Goal: Contribute content: Contribute content

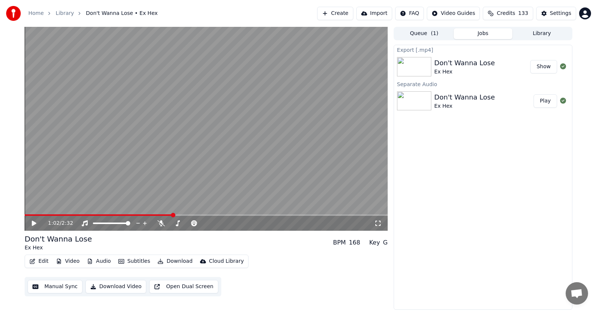
click at [543, 66] on button "Show" at bounding box center [543, 66] width 27 height 13
click at [537, 34] on button "Library" at bounding box center [541, 33] width 59 height 11
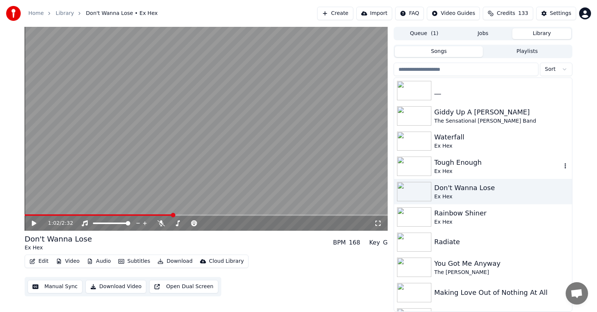
click at [440, 163] on div "Tough Enough" at bounding box center [497, 162] width 127 height 10
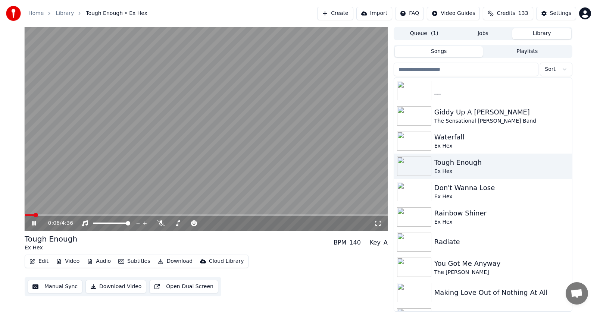
click at [34, 223] on icon at bounding box center [40, 223] width 18 height 6
click at [25, 213] on span at bounding box center [27, 215] width 4 height 4
click at [34, 223] on icon at bounding box center [34, 223] width 4 height 5
click at [33, 224] on icon at bounding box center [34, 223] width 4 height 4
click at [162, 223] on icon at bounding box center [160, 223] width 7 height 6
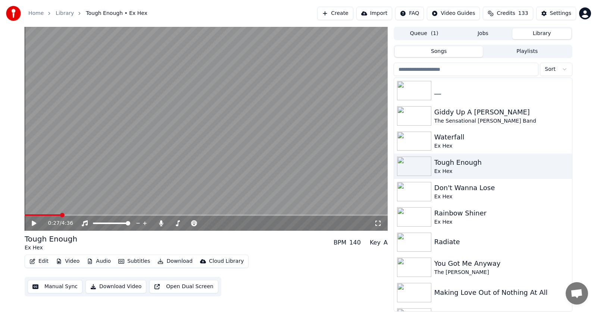
click at [31, 223] on icon at bounding box center [40, 223] width 18 height 6
click at [336, 213] on span at bounding box center [334, 215] width 4 height 4
click at [306, 213] on span at bounding box center [304, 215] width 4 height 4
click at [30, 223] on div "3:34 / 4:36" at bounding box center [206, 223] width 357 height 7
click at [33, 223] on icon at bounding box center [34, 223] width 4 height 4
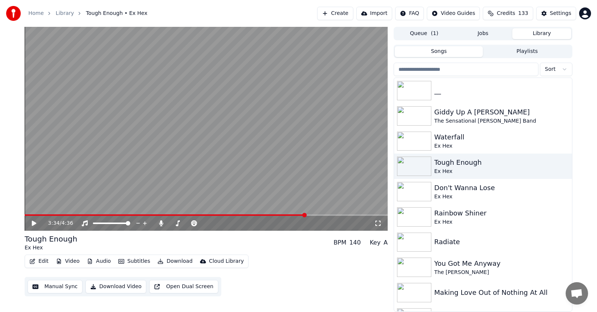
click at [33, 223] on icon at bounding box center [34, 223] width 4 height 5
click at [345, 214] on span at bounding box center [206, 214] width 363 height 1
click at [365, 215] on span at bounding box center [206, 214] width 363 height 1
click at [241, 214] on span at bounding box center [196, 214] width 343 height 1
click at [332, 215] on span at bounding box center [206, 214] width 363 height 1
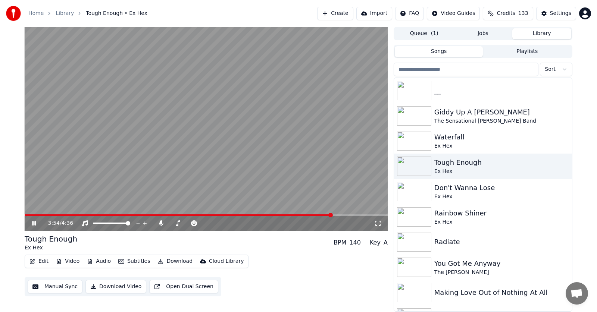
click at [347, 215] on span at bounding box center [206, 214] width 363 height 1
click at [361, 214] on span at bounding box center [206, 214] width 363 height 1
click at [374, 214] on span at bounding box center [206, 214] width 363 height 1
click at [35, 223] on icon at bounding box center [34, 223] width 4 height 4
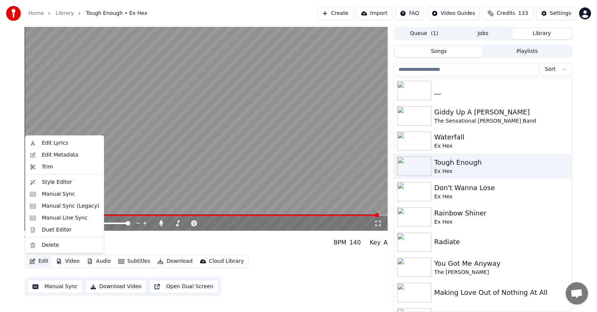
click at [38, 264] on button "Edit" at bounding box center [38, 261] width 25 height 10
click at [56, 207] on div "Manual Sync (Legacy)" at bounding box center [70, 205] width 57 height 7
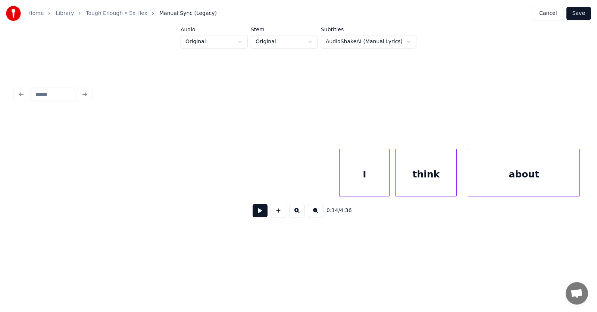
scroll to position [0, 3970]
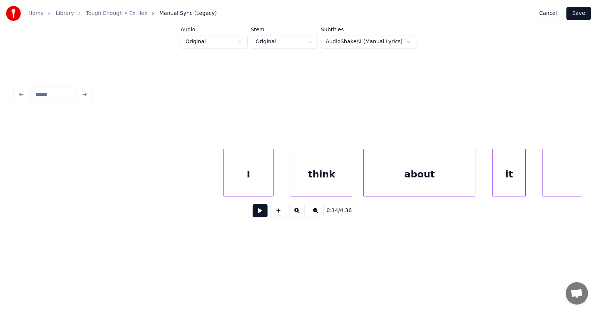
click at [235, 169] on div "I" at bounding box center [248, 174] width 50 height 51
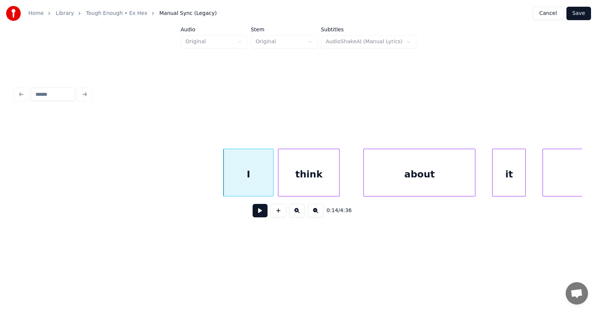
click at [297, 182] on div "think" at bounding box center [308, 174] width 61 height 51
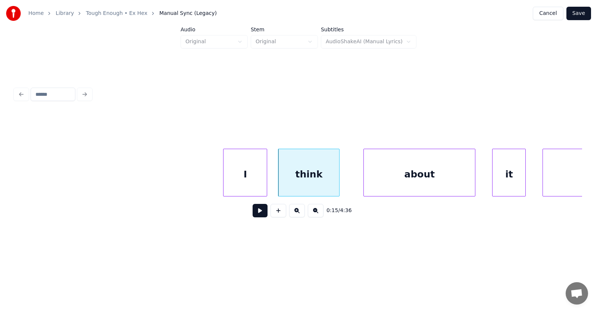
click at [267, 176] on div at bounding box center [265, 172] width 2 height 47
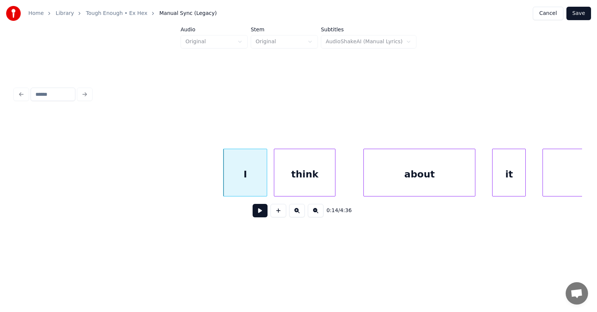
click at [296, 178] on div "think" at bounding box center [304, 174] width 61 height 51
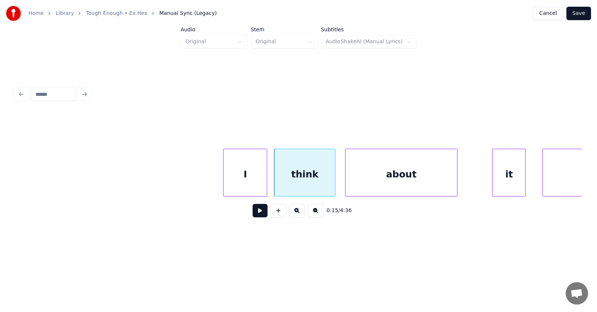
click at [368, 184] on div "about" at bounding box center [400, 174] width 111 height 51
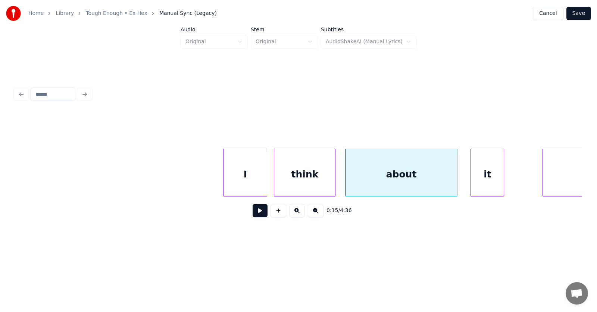
click at [476, 185] on div "it" at bounding box center [487, 174] width 33 height 51
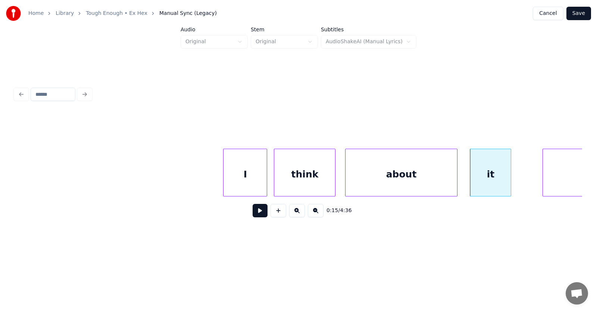
click at [509, 180] on div at bounding box center [509, 172] width 2 height 47
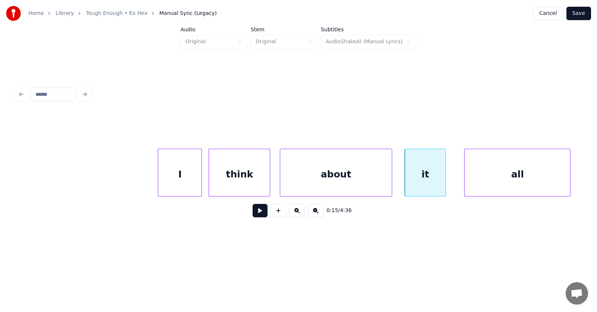
click at [541, 178] on div "all" at bounding box center [517, 174] width 106 height 51
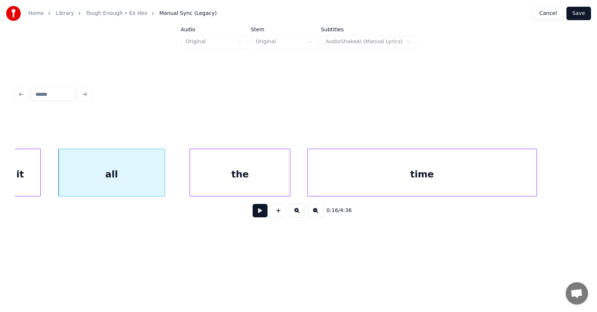
scroll to position [0, 4492]
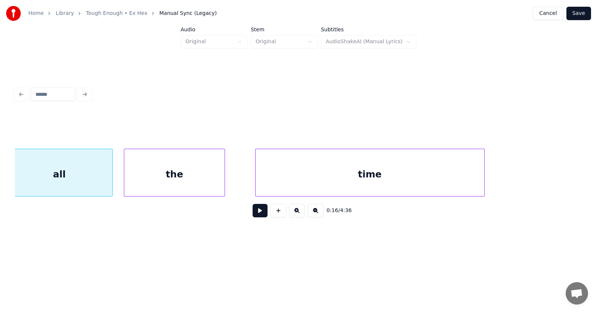
click at [163, 177] on div "the" at bounding box center [174, 174] width 100 height 51
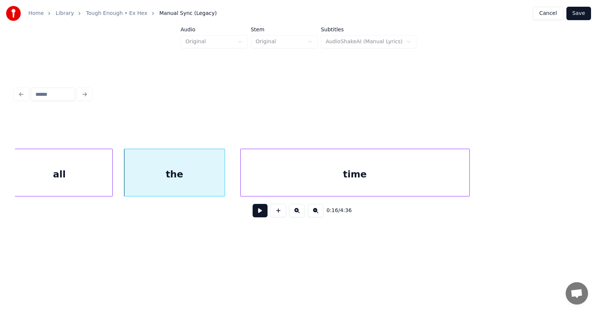
click at [296, 178] on div "time" at bounding box center [355, 174] width 229 height 51
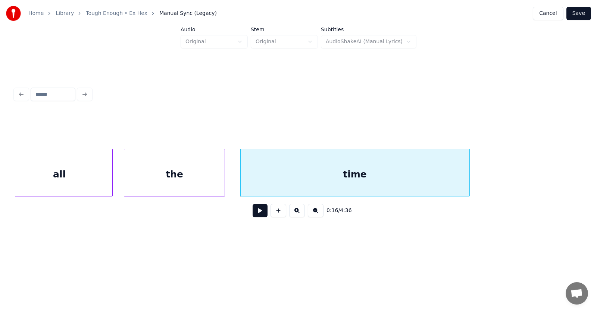
click at [257, 216] on button at bounding box center [259, 210] width 15 height 13
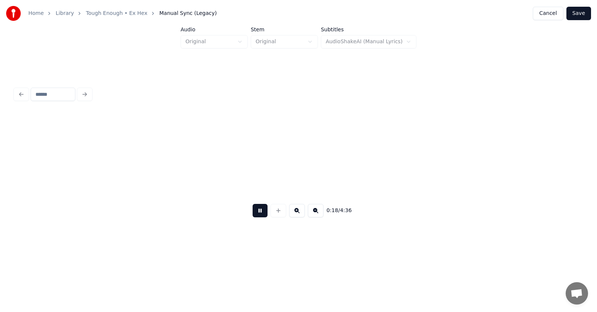
scroll to position [0, 5060]
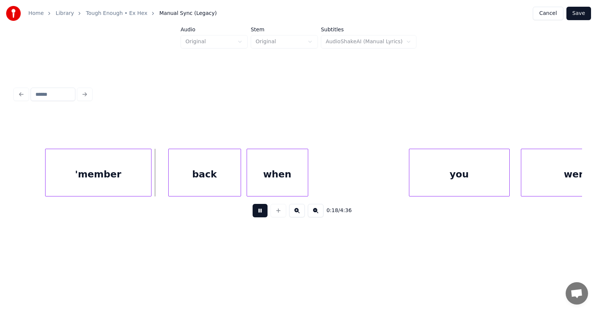
click at [257, 216] on button at bounding box center [259, 210] width 15 height 13
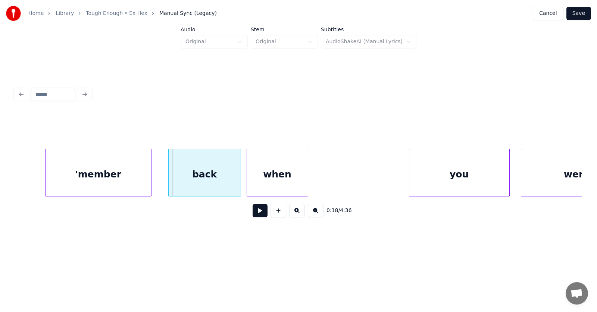
scroll to position [0, 4754]
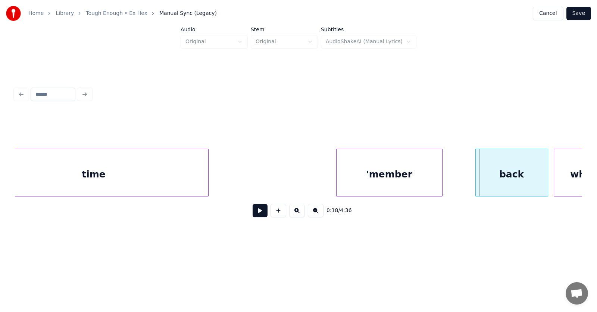
click at [371, 178] on div "'member" at bounding box center [389, 174] width 106 height 51
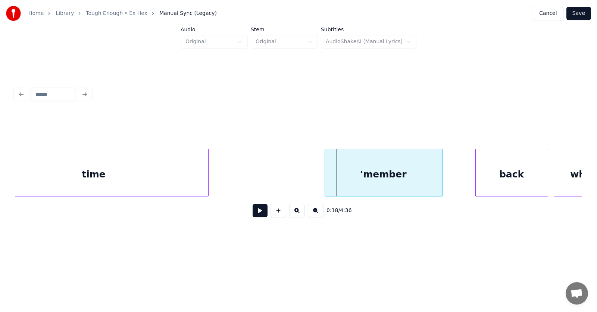
click at [326, 179] on div at bounding box center [326, 172] width 2 height 47
click at [501, 182] on div "back" at bounding box center [491, 174] width 72 height 51
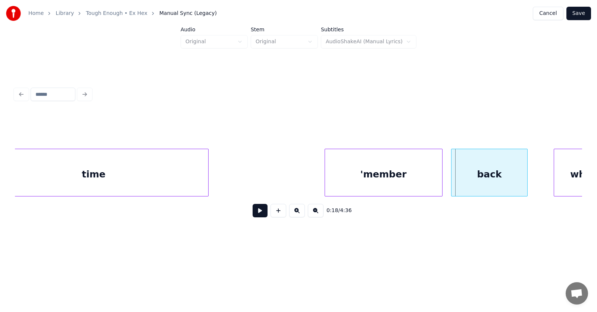
click at [452, 180] on div at bounding box center [452, 172] width 2 height 47
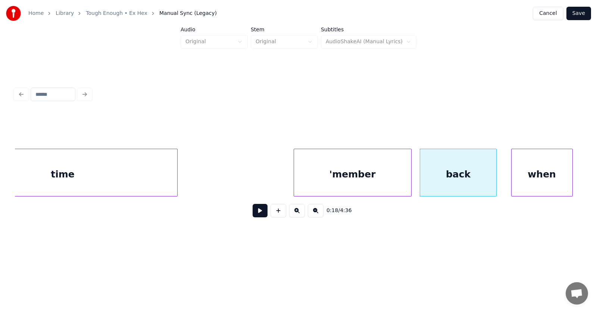
click at [558, 180] on div "when" at bounding box center [541, 174] width 61 height 51
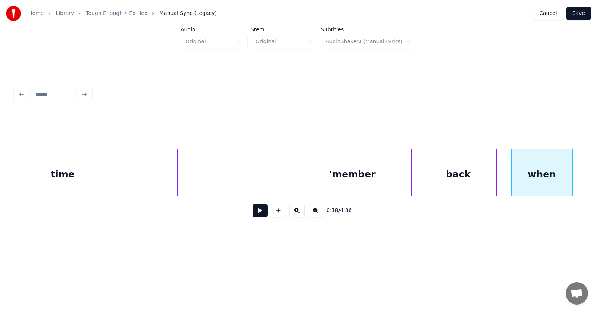
click at [259, 214] on button at bounding box center [259, 210] width 15 height 13
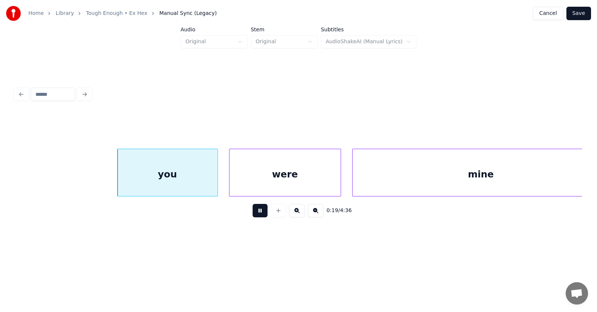
click at [259, 214] on button at bounding box center [259, 210] width 15 height 13
click at [158, 183] on div "you" at bounding box center [155, 174] width 100 height 51
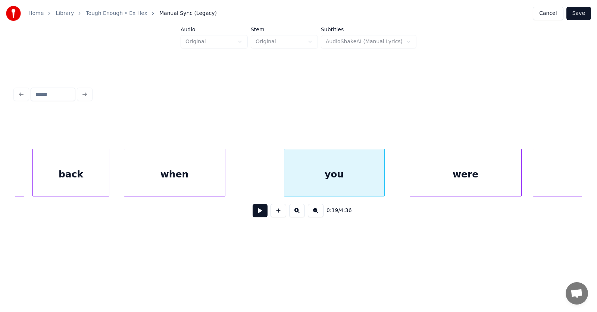
click at [223, 170] on div at bounding box center [224, 172] width 2 height 47
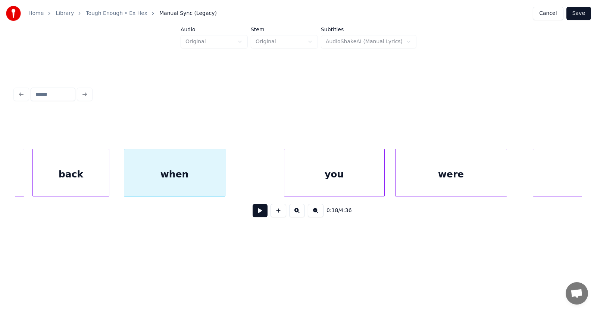
click at [437, 177] on div "were" at bounding box center [450, 174] width 111 height 51
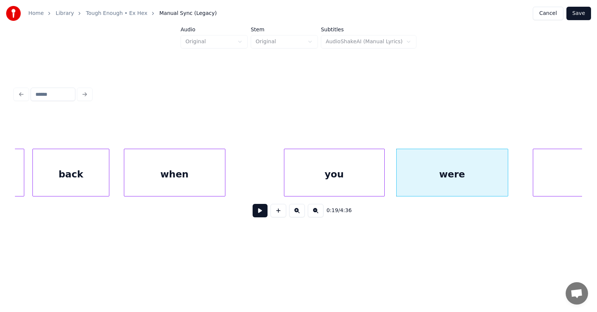
scroll to position [0, 5377]
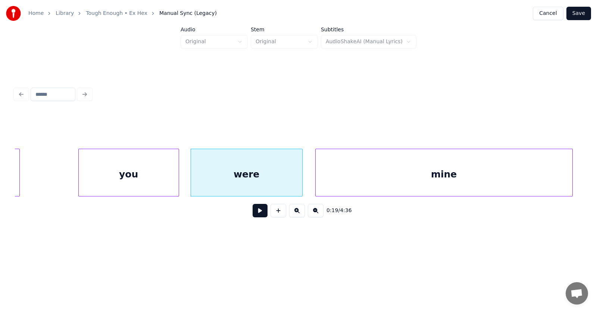
click at [542, 176] on div "mine" at bounding box center [443, 174] width 257 height 51
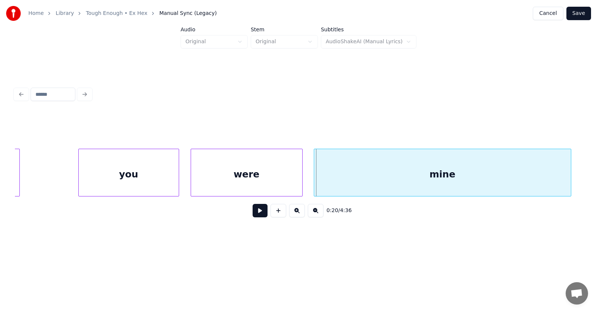
click at [459, 174] on div "mine" at bounding box center [442, 174] width 257 height 51
click at [258, 216] on button at bounding box center [259, 210] width 15 height 13
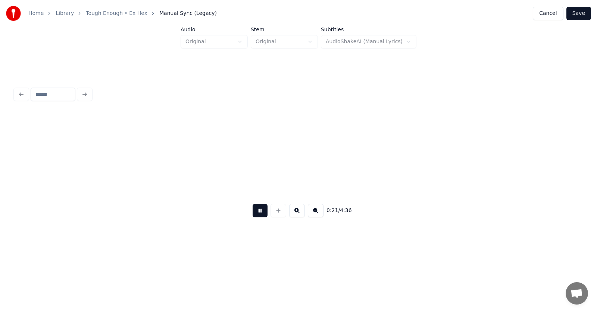
scroll to position [0, 5948]
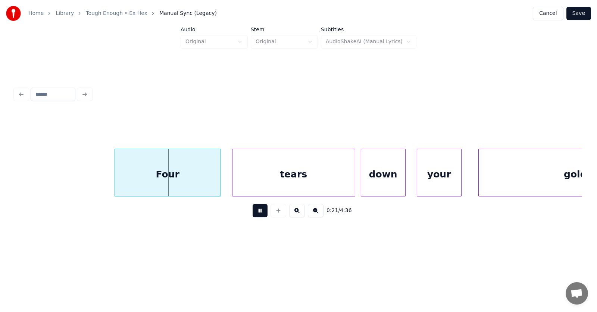
click at [258, 214] on button at bounding box center [259, 210] width 15 height 13
click at [173, 179] on div "Four" at bounding box center [162, 174] width 106 height 51
click at [258, 183] on div "tears" at bounding box center [287, 174] width 122 height 51
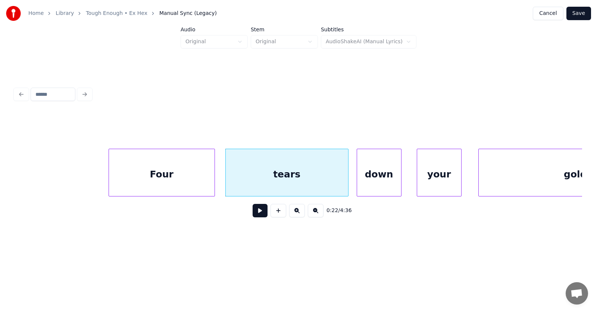
click at [379, 182] on div "down" at bounding box center [379, 174] width 44 height 51
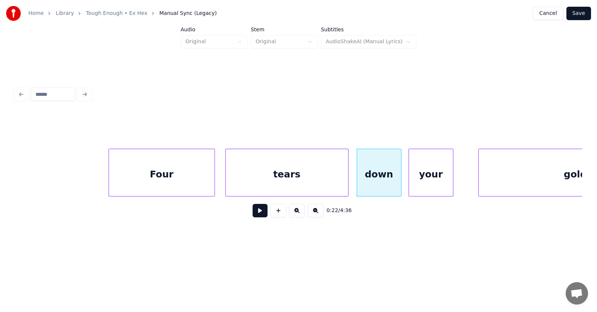
click at [422, 184] on div "your" at bounding box center [431, 174] width 44 height 51
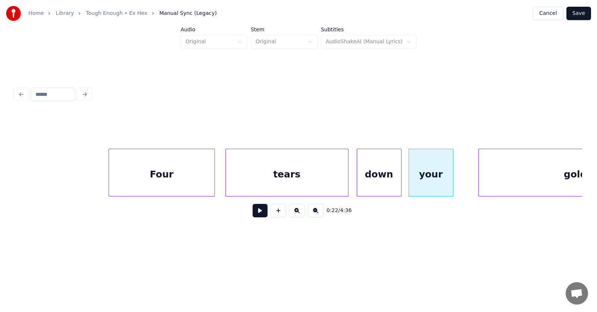
scroll to position [0, 6049]
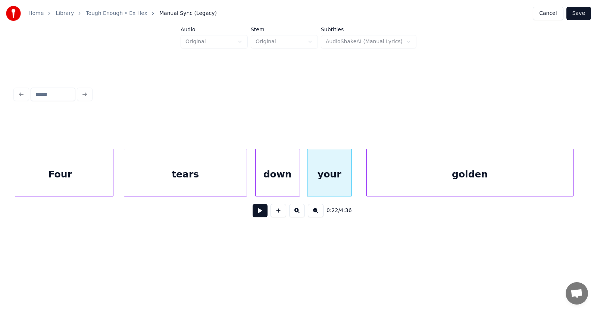
click at [501, 183] on div "golden" at bounding box center [470, 174] width 206 height 51
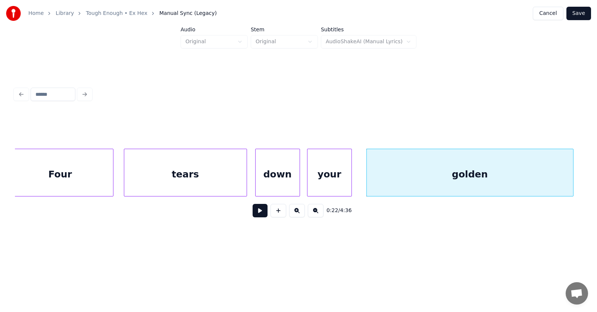
click at [256, 216] on button at bounding box center [259, 210] width 15 height 13
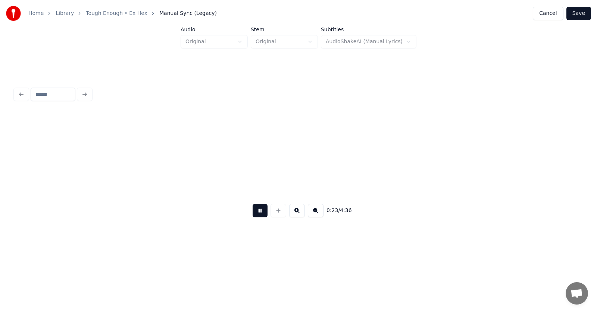
scroll to position [0, 6618]
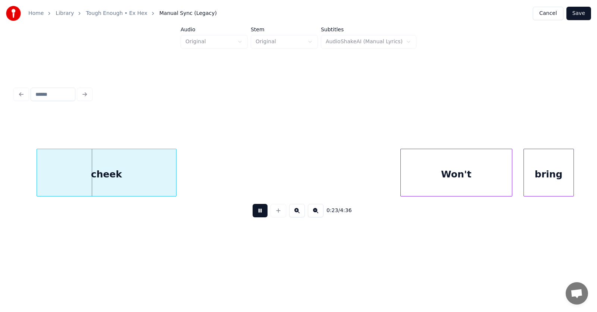
click at [256, 216] on button at bounding box center [259, 210] width 15 height 13
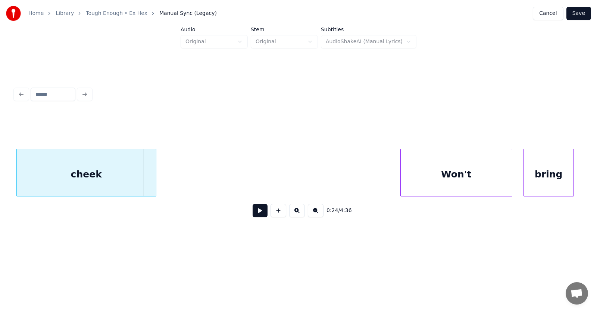
click at [122, 180] on div "cheek" at bounding box center [86, 174] width 139 height 51
click at [185, 176] on div at bounding box center [183, 172] width 2 height 47
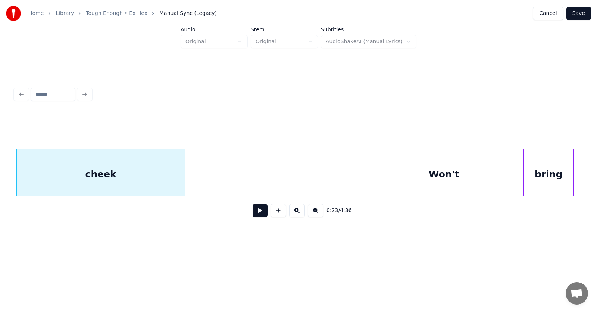
click at [417, 171] on div "Won't" at bounding box center [443, 174] width 111 height 51
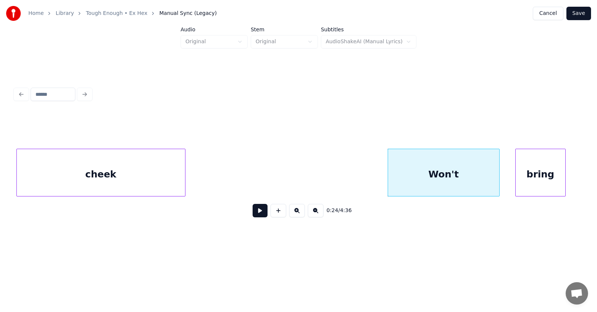
click at [537, 180] on div "bring" at bounding box center [540, 174] width 50 height 51
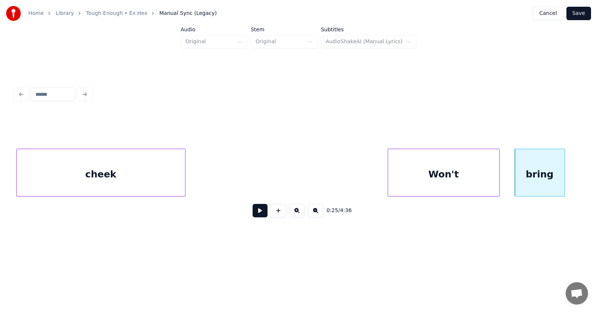
scroll to position [0, 6896]
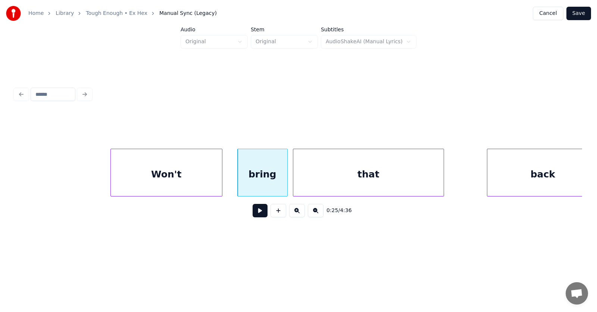
click at [311, 183] on div "that" at bounding box center [368, 174] width 150 height 51
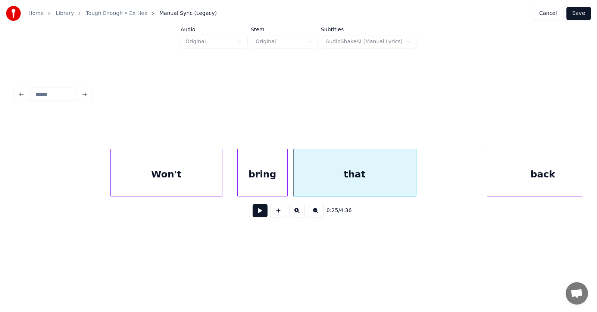
click at [414, 179] on div at bounding box center [415, 172] width 2 height 47
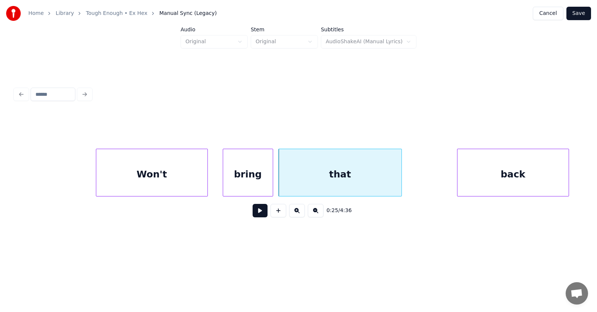
click at [517, 172] on div "back" at bounding box center [512, 174] width 111 height 51
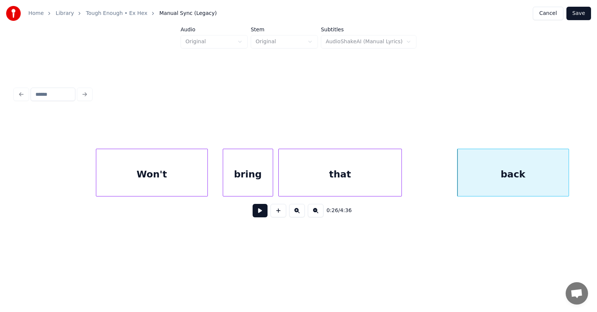
click at [357, 175] on div "that" at bounding box center [340, 174] width 123 height 51
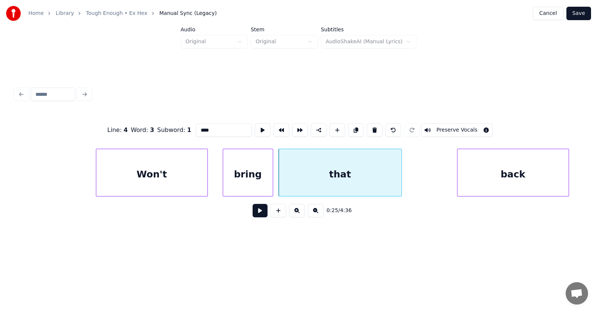
click at [258, 213] on button at bounding box center [259, 210] width 15 height 13
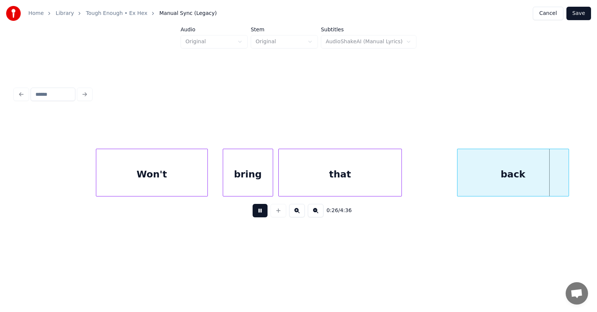
scroll to position [0, 7481]
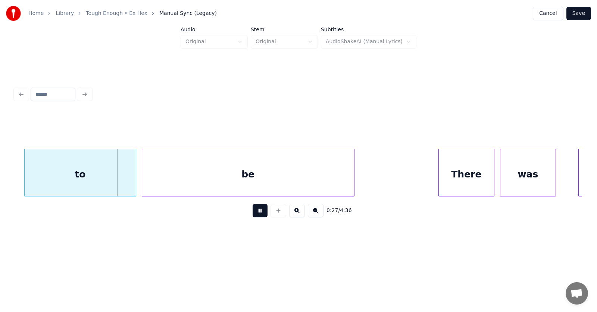
click at [258, 213] on button at bounding box center [259, 210] width 15 height 13
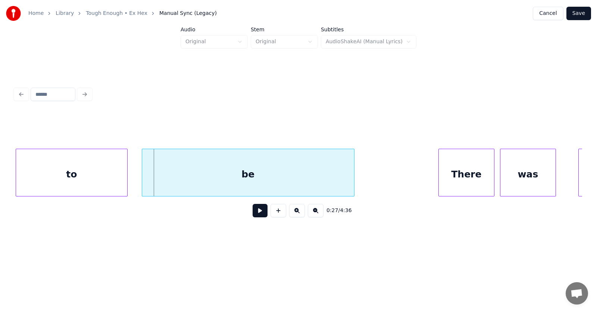
click at [97, 178] on div "to" at bounding box center [71, 174] width 111 height 51
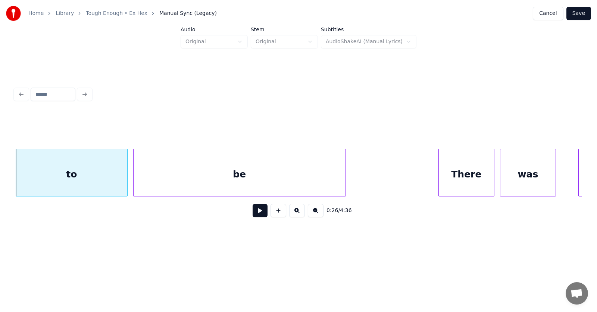
click at [186, 179] on div "be" at bounding box center [240, 174] width 212 height 51
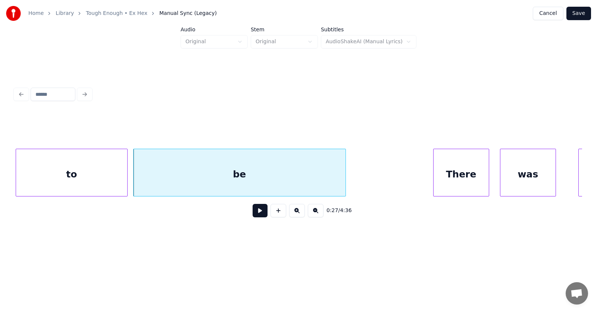
click at [449, 177] on div "There" at bounding box center [460, 174] width 55 height 51
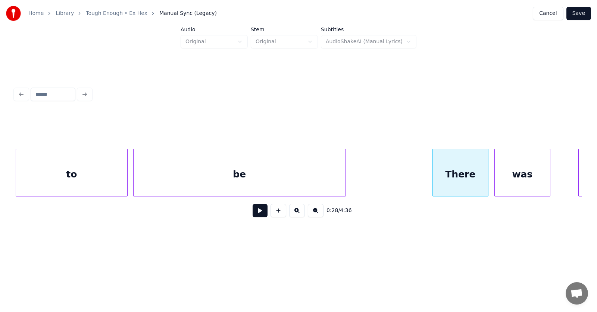
click at [509, 178] on div "was" at bounding box center [521, 174] width 55 height 51
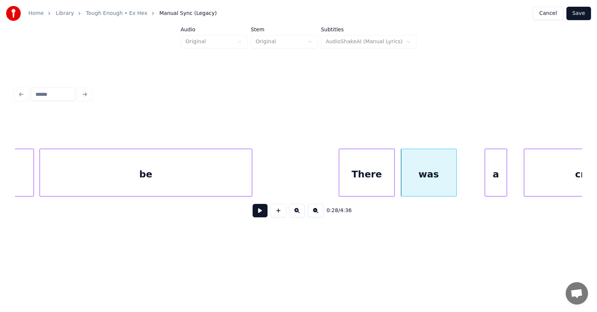
scroll to position [0, 7627]
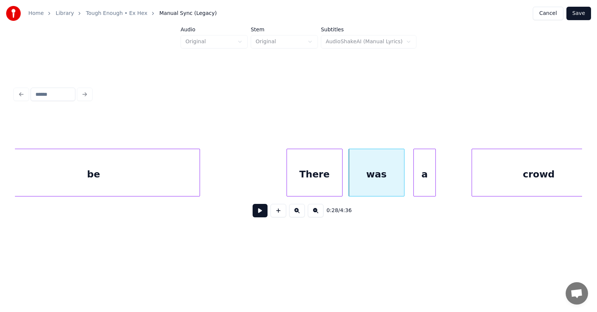
click at [416, 179] on div "a" at bounding box center [425, 174] width 22 height 51
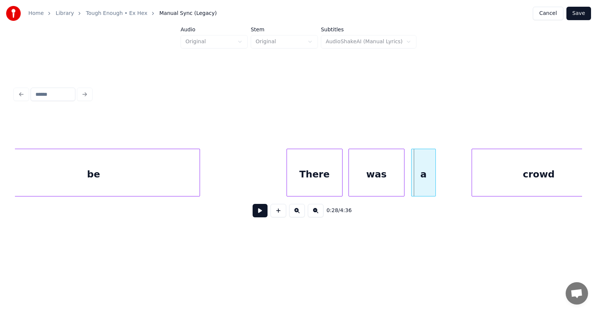
click at [413, 176] on div at bounding box center [412, 172] width 2 height 47
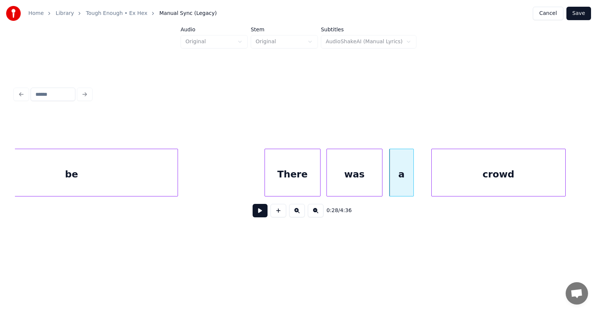
click at [479, 177] on div "crowd" at bounding box center [498, 174] width 134 height 51
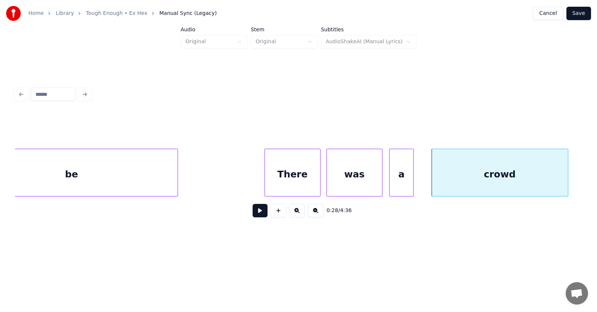
click at [565, 178] on div at bounding box center [566, 172] width 2 height 47
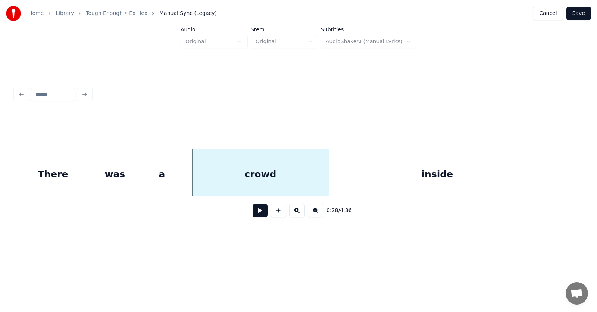
click at [412, 175] on div "inside" at bounding box center [437, 174] width 201 height 51
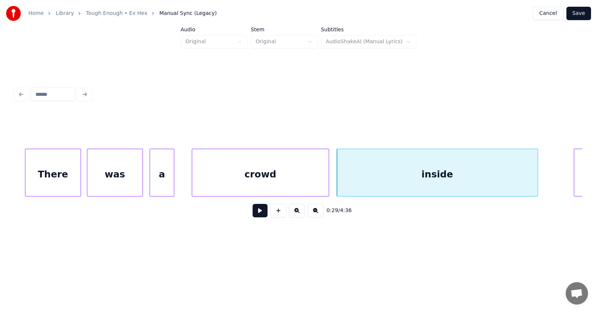
click at [404, 178] on div "inside" at bounding box center [437, 174] width 201 height 51
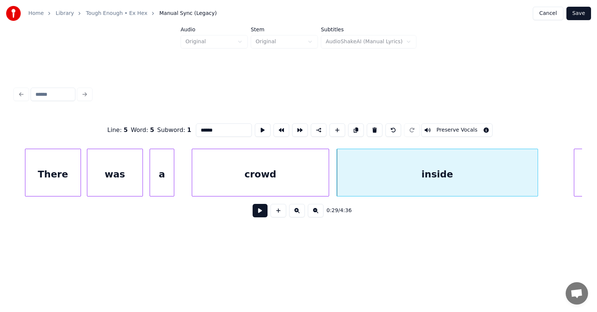
click at [261, 216] on button at bounding box center [259, 210] width 15 height 13
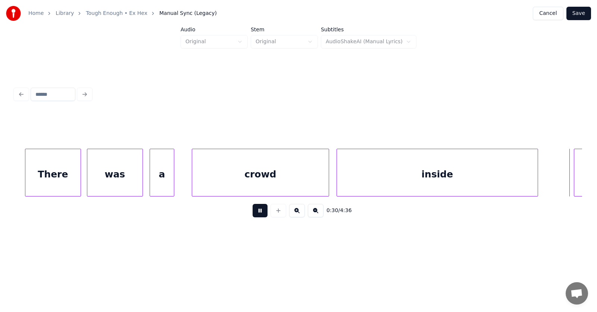
scroll to position [0, 8458]
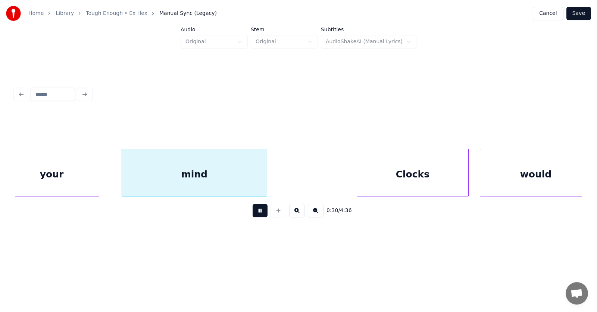
click at [260, 216] on button at bounding box center [259, 210] width 15 height 13
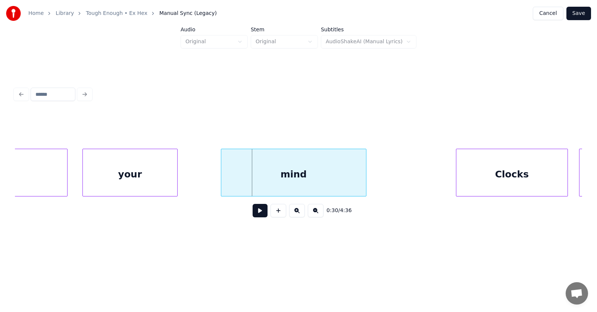
click at [119, 181] on div "your" at bounding box center [130, 174] width 94 height 51
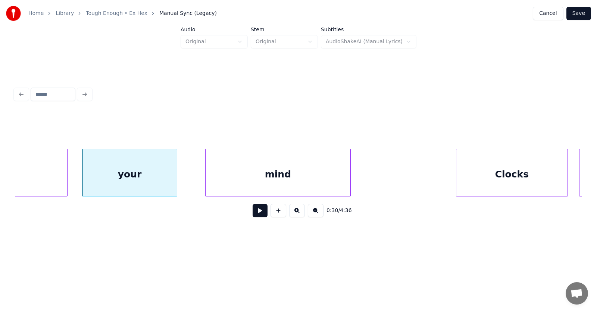
click at [242, 184] on div "mind" at bounding box center [277, 174] width 145 height 51
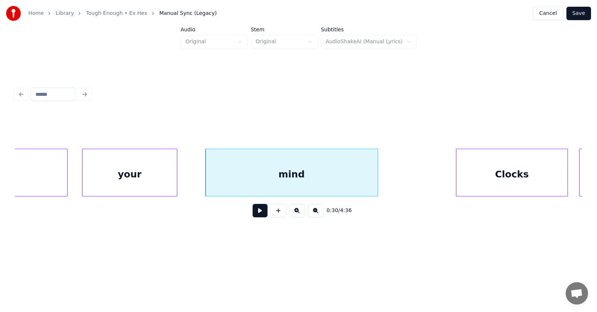
click at [377, 176] on div at bounding box center [376, 172] width 2 height 47
click at [484, 174] on div "Clocks" at bounding box center [494, 174] width 111 height 51
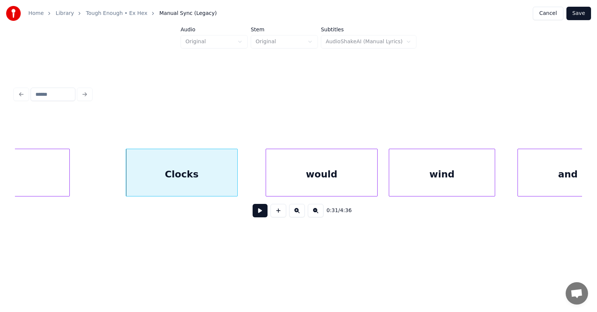
scroll to position [0, 8724]
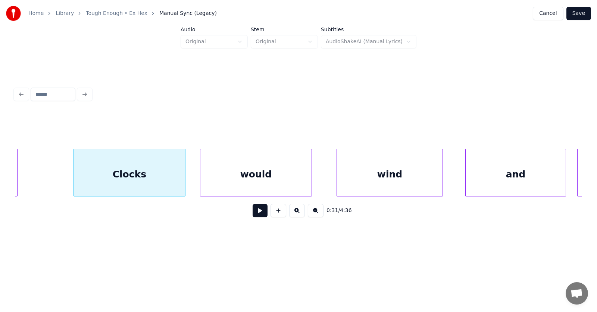
click at [256, 172] on div "would" at bounding box center [255, 174] width 111 height 51
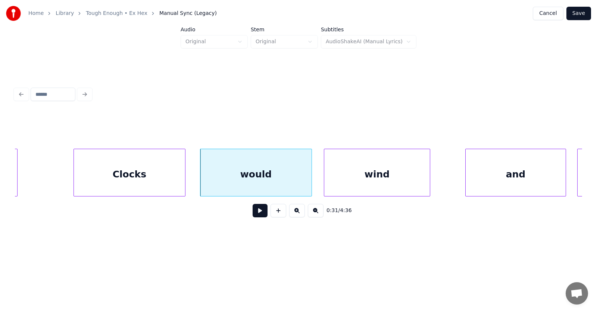
click at [354, 175] on div "wind" at bounding box center [377, 174] width 106 height 51
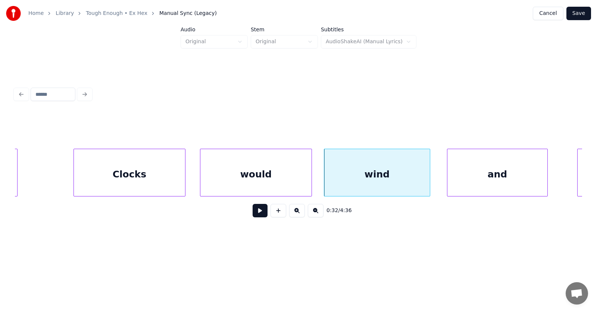
click at [478, 177] on div "and" at bounding box center [497, 174] width 100 height 51
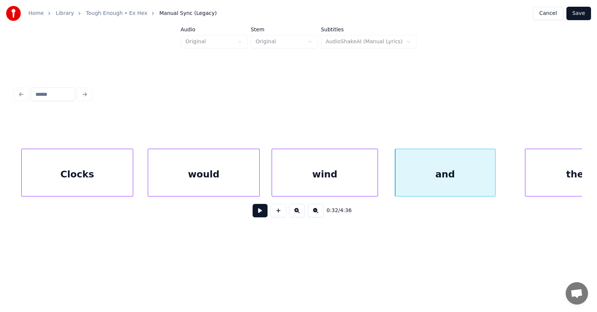
scroll to position [0, 8828]
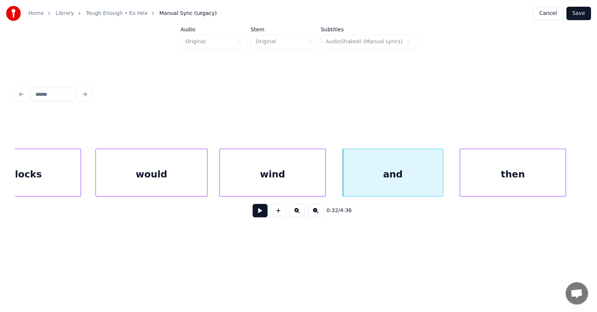
click at [468, 183] on div "then" at bounding box center [513, 174] width 106 height 51
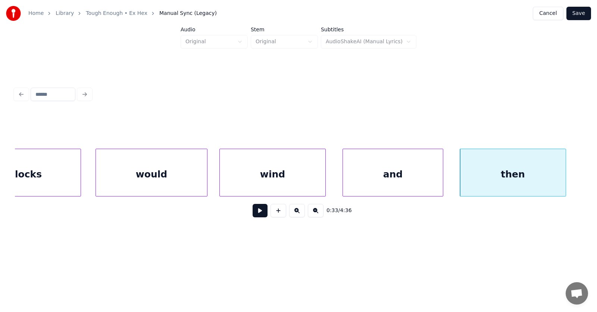
click at [381, 179] on div "and" at bounding box center [393, 174] width 100 height 51
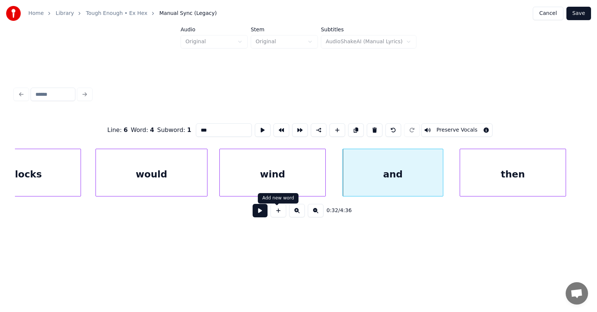
click at [255, 215] on button at bounding box center [259, 210] width 15 height 13
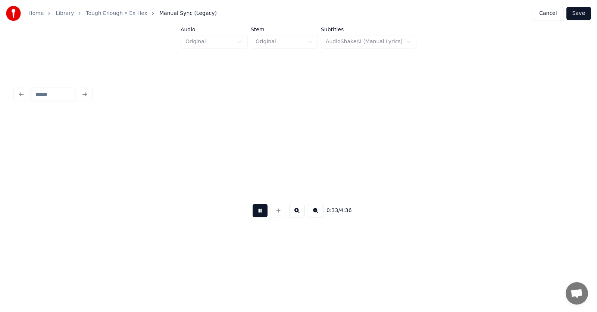
scroll to position [0, 9397]
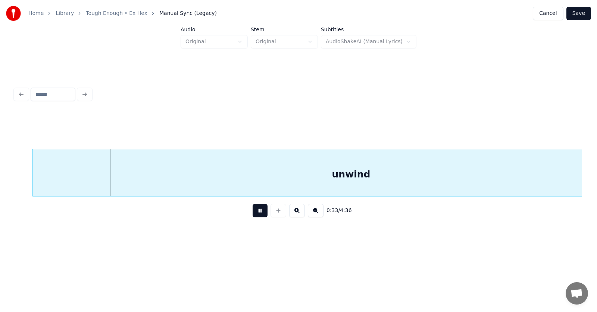
click at [255, 215] on button at bounding box center [259, 210] width 15 height 13
click at [298, 187] on div "unwind" at bounding box center [333, 174] width 637 height 51
click at [436, 174] on div "unwind" at bounding box center [333, 174] width 637 height 51
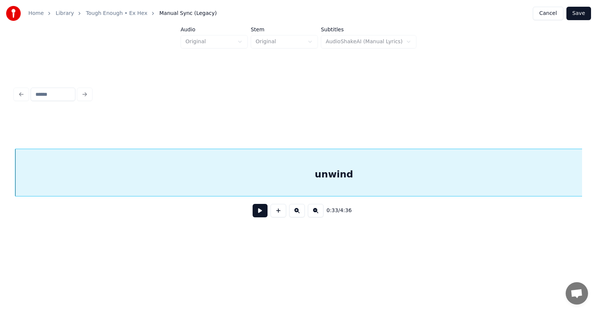
click at [259, 213] on button at bounding box center [259, 210] width 15 height 13
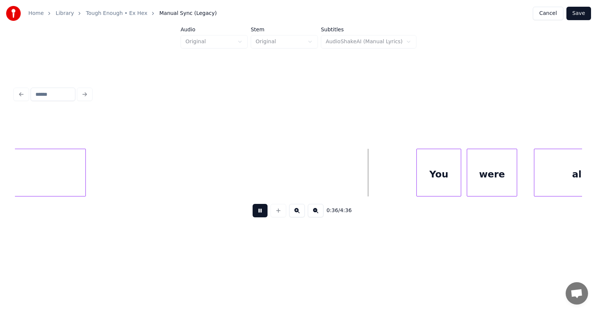
click at [259, 213] on button at bounding box center [259, 210] width 15 height 13
click at [425, 184] on div "You" at bounding box center [430, 174] width 44 height 51
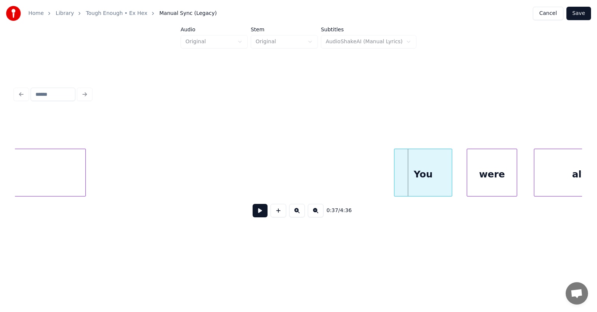
click at [396, 182] on div at bounding box center [395, 172] width 2 height 47
click at [477, 184] on div "were" at bounding box center [484, 174] width 50 height 51
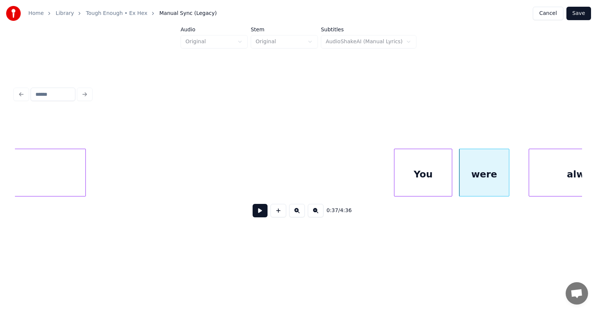
scroll to position [0, 10032]
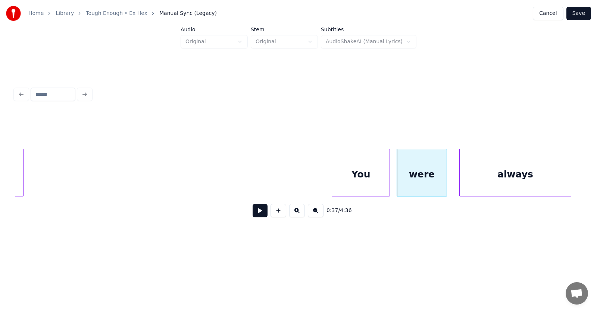
click at [542, 180] on div "always" at bounding box center [514, 174] width 111 height 51
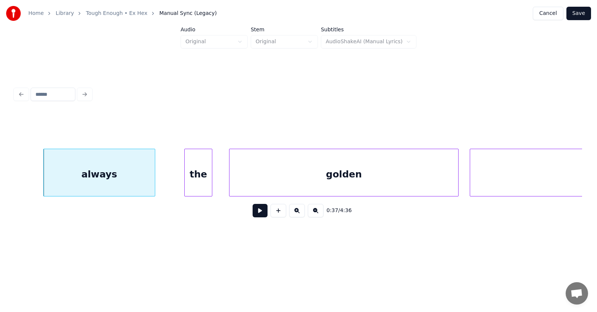
scroll to position [0, 10552]
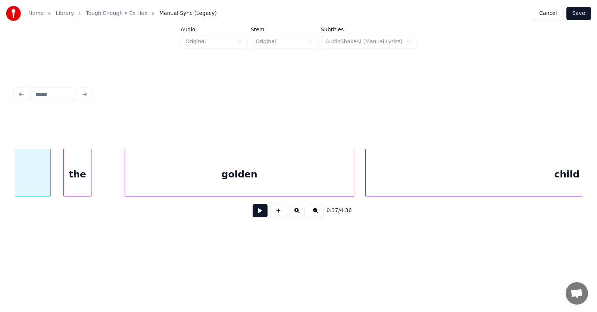
click at [73, 178] on div "the" at bounding box center [77, 174] width 27 height 51
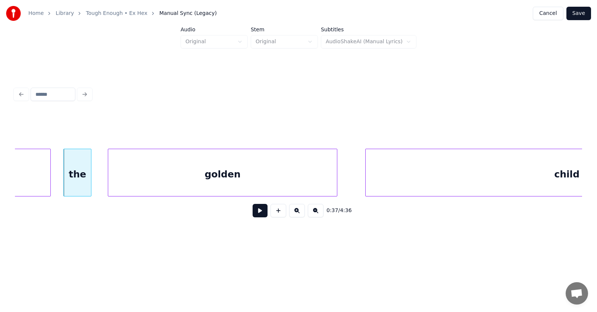
click at [166, 184] on div "golden" at bounding box center [222, 174] width 229 height 51
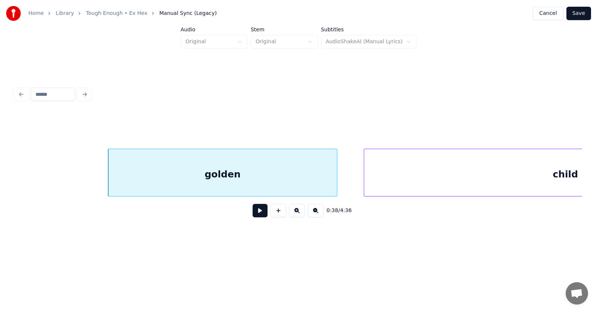
scroll to position [0, 10737]
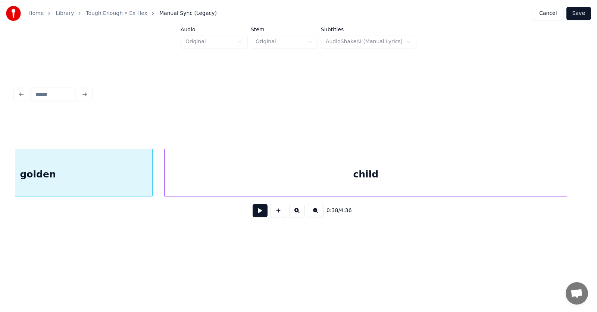
click at [380, 181] on div "child" at bounding box center [365, 174] width 402 height 51
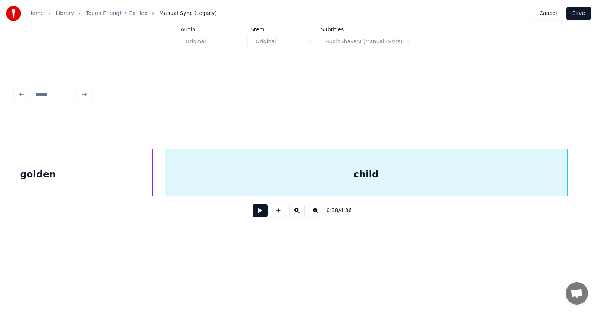
click at [255, 212] on button at bounding box center [259, 210] width 15 height 13
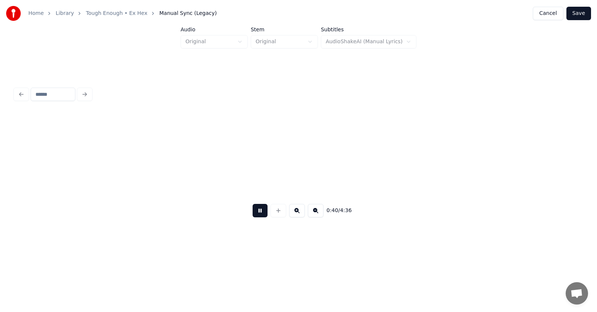
scroll to position [0, 11306]
click at [255, 212] on button at bounding box center [259, 210] width 15 height 13
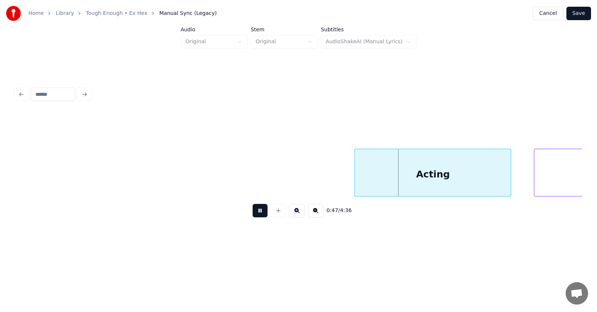
click at [255, 212] on button at bounding box center [259, 210] width 15 height 13
click at [393, 185] on div "Acting" at bounding box center [426, 174] width 156 height 51
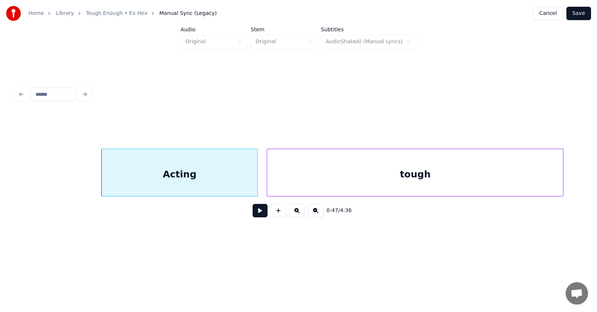
click at [535, 176] on div "tough" at bounding box center [415, 174] width 296 height 51
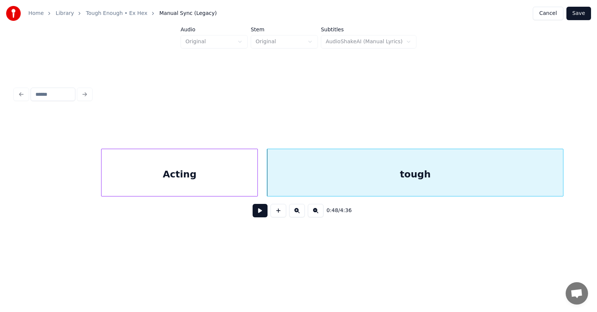
click at [513, 176] on div "tough" at bounding box center [415, 174] width 296 height 51
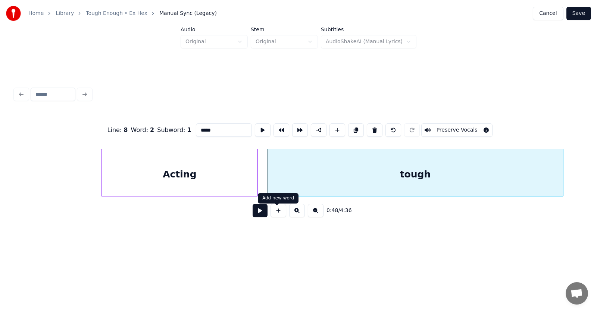
click at [261, 215] on button at bounding box center [259, 210] width 15 height 13
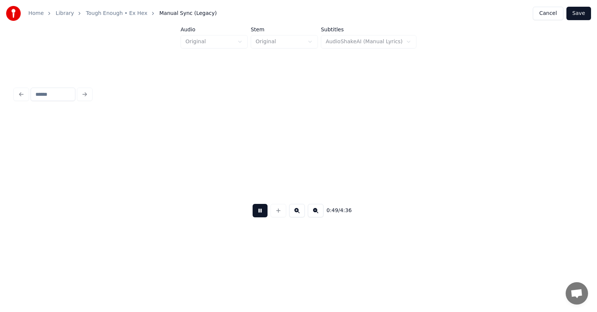
scroll to position [0, 13830]
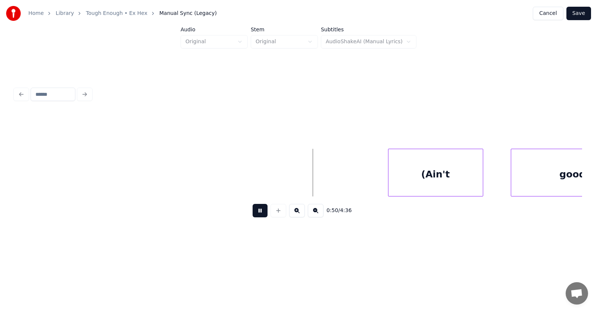
click at [254, 216] on button at bounding box center [259, 210] width 15 height 13
click at [400, 179] on div "(Ain't" at bounding box center [420, 174] width 94 height 51
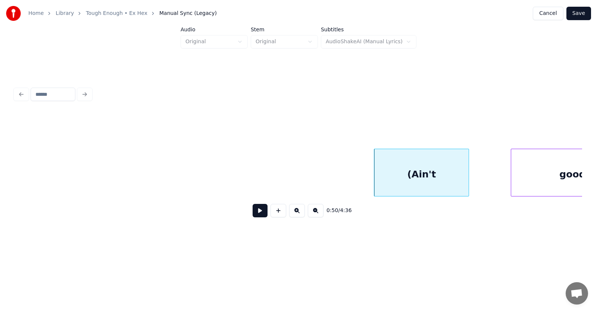
scroll to position [0, 13880]
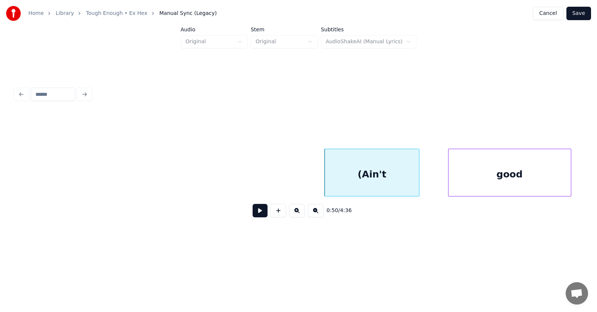
click at [527, 178] on div "good" at bounding box center [509, 174] width 122 height 51
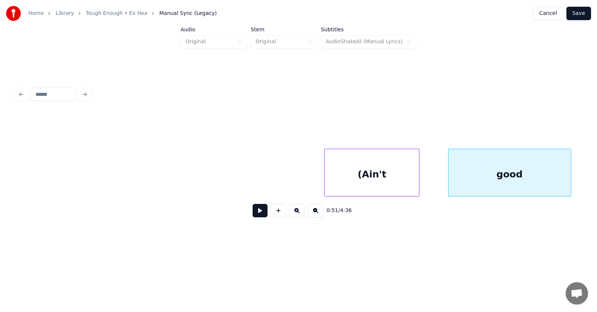
click at [352, 182] on div "(Ain't" at bounding box center [371, 174] width 94 height 51
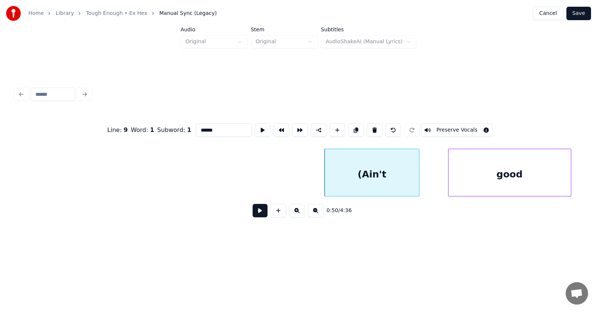
click at [255, 213] on button at bounding box center [259, 210] width 15 height 13
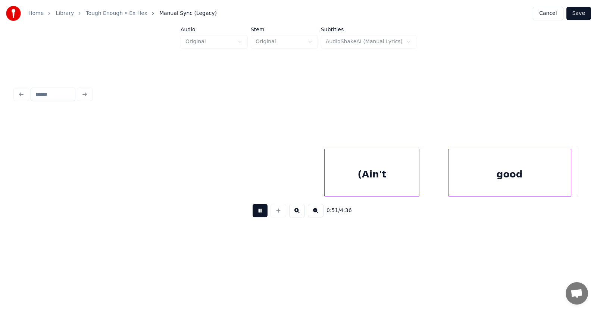
scroll to position [0, 14447]
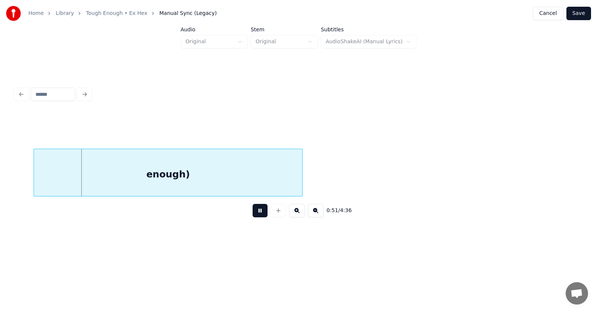
click at [255, 213] on button at bounding box center [259, 210] width 15 height 13
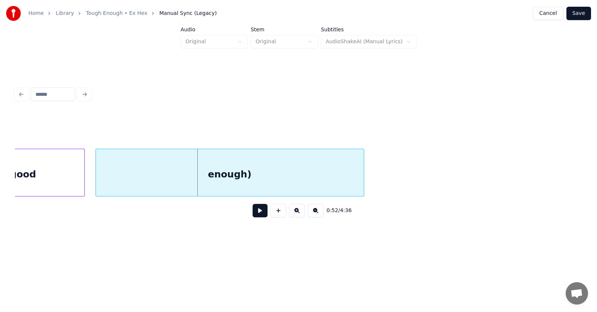
click at [198, 177] on div "enough)" at bounding box center [230, 174] width 268 height 51
click at [252, 212] on button at bounding box center [259, 210] width 15 height 13
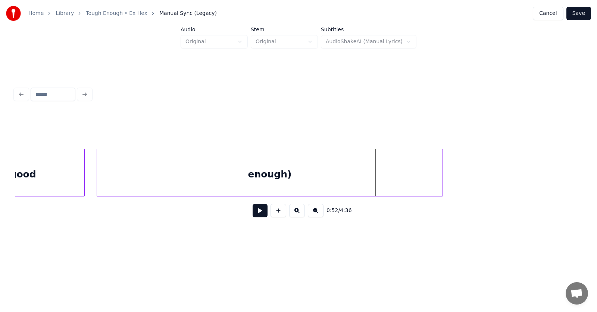
click at [442, 173] on div at bounding box center [441, 172] width 2 height 47
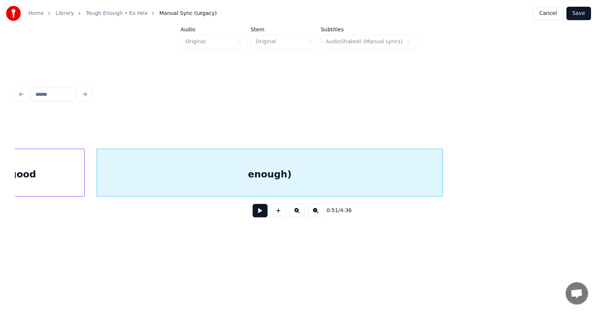
click at [257, 212] on button at bounding box center [259, 210] width 15 height 13
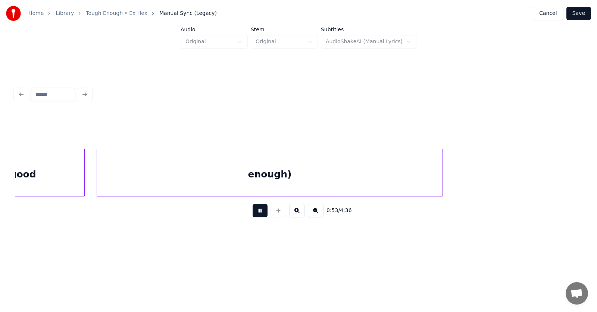
scroll to position [0, 14935]
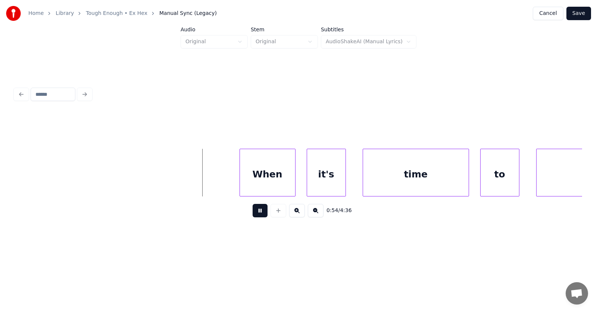
click at [257, 212] on button at bounding box center [259, 210] width 15 height 13
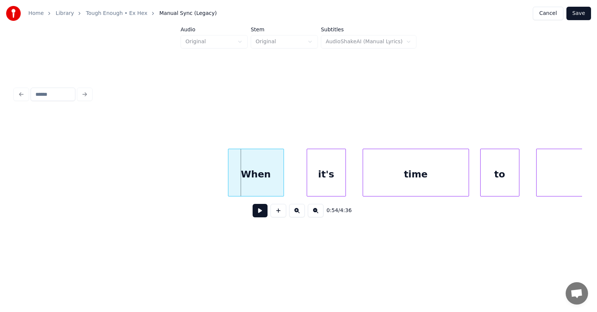
click at [255, 183] on div "When" at bounding box center [255, 174] width 55 height 51
click at [226, 179] on div at bounding box center [225, 172] width 2 height 47
click at [316, 180] on div "it's" at bounding box center [310, 174] width 38 height 51
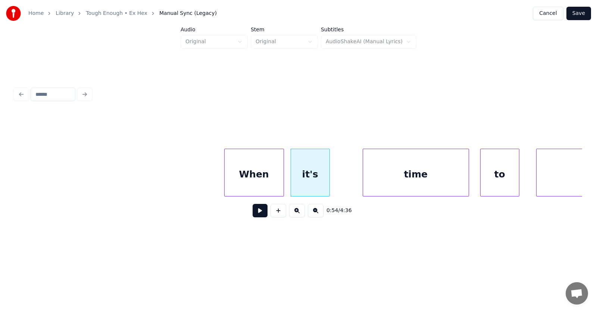
click at [316, 180] on div "it's" at bounding box center [310, 174] width 38 height 51
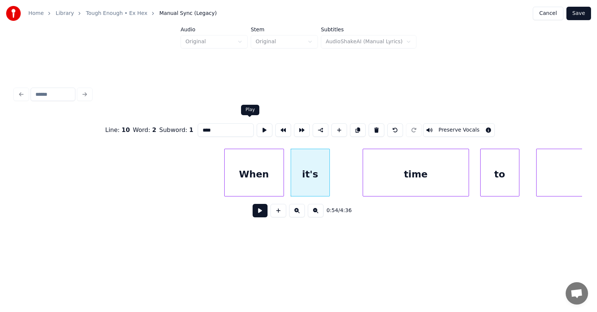
click at [257, 128] on button at bounding box center [265, 129] width 16 height 13
click at [335, 182] on div at bounding box center [335, 172] width 2 height 47
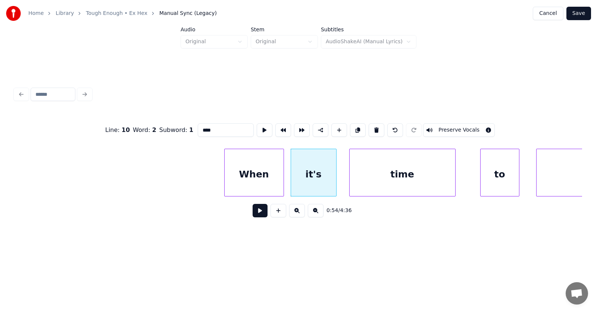
click at [388, 182] on div "time" at bounding box center [402, 174] width 106 height 51
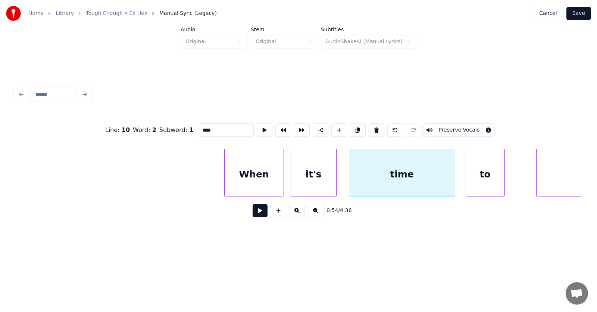
click at [490, 186] on div "to" at bounding box center [485, 174] width 38 height 51
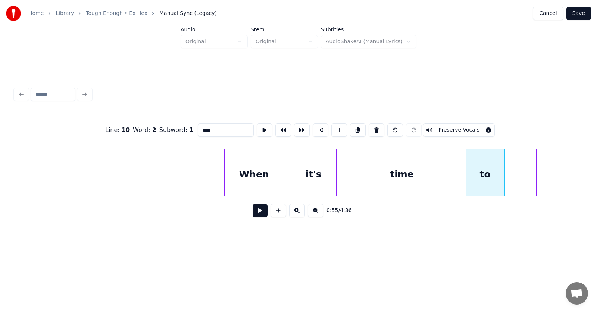
scroll to position [0, 15201]
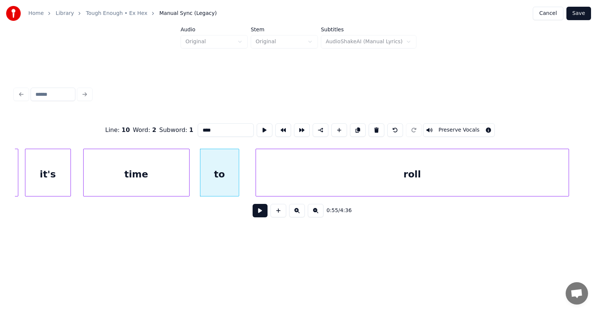
click at [542, 184] on div "roll" at bounding box center [412, 174] width 313 height 51
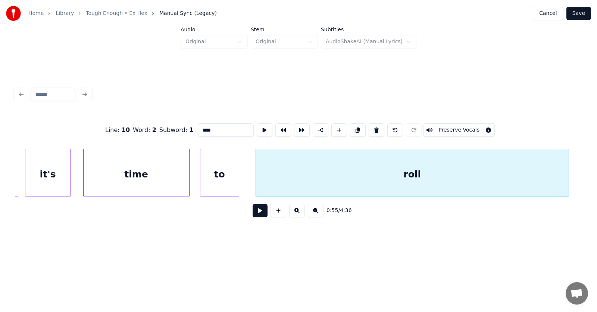
click at [252, 213] on button at bounding box center [259, 210] width 15 height 13
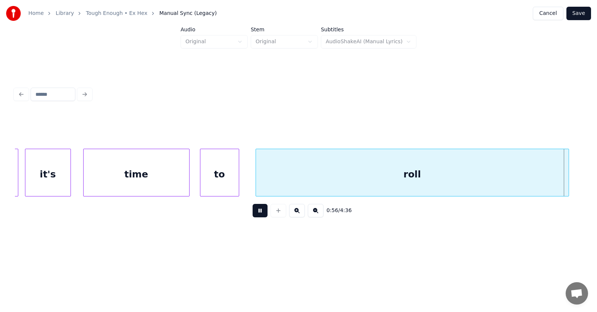
scroll to position [0, 15768]
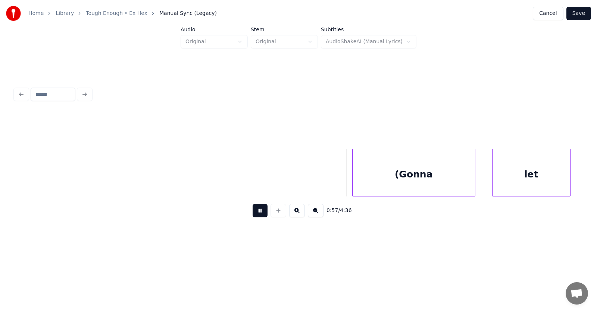
click at [252, 214] on button at bounding box center [259, 210] width 15 height 13
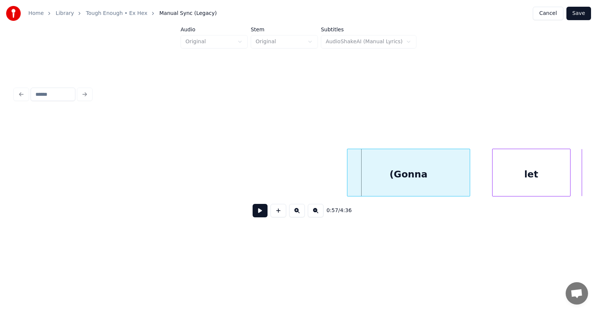
click at [389, 174] on div "(Gonna" at bounding box center [408, 174] width 122 height 51
click at [496, 178] on div "let" at bounding box center [515, 174] width 78 height 51
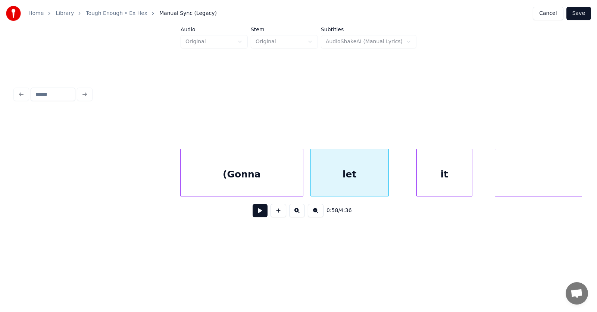
scroll to position [0, 15985]
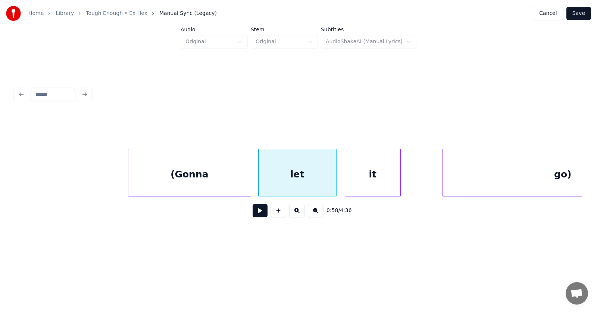
click at [374, 182] on div "it" at bounding box center [372, 174] width 55 height 51
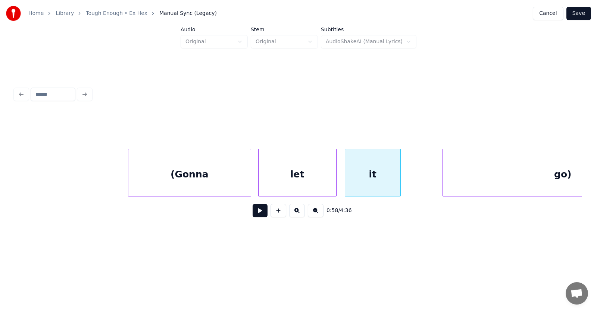
scroll to position [0, 16084]
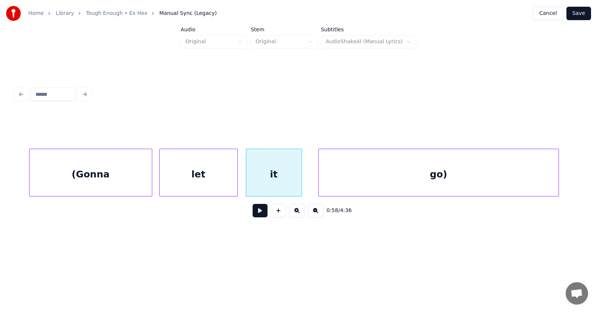
click at [495, 183] on div "go)" at bounding box center [438, 174] width 240 height 51
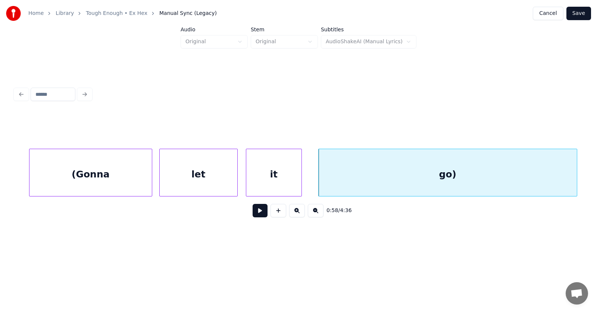
click at [576, 173] on div at bounding box center [575, 172] width 2 height 47
click at [258, 214] on button at bounding box center [259, 210] width 15 height 13
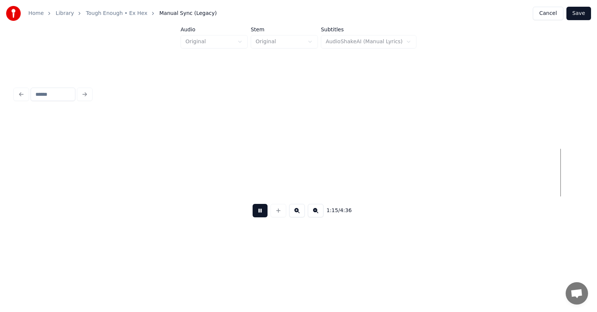
scroll to position [0, 21207]
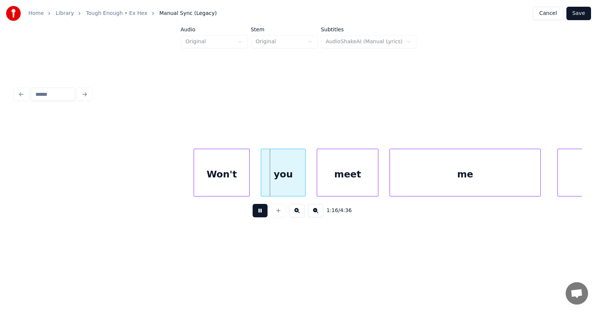
click at [255, 215] on button at bounding box center [259, 210] width 15 height 13
click at [211, 186] on div "Won't" at bounding box center [216, 174] width 55 height 51
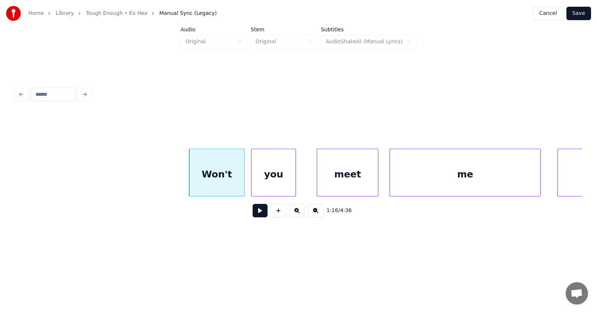
click at [274, 180] on div "you" at bounding box center [273, 174] width 44 height 51
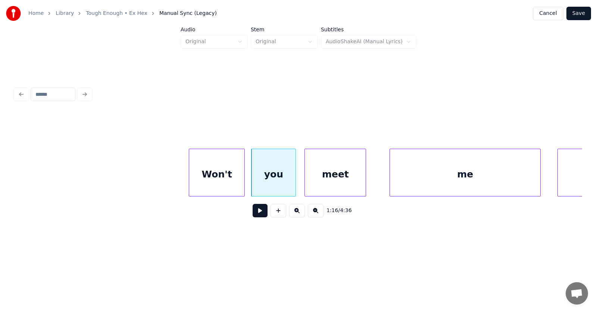
click at [332, 176] on div "meet" at bounding box center [335, 174] width 61 height 51
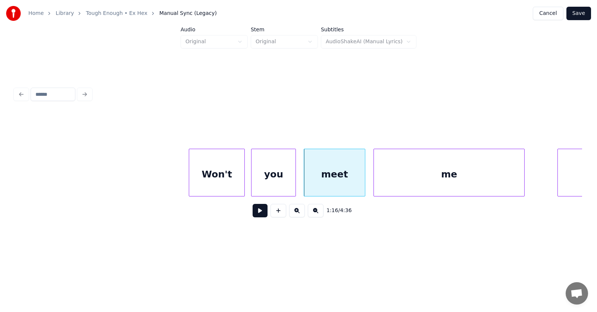
click at [412, 176] on div "me" at bounding box center [449, 174] width 150 height 51
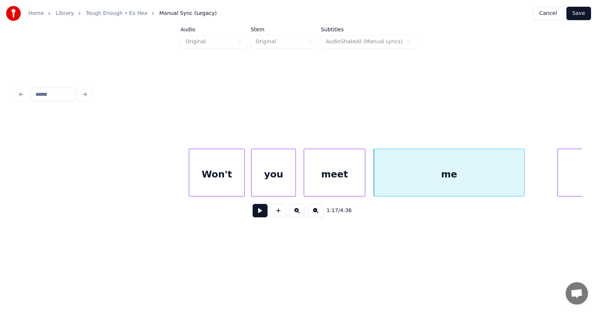
scroll to position [0, 21287]
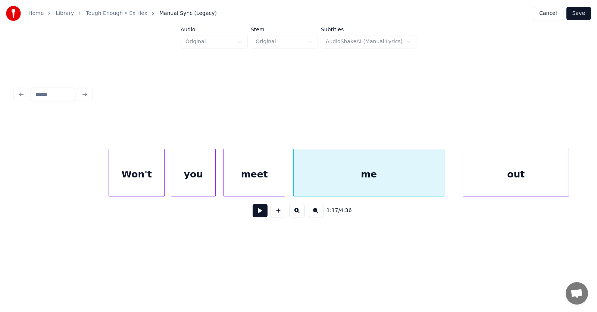
click at [556, 174] on div "out" at bounding box center [516, 174] width 106 height 51
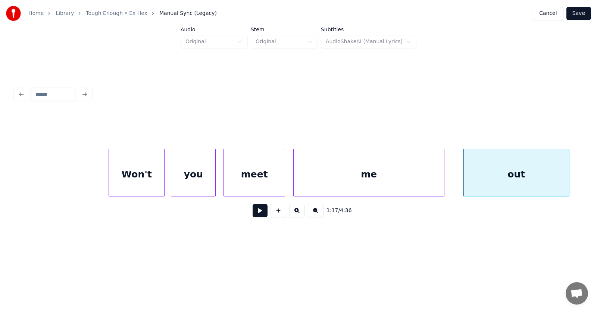
click at [254, 212] on button at bounding box center [259, 210] width 15 height 13
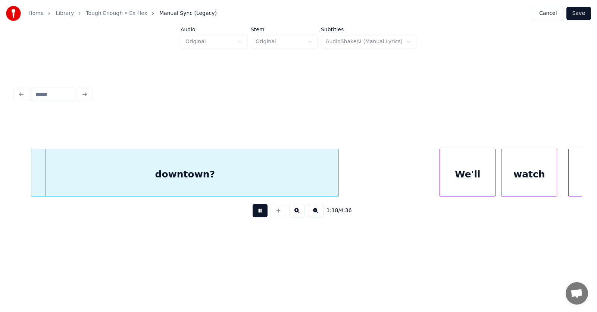
click at [254, 212] on button at bounding box center [259, 210] width 15 height 13
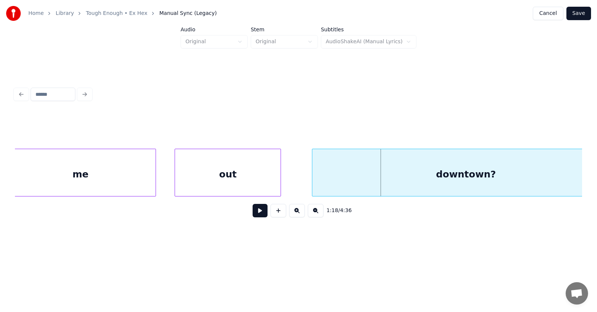
scroll to position [0, 21611]
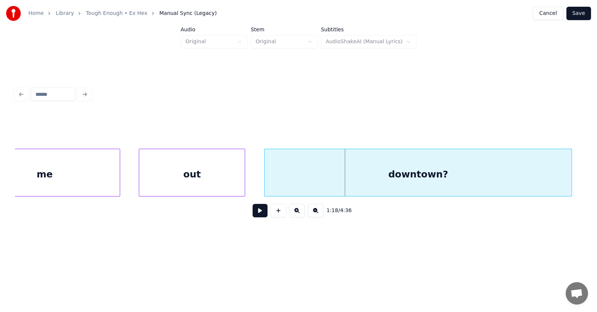
click at [339, 179] on div "downtown?" at bounding box center [417, 174] width 307 height 51
click at [258, 213] on button at bounding box center [259, 210] width 15 height 13
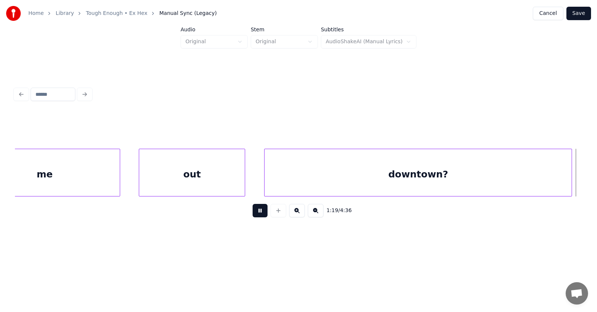
scroll to position [0, 22183]
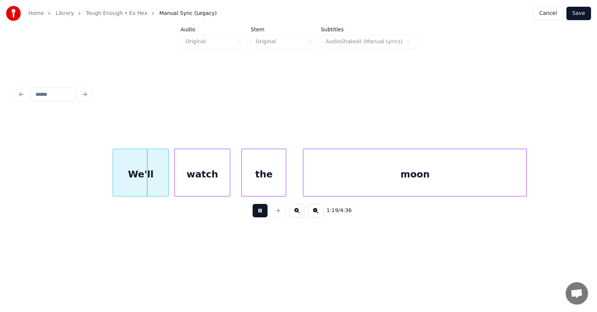
click at [258, 213] on button at bounding box center [259, 210] width 15 height 13
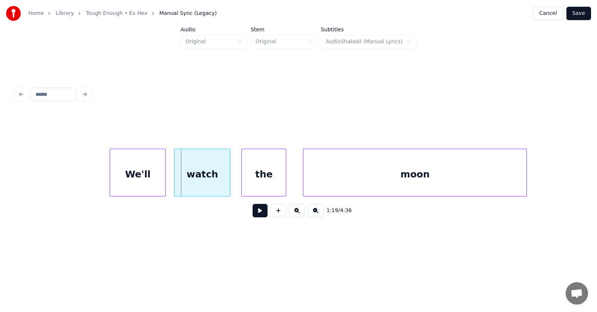
click at [143, 175] on div "We'll" at bounding box center [137, 174] width 55 height 51
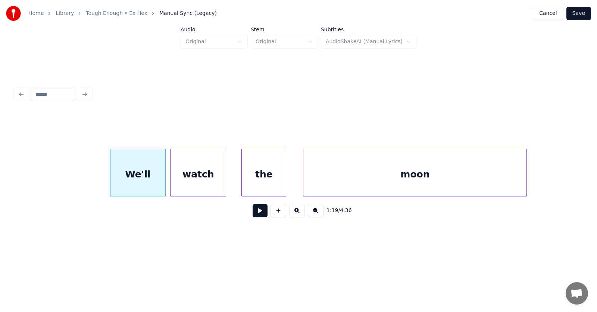
click at [207, 183] on div "watch" at bounding box center [197, 174] width 55 height 51
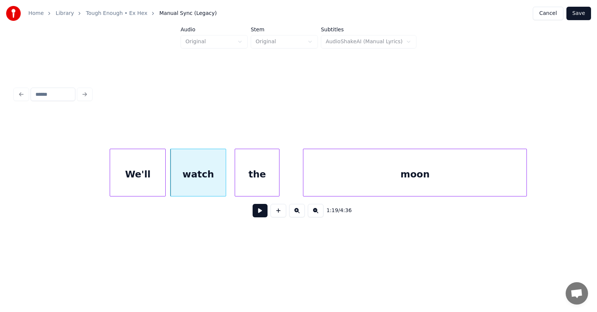
click at [252, 185] on div "the" at bounding box center [257, 174] width 44 height 51
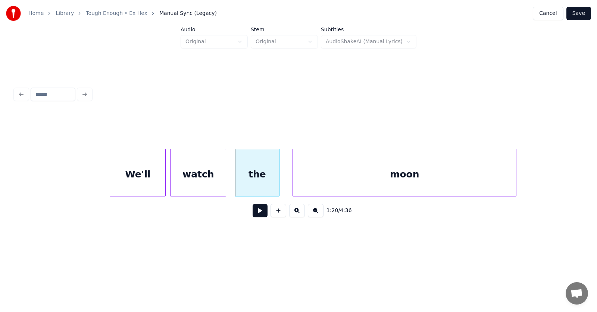
click at [341, 181] on div "moon" at bounding box center [404, 174] width 223 height 51
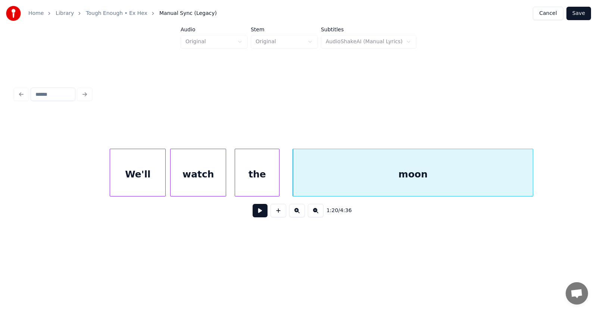
click at [533, 172] on div at bounding box center [531, 172] width 2 height 47
click at [258, 214] on button at bounding box center [259, 210] width 15 height 13
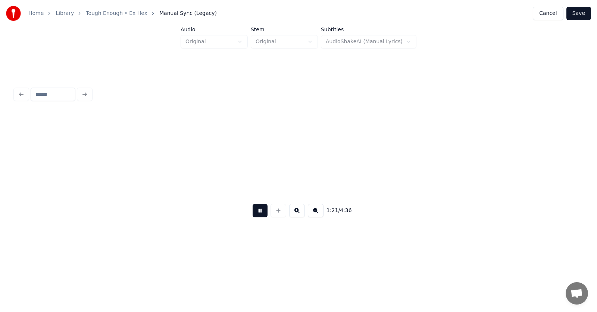
scroll to position [0, 22750]
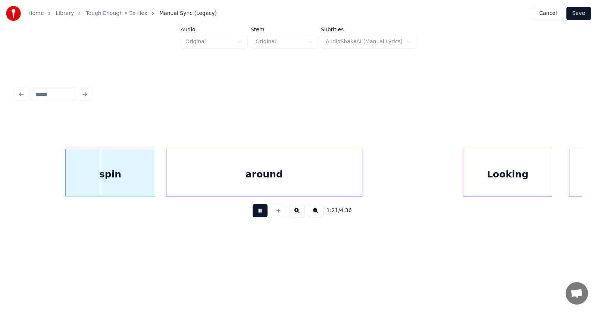
click at [258, 214] on button at bounding box center [259, 210] width 15 height 13
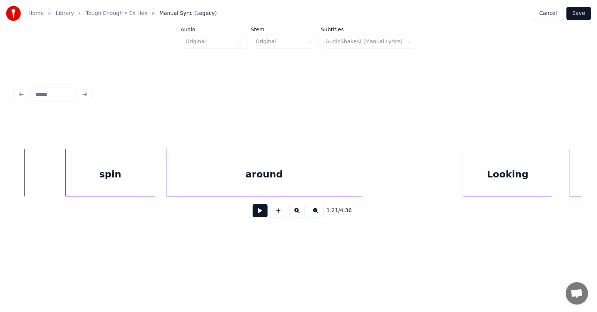
click at [252, 216] on button at bounding box center [259, 210] width 15 height 13
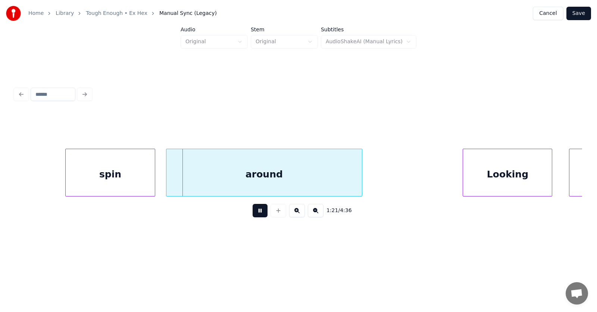
click at [252, 216] on button at bounding box center [259, 210] width 15 height 13
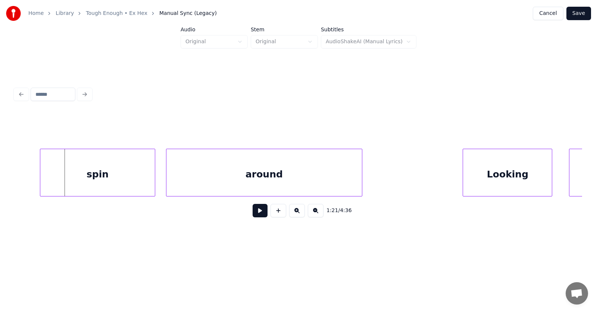
click at [41, 181] on div at bounding box center [41, 172] width 2 height 47
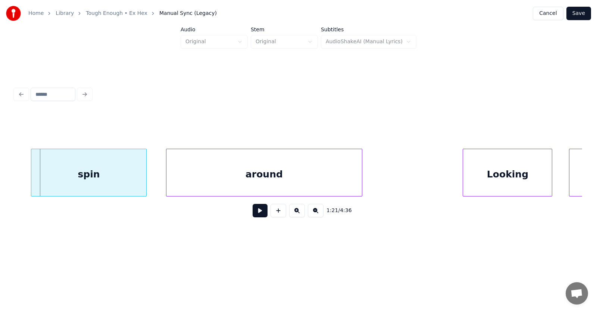
click at [72, 176] on div "spin" at bounding box center [88, 174] width 114 height 51
click at [78, 176] on div "spin" at bounding box center [88, 174] width 114 height 51
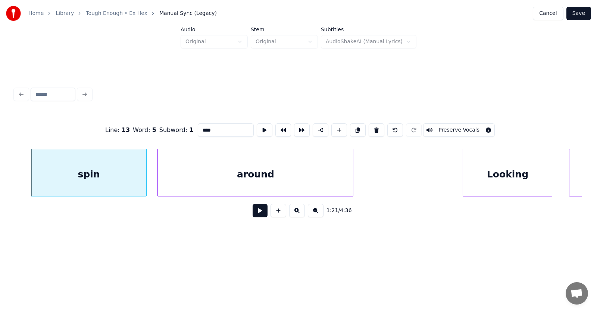
click at [193, 182] on div "around" at bounding box center [255, 174] width 195 height 51
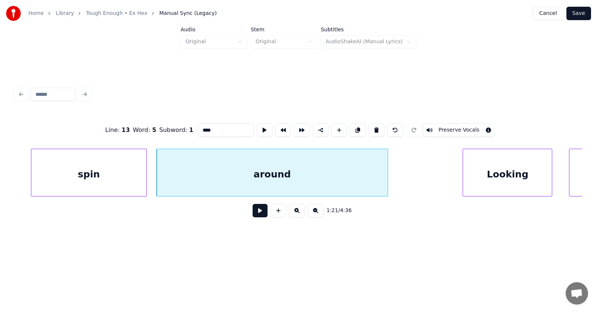
click at [386, 175] on div at bounding box center [386, 172] width 2 height 47
click at [106, 167] on div "spin" at bounding box center [88, 174] width 114 height 51
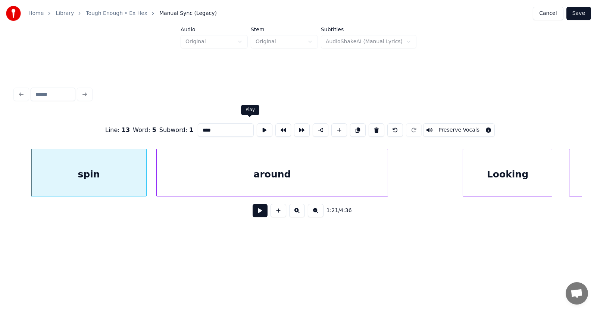
click at [257, 124] on button at bounding box center [265, 129] width 16 height 13
click at [473, 176] on div "Looking" at bounding box center [498, 174] width 89 height 51
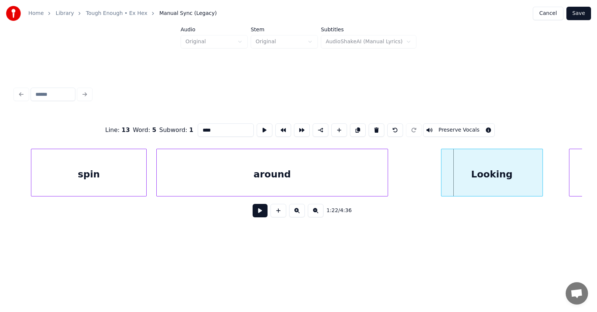
click at [441, 176] on div at bounding box center [442, 172] width 2 height 47
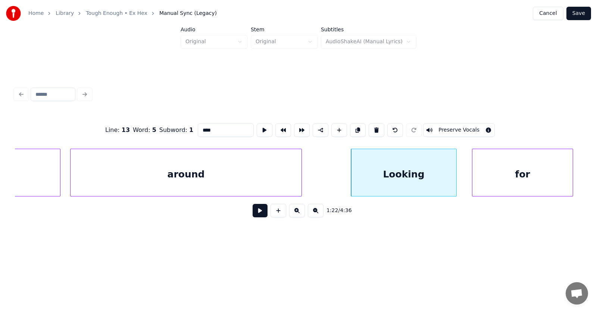
click at [566, 176] on div "for" at bounding box center [522, 174] width 100 height 51
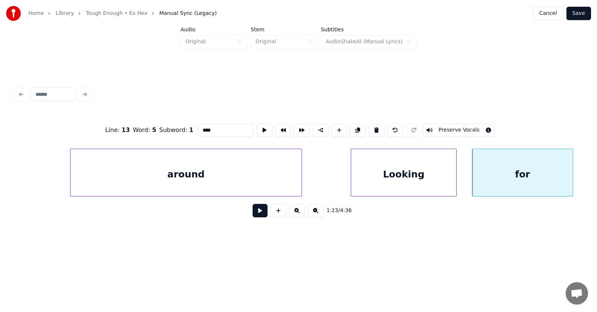
scroll to position [0, 23299]
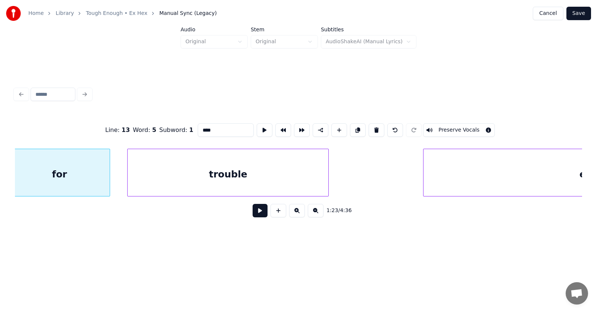
click at [217, 177] on div "trouble" at bounding box center [228, 174] width 201 height 51
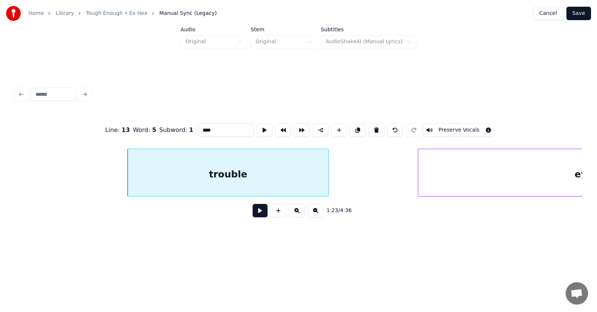
scroll to position [0, 23513]
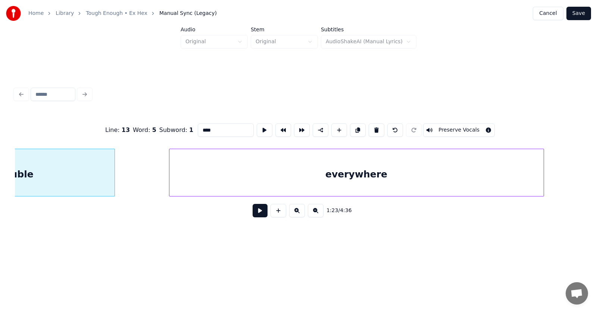
click at [423, 189] on div "everywhere" at bounding box center [356, 174] width 374 height 51
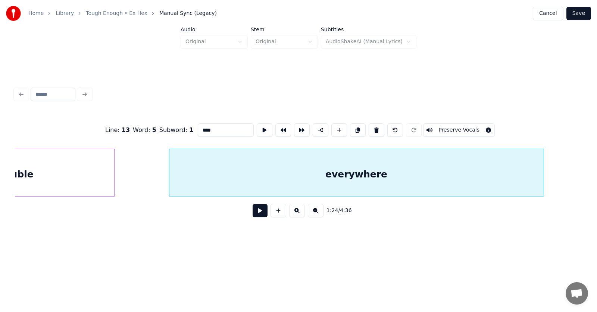
click at [254, 214] on button at bounding box center [259, 210] width 15 height 13
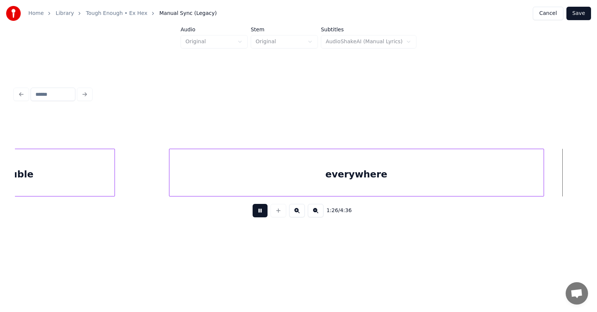
scroll to position [0, 24083]
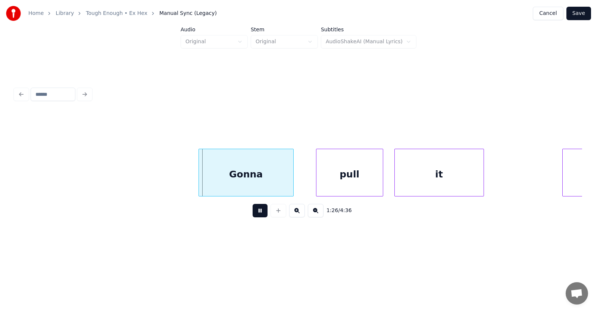
click at [254, 214] on button at bounding box center [259, 210] width 15 height 13
click at [245, 178] on div "Gonna" at bounding box center [234, 174] width 94 height 51
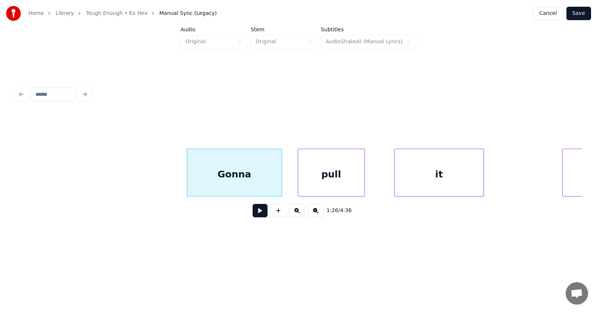
click at [337, 180] on div "pull" at bounding box center [331, 174] width 66 height 51
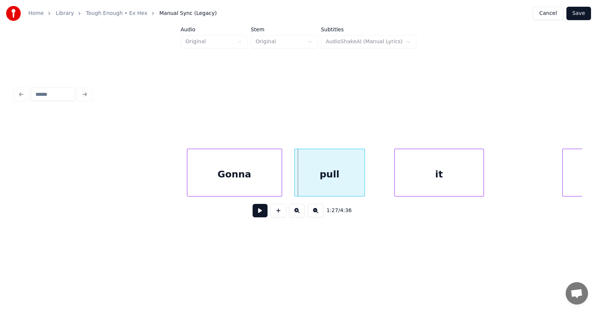
click at [296, 180] on div at bounding box center [296, 172] width 2 height 47
click at [402, 179] on div "it" at bounding box center [418, 174] width 89 height 51
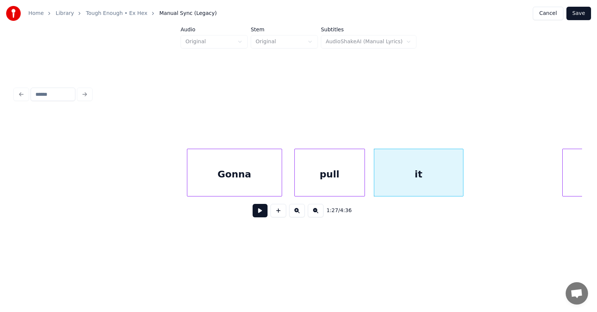
scroll to position [0, 24157]
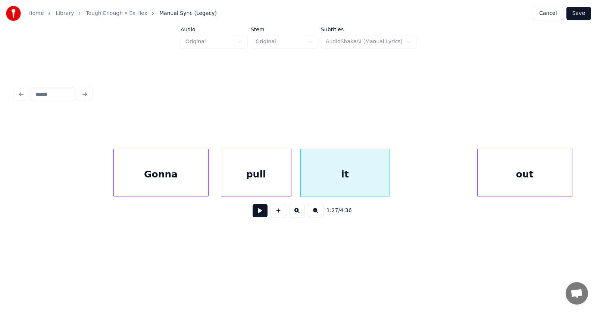
click at [566, 174] on div "out" at bounding box center [524, 174] width 94 height 51
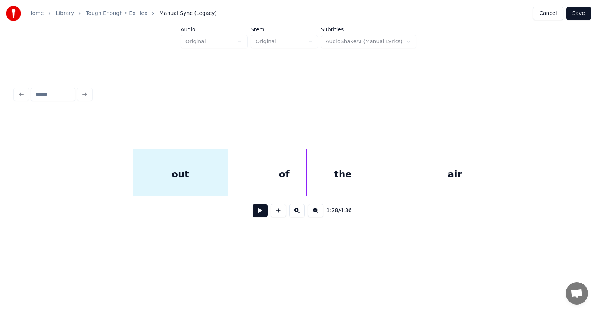
scroll to position [0, 24553]
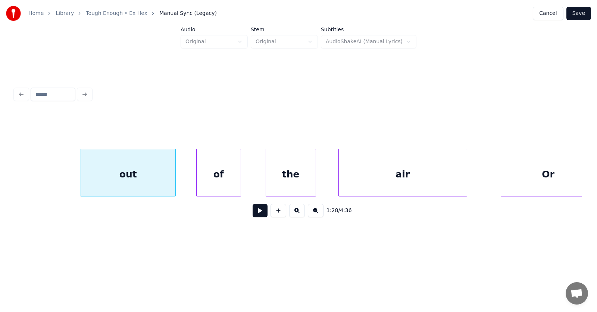
click at [219, 182] on div "of" at bounding box center [219, 174] width 44 height 51
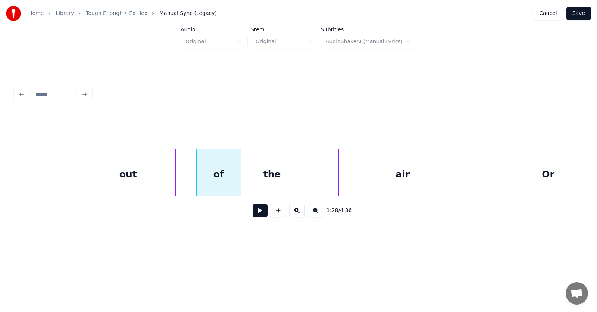
click at [270, 185] on div "the" at bounding box center [272, 174] width 50 height 51
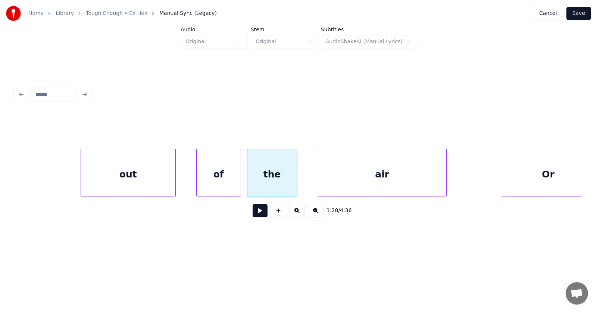
click at [373, 187] on div "air" at bounding box center [382, 174] width 128 height 51
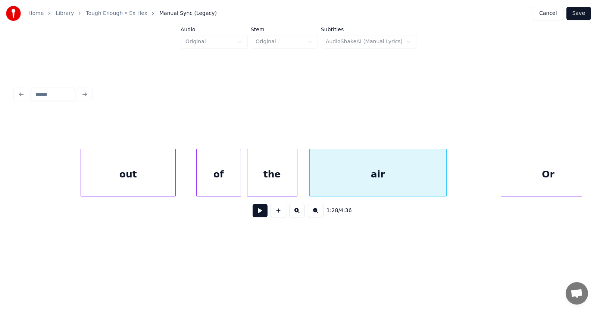
click at [311, 183] on div at bounding box center [311, 172] width 2 height 47
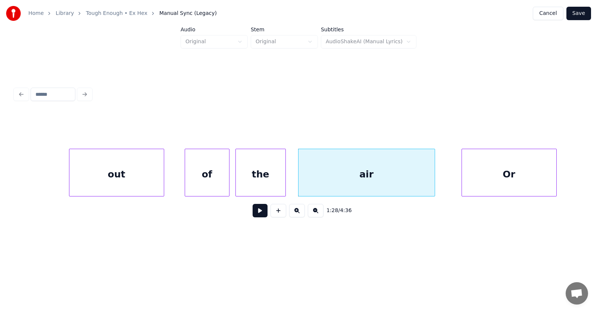
click at [506, 180] on div "Or" at bounding box center [509, 174] width 94 height 51
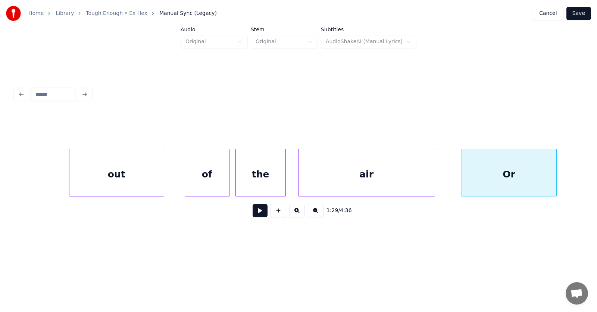
click at [383, 177] on div "air" at bounding box center [366, 174] width 136 height 51
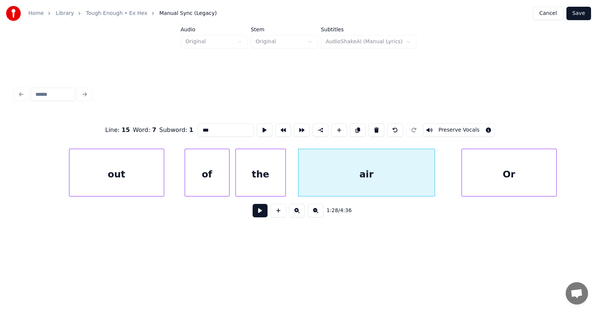
click at [258, 214] on button at bounding box center [259, 210] width 15 height 13
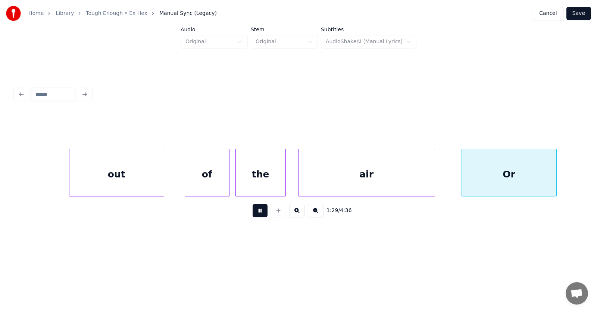
click at [258, 214] on button at bounding box center [259, 210] width 15 height 13
click at [254, 175] on div "the" at bounding box center [261, 174] width 50 height 51
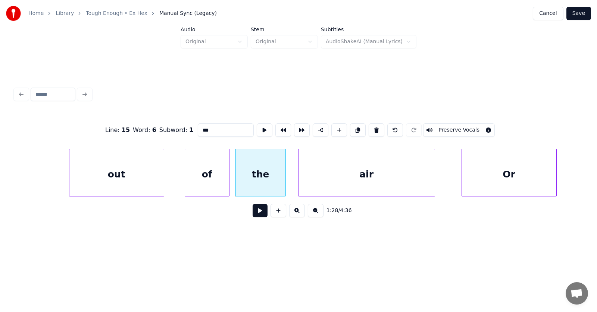
click at [256, 215] on button at bounding box center [259, 210] width 15 height 13
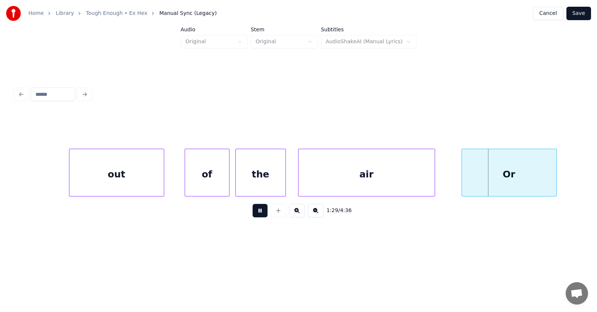
click at [256, 215] on button at bounding box center [259, 210] width 15 height 13
click at [451, 183] on div at bounding box center [452, 172] width 2 height 47
click at [480, 179] on div "Or" at bounding box center [498, 174] width 105 height 51
click at [557, 176] on div at bounding box center [556, 172] width 2 height 47
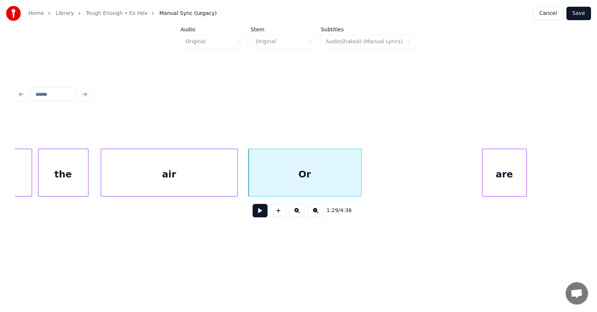
scroll to position [0, 24814]
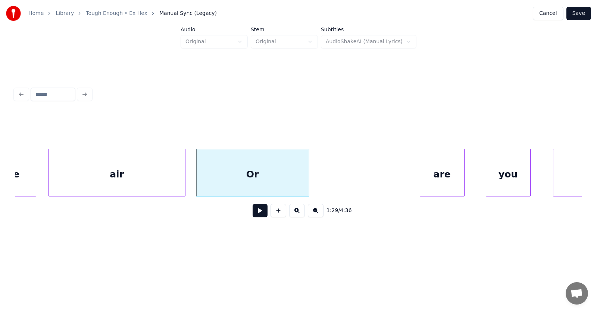
click at [446, 173] on div "are" at bounding box center [442, 174] width 44 height 51
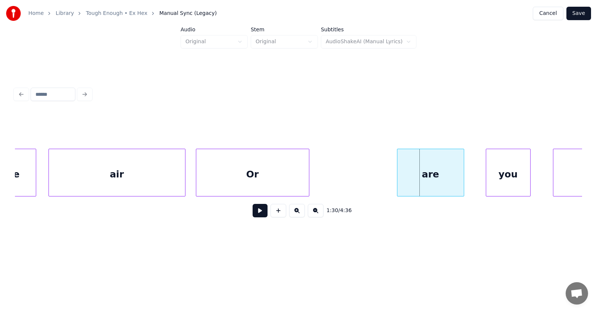
click at [397, 174] on div at bounding box center [398, 172] width 2 height 47
click at [489, 180] on div "you" at bounding box center [491, 174] width 44 height 51
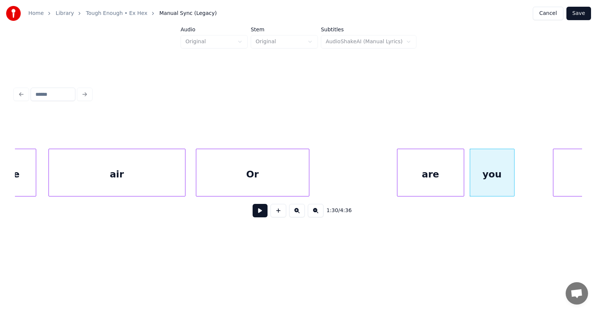
scroll to position [0, 24878]
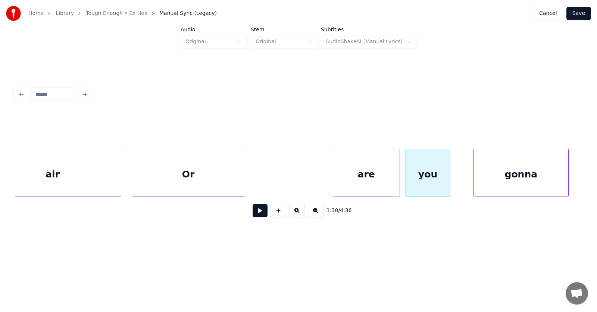
click at [547, 172] on div "gonna" at bounding box center [521, 174] width 94 height 51
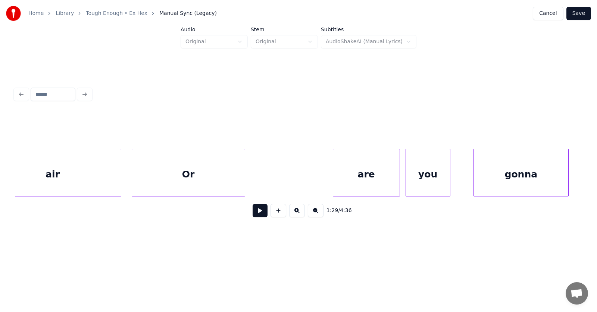
click at [255, 210] on button at bounding box center [259, 210] width 15 height 13
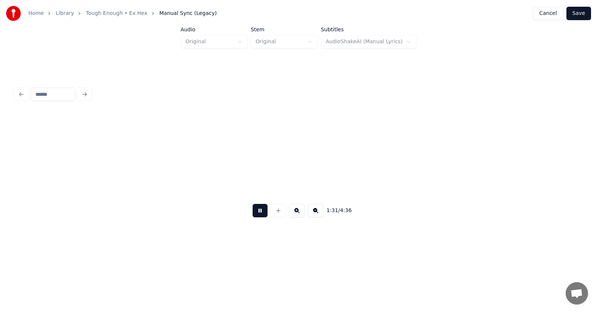
click at [255, 210] on button at bounding box center [259, 210] width 15 height 13
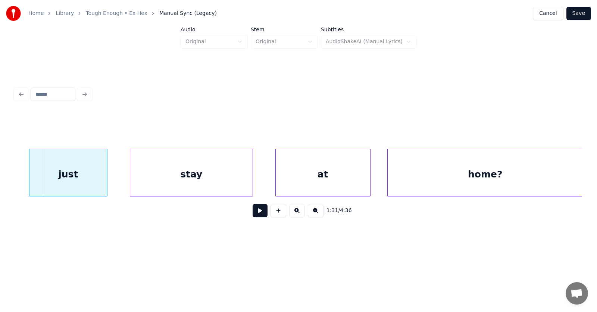
scroll to position [0, 25284]
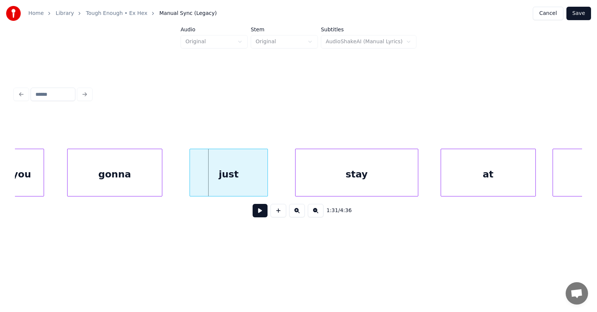
click at [226, 181] on div "just" at bounding box center [229, 174] width 78 height 51
click at [175, 175] on div at bounding box center [174, 172] width 2 height 47
click at [336, 179] on div "stay" at bounding box center [357, 174] width 122 height 51
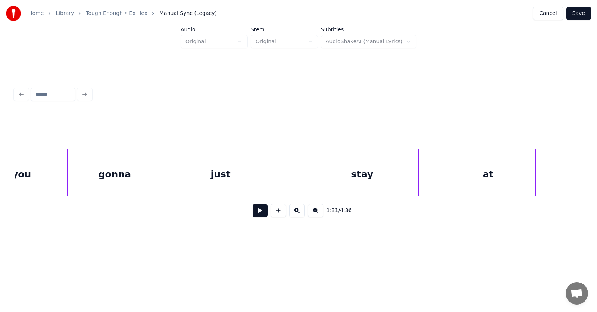
click at [306, 176] on div at bounding box center [307, 172] width 2 height 47
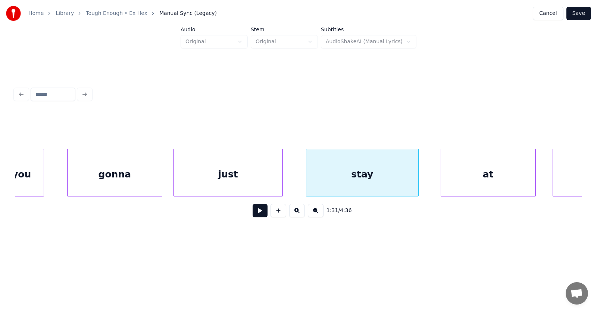
click at [280, 174] on div at bounding box center [281, 172] width 2 height 47
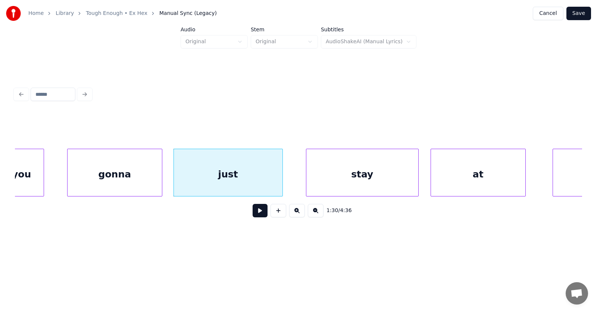
click at [443, 178] on div "at" at bounding box center [478, 174] width 94 height 51
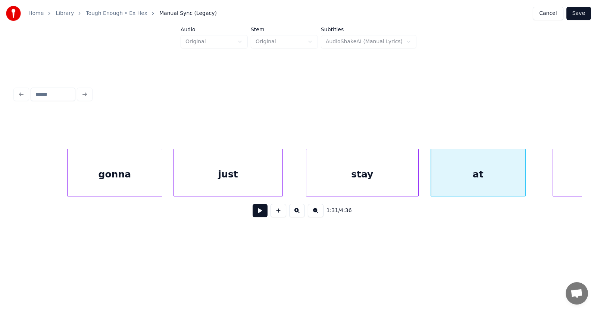
scroll to position [0, 25650]
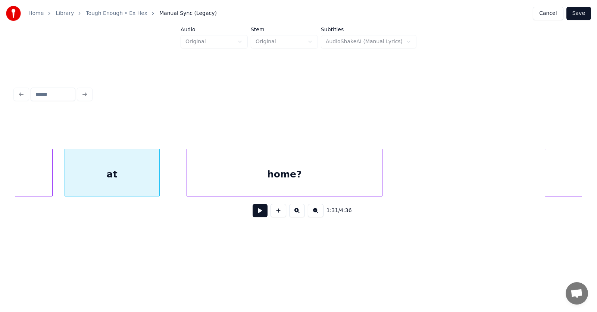
click at [120, 170] on div "at" at bounding box center [112, 174] width 94 height 51
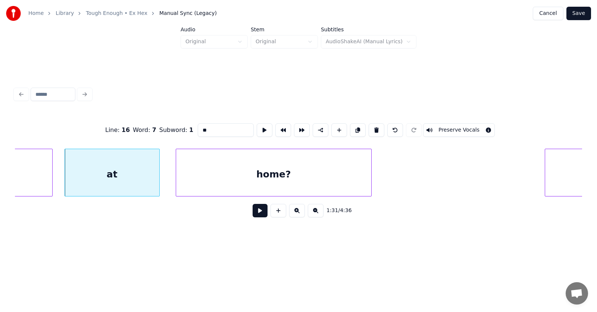
click at [213, 177] on div "home?" at bounding box center [273, 174] width 195 height 51
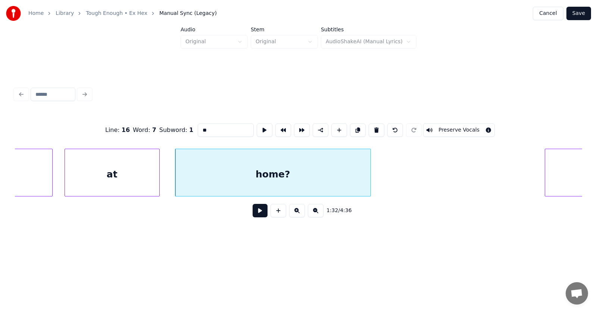
scroll to position [0, 25723]
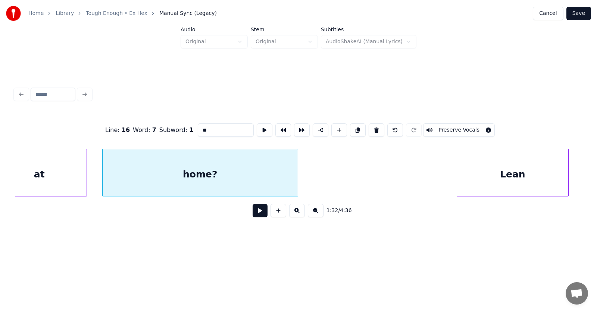
click at [553, 173] on div "Lean" at bounding box center [512, 174] width 111 height 51
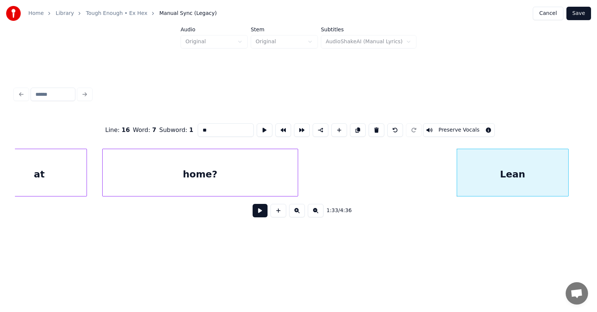
click at [236, 164] on div "home?" at bounding box center [200, 174] width 195 height 51
type input "*****"
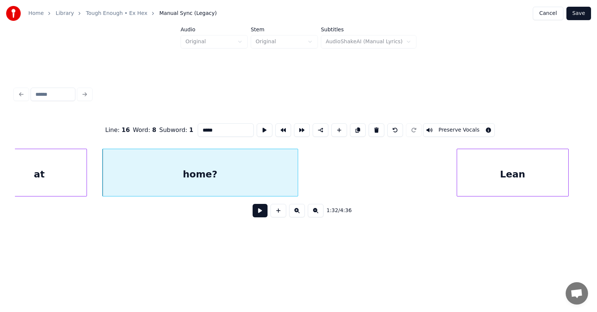
click at [257, 211] on button at bounding box center [259, 210] width 15 height 13
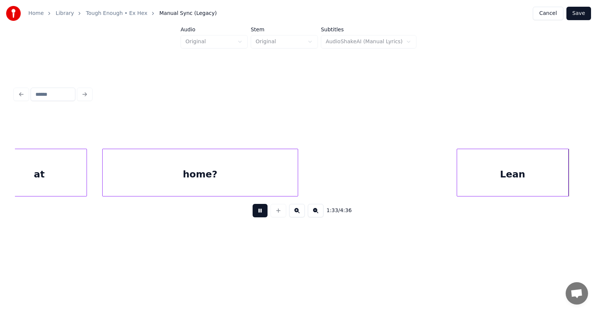
scroll to position [0, 26294]
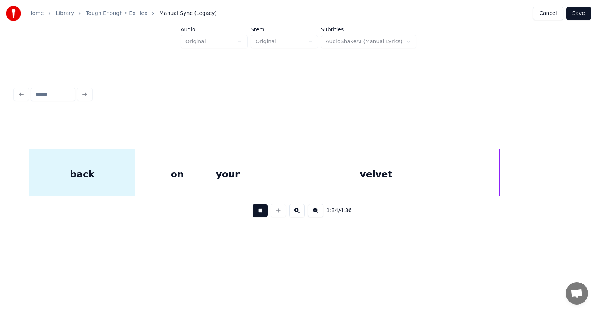
click at [257, 211] on button at bounding box center [259, 210] width 15 height 13
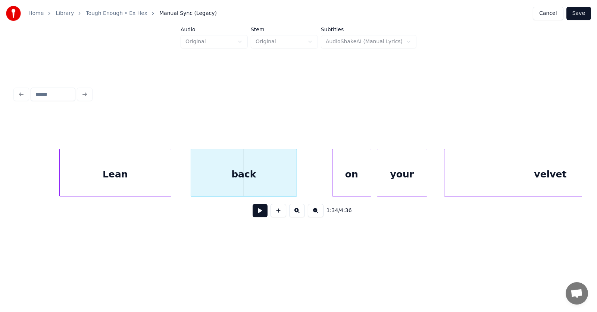
click at [224, 181] on div "back" at bounding box center [244, 174] width 106 height 51
click at [334, 175] on div "on" at bounding box center [342, 174] width 38 height 51
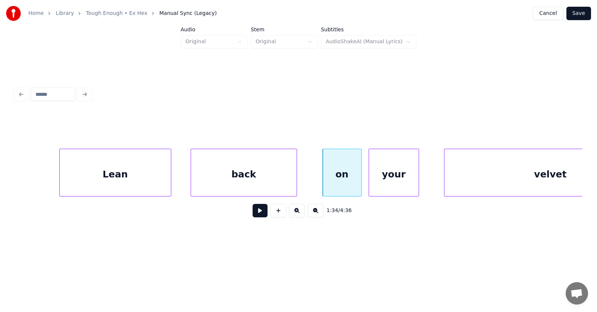
click at [385, 176] on div "your" at bounding box center [394, 174] width 50 height 51
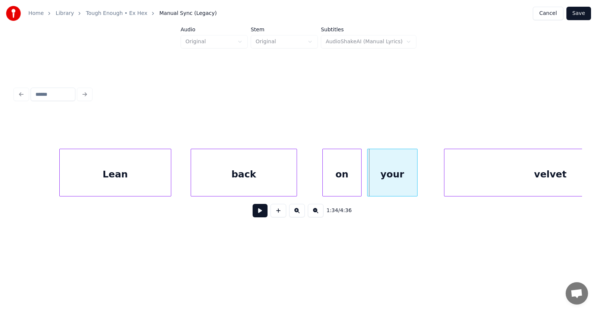
click at [384, 176] on div "your" at bounding box center [392, 174] width 50 height 51
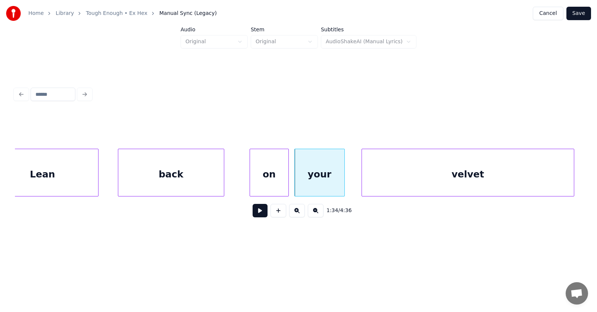
click at [453, 179] on div "velvet" at bounding box center [468, 174] width 212 height 51
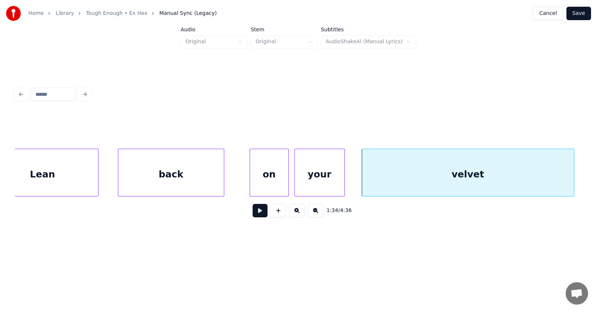
click at [256, 216] on button at bounding box center [259, 210] width 15 height 13
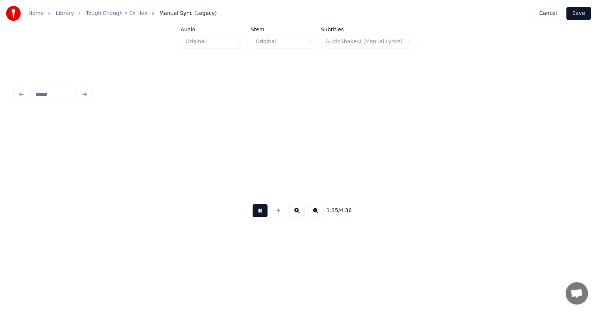
scroll to position [0, 26763]
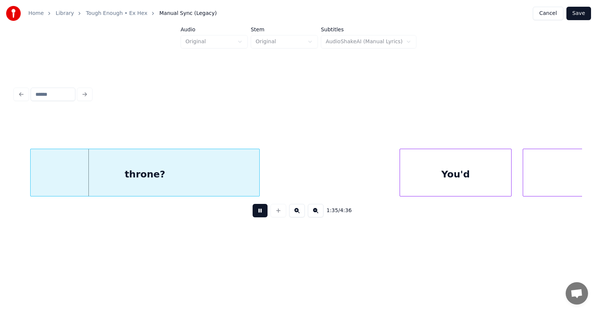
click at [256, 216] on button at bounding box center [259, 210] width 15 height 13
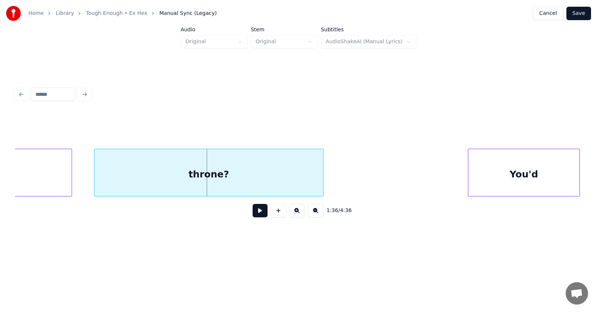
click at [224, 174] on div "throne?" at bounding box center [208, 174] width 229 height 51
click at [326, 174] on div "throne?" at bounding box center [211, 173] width 229 height 48
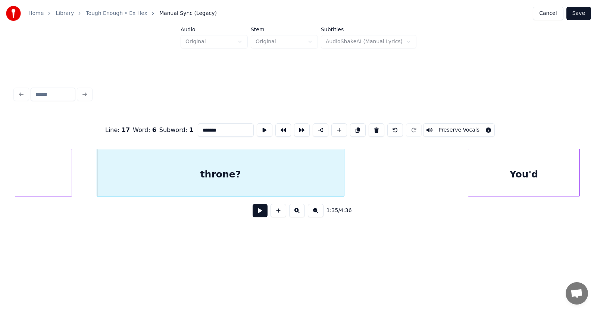
click at [343, 173] on div at bounding box center [343, 172] width 2 height 47
click at [481, 180] on div "You'd" at bounding box center [503, 174] width 111 height 51
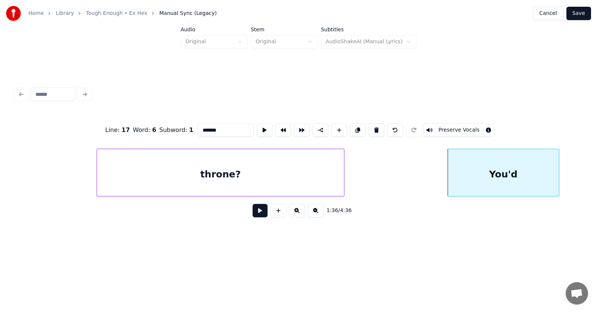
scroll to position [0, 26904]
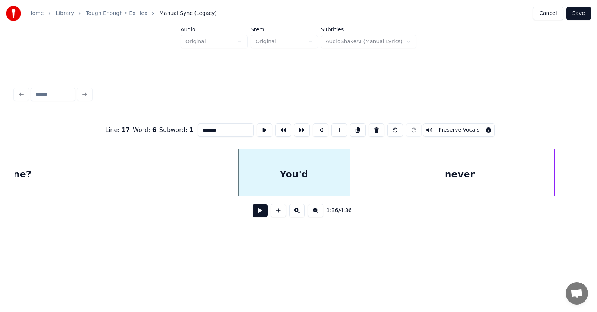
click at [386, 185] on div "never" at bounding box center [459, 174] width 189 height 51
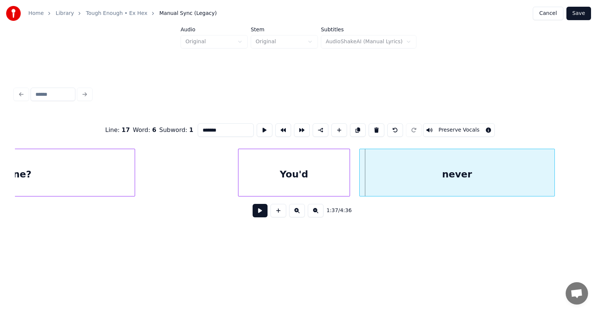
click at [359, 182] on div at bounding box center [360, 172] width 2 height 47
click at [320, 178] on div "You'd" at bounding box center [293, 174] width 111 height 51
type input "*****"
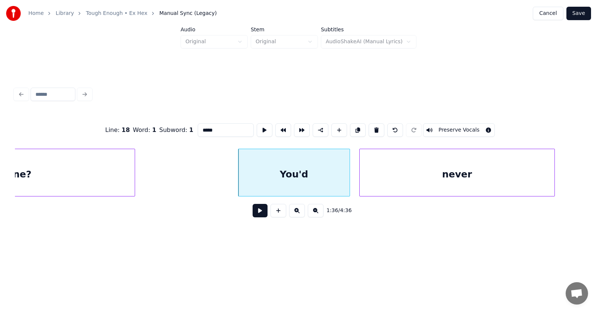
click at [254, 216] on button at bounding box center [259, 210] width 15 height 13
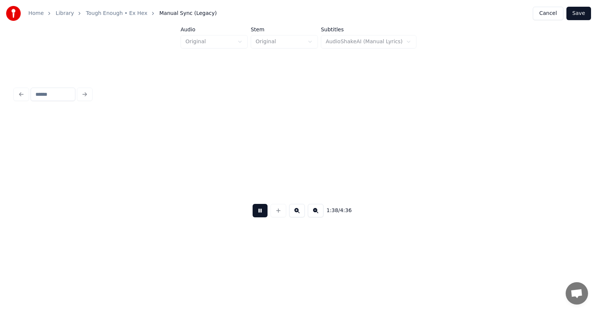
scroll to position [0, 27471]
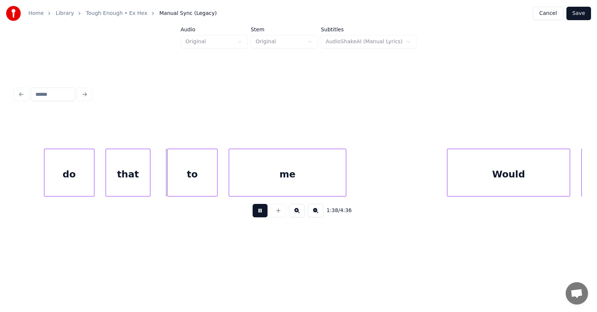
click at [257, 216] on button at bounding box center [259, 210] width 15 height 13
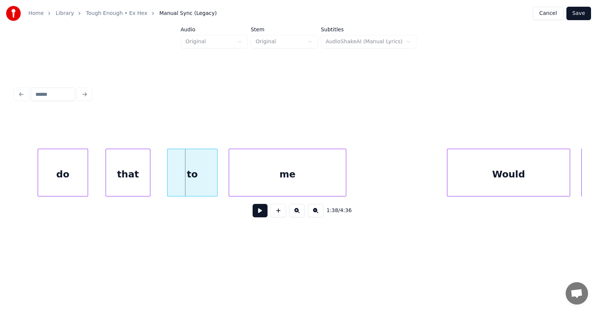
click at [72, 180] on div "do" at bounding box center [63, 174] width 50 height 51
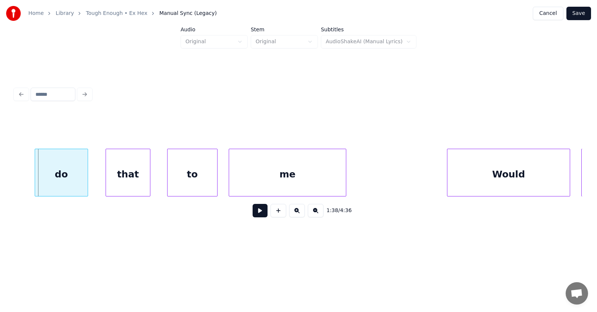
click at [36, 179] on div at bounding box center [36, 172] width 2 height 47
click at [123, 180] on div "that" at bounding box center [119, 174] width 44 height 51
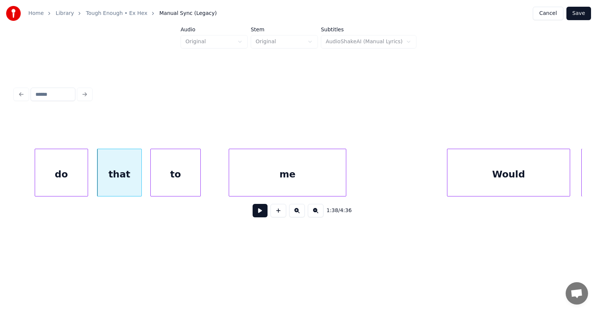
click at [175, 186] on div "to" at bounding box center [176, 174] width 50 height 51
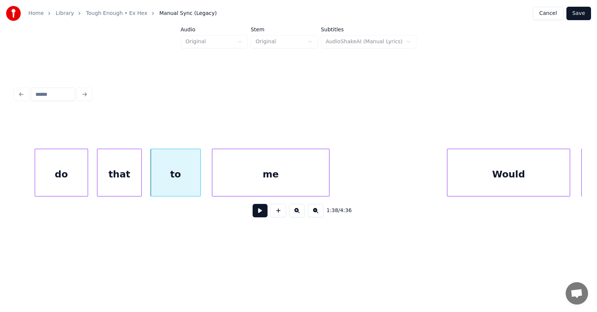
click at [241, 188] on div "me" at bounding box center [270, 174] width 117 height 51
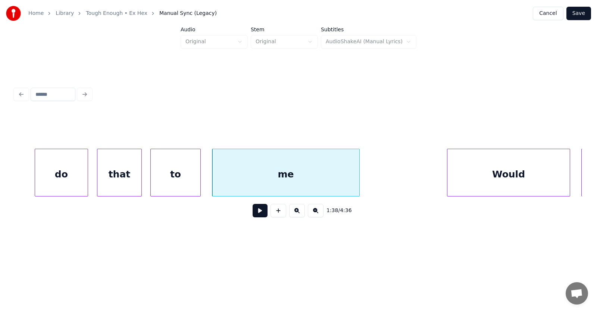
click at [358, 171] on div at bounding box center [358, 172] width 2 height 47
click at [337, 171] on div "me" at bounding box center [285, 174] width 147 height 51
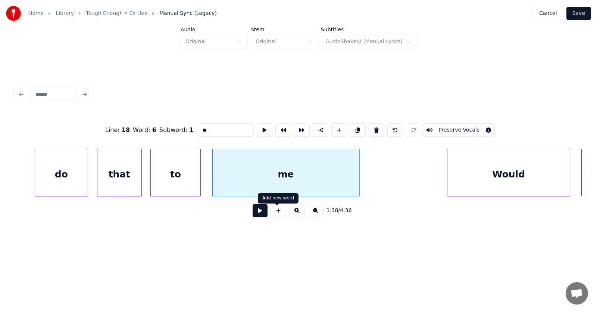
click at [252, 211] on button at bounding box center [259, 210] width 15 height 13
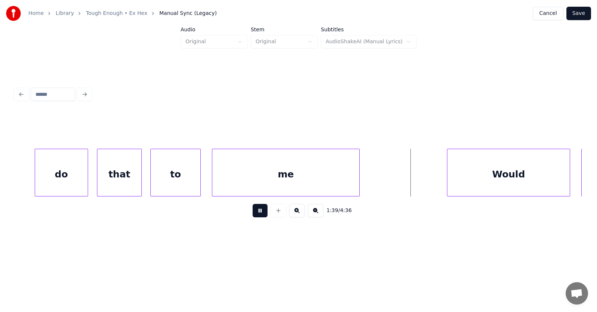
click at [252, 213] on button at bounding box center [259, 210] width 15 height 13
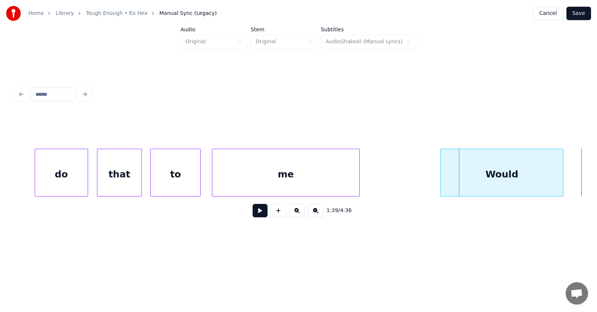
click at [453, 178] on div "Would" at bounding box center [501, 174] width 122 height 51
click at [553, 178] on div at bounding box center [553, 172] width 2 height 47
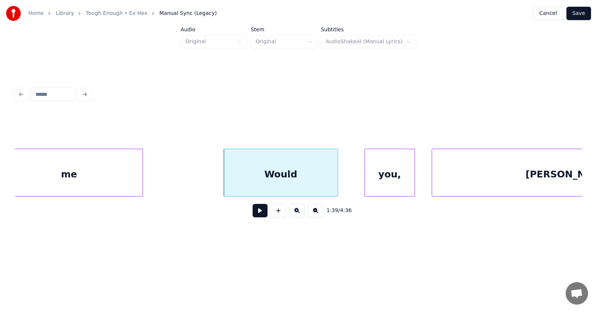
scroll to position [0, 27739]
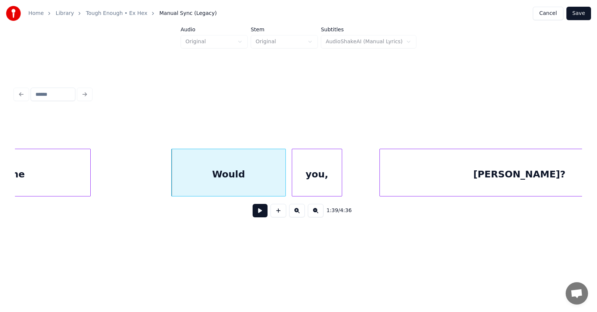
click at [307, 185] on div "you," at bounding box center [317, 174] width 50 height 51
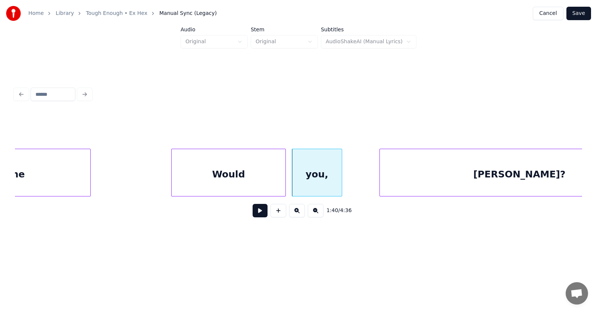
scroll to position [0, 27815]
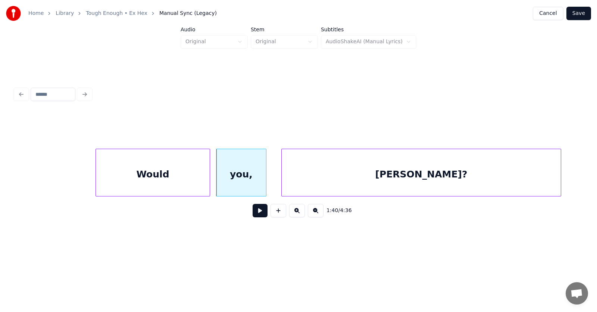
click at [401, 186] on div "[PERSON_NAME]?" at bounding box center [421, 174] width 279 height 51
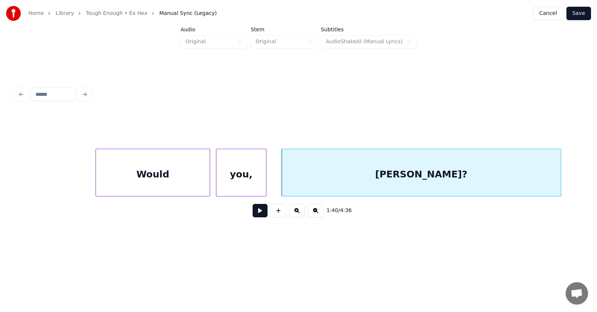
click at [258, 215] on button at bounding box center [259, 210] width 15 height 13
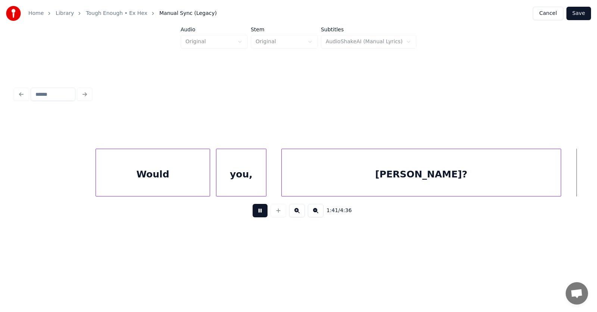
scroll to position [0, 28382]
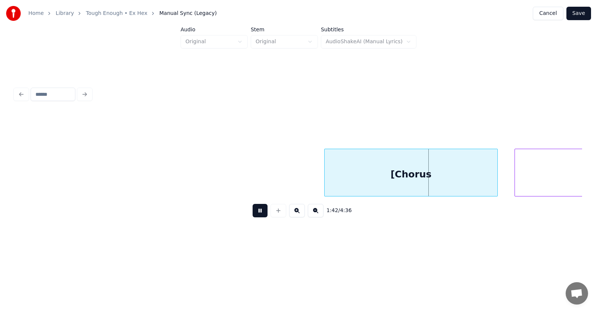
click at [258, 215] on button at bounding box center [259, 210] width 15 height 13
click at [397, 171] on div "[Chorus" at bounding box center [410, 174] width 173 height 51
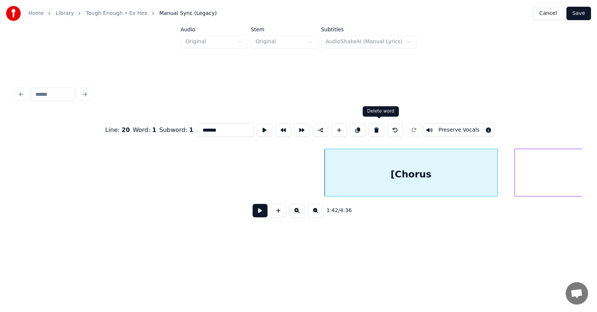
click at [377, 128] on button at bounding box center [376, 129] width 16 height 13
type input "**"
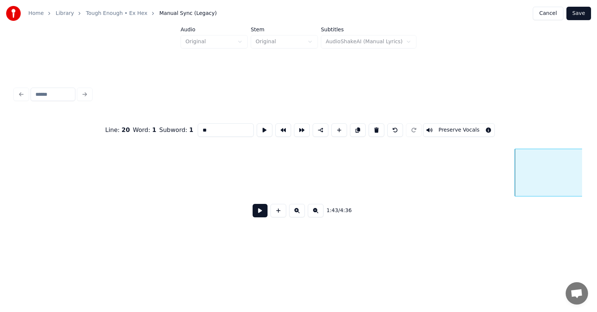
click at [252, 216] on button at bounding box center [259, 210] width 15 height 13
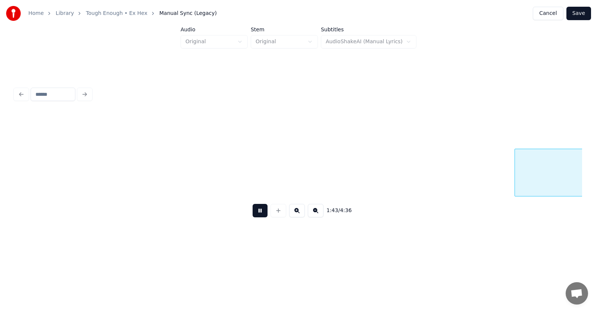
scroll to position [0, 28952]
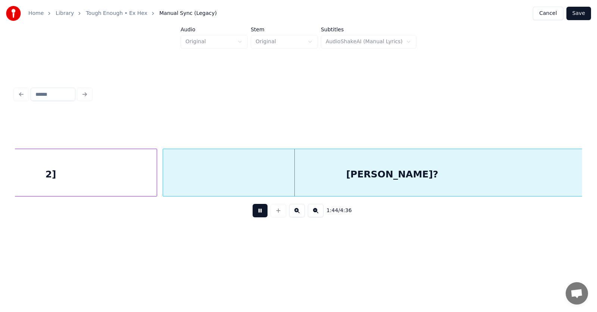
click at [252, 216] on button at bounding box center [259, 210] width 15 height 13
click at [135, 182] on div "2]" at bounding box center [51, 174] width 212 height 51
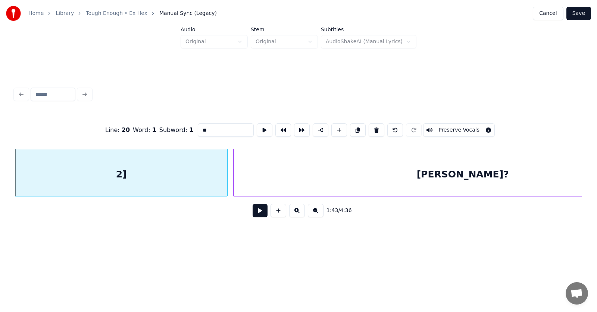
click at [381, 128] on button at bounding box center [376, 129] width 16 height 13
type input "******"
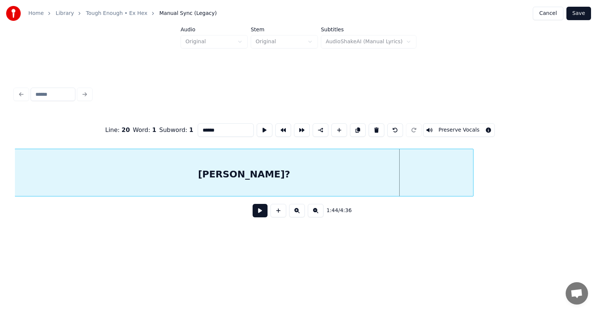
scroll to position [0, 28712]
click at [1, 196] on div "Home Library Tough Enough • Ex Hex Manual Sync (Legacy) Cancel Save Audio Origi…" at bounding box center [298, 124] width 597 height 248
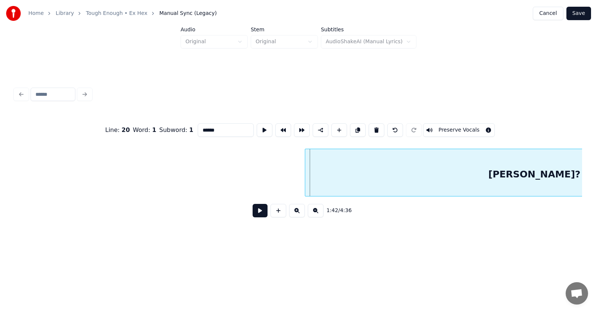
scroll to position [0, 28603]
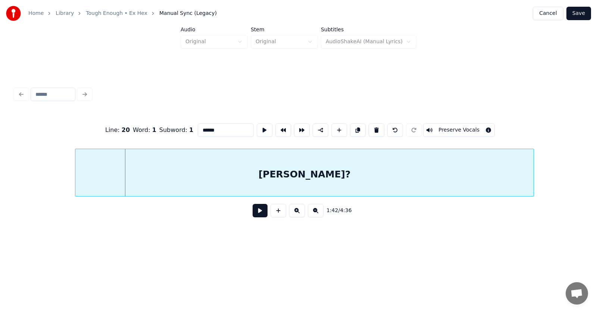
click at [325, 176] on div "[PERSON_NAME]?" at bounding box center [304, 174] width 458 height 51
click at [263, 178] on div "[PERSON_NAME]?" at bounding box center [303, 174] width 458 height 51
click at [257, 131] on button at bounding box center [265, 129] width 16 height 13
click at [255, 215] on button at bounding box center [259, 210] width 15 height 13
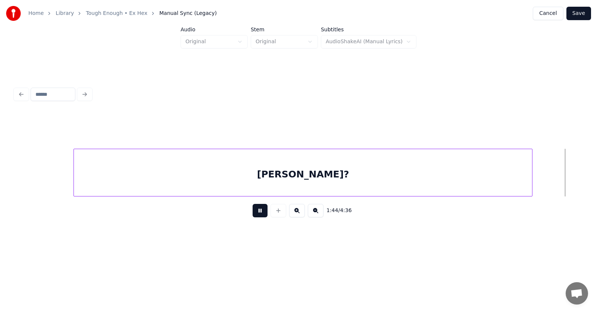
scroll to position [0, 29172]
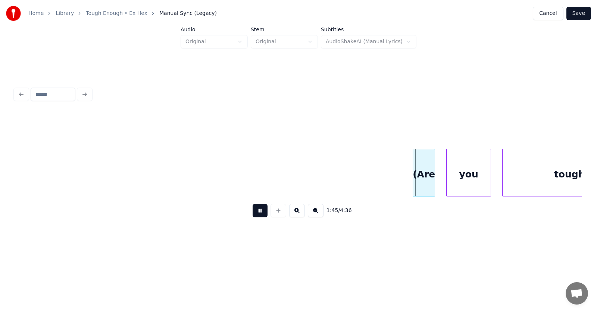
click at [255, 215] on button at bounding box center [259, 210] width 15 height 13
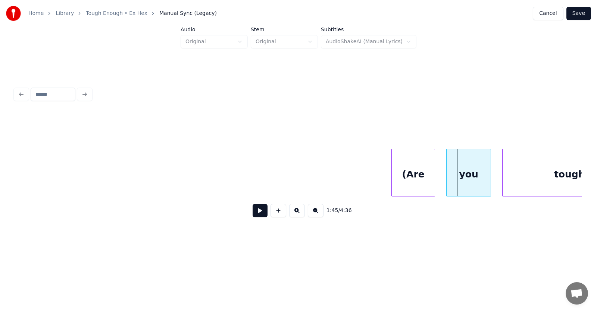
click at [393, 180] on div at bounding box center [393, 172] width 2 height 47
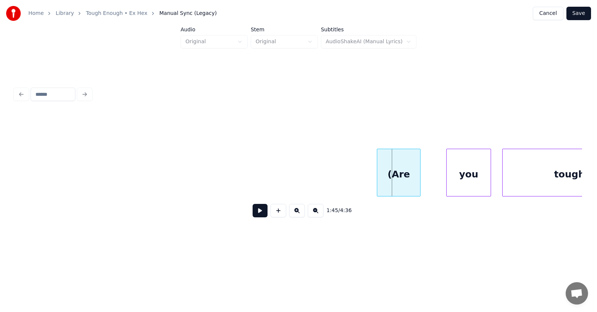
click at [401, 179] on div "(Are" at bounding box center [398, 174] width 43 height 51
click at [456, 184] on div "you" at bounding box center [453, 174] width 44 height 51
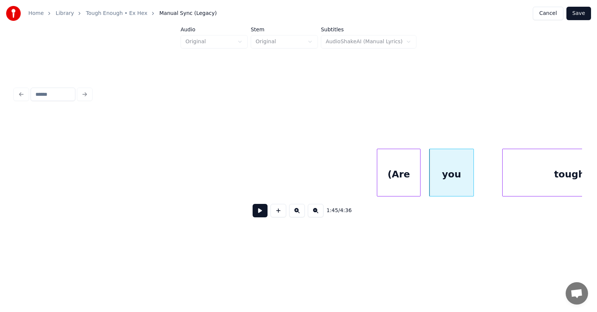
scroll to position [0, 29224]
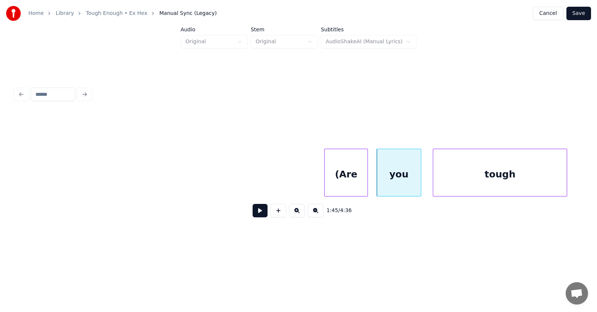
click at [509, 183] on div "tough" at bounding box center [500, 174] width 134 height 51
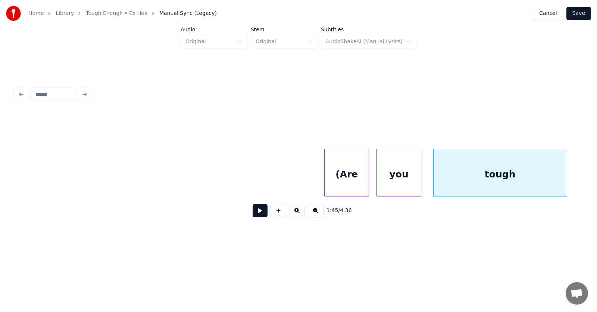
click at [368, 180] on div at bounding box center [367, 172] width 2 height 47
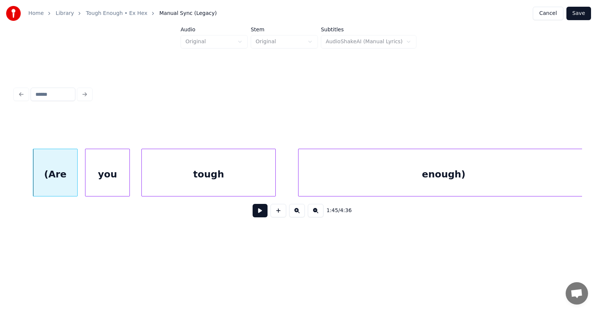
scroll to position [0, 29620]
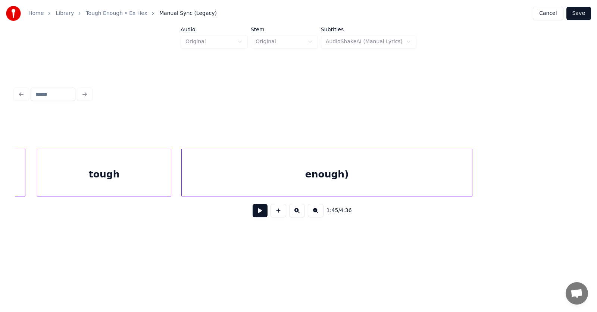
click at [286, 178] on div "enough)" at bounding box center [327, 174] width 290 height 51
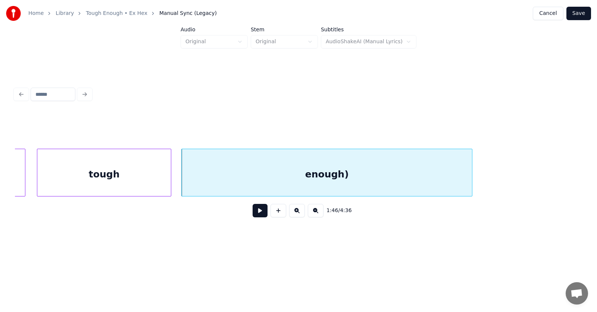
click at [293, 176] on div "enough)" at bounding box center [327, 174] width 290 height 51
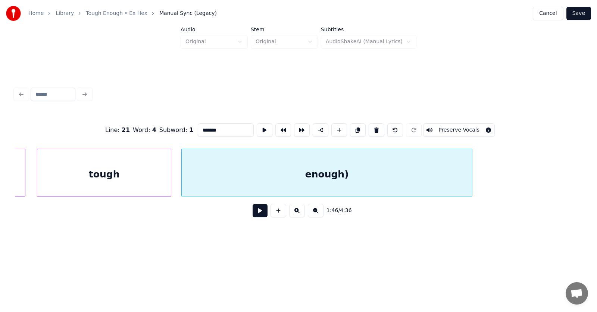
click at [256, 211] on button at bounding box center [259, 210] width 15 height 13
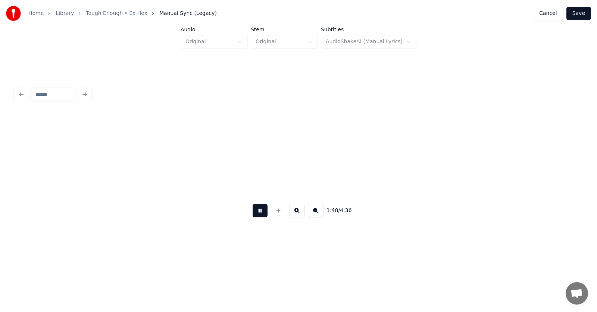
scroll to position [0, 30190]
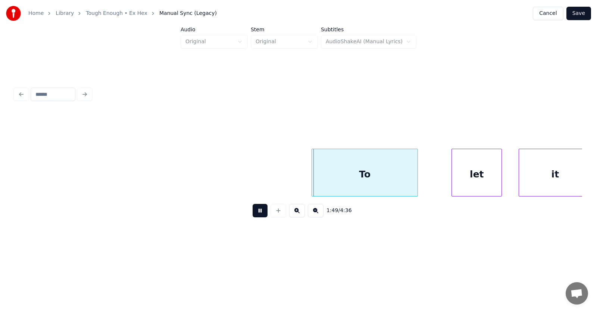
click at [256, 214] on button at bounding box center [259, 210] width 15 height 13
click at [326, 180] on div "To" at bounding box center [348, 174] width 106 height 51
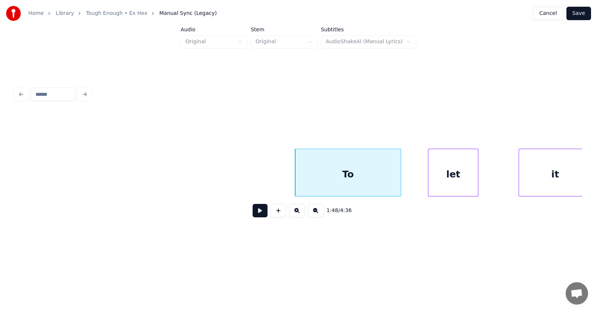
click at [440, 182] on div "let" at bounding box center [453, 174] width 50 height 51
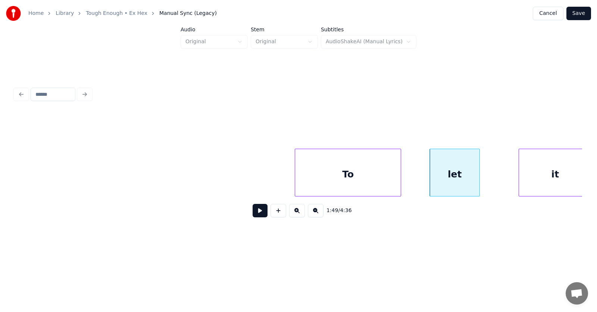
scroll to position [0, 30198]
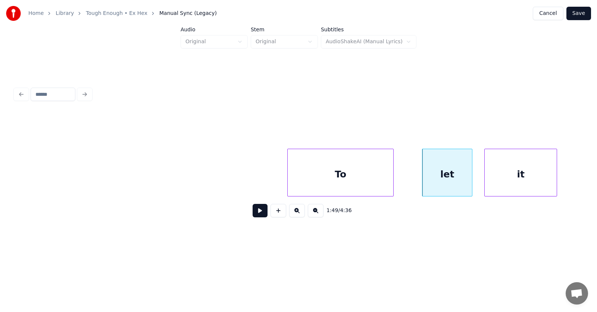
click at [506, 182] on div "it" at bounding box center [520, 174] width 72 height 51
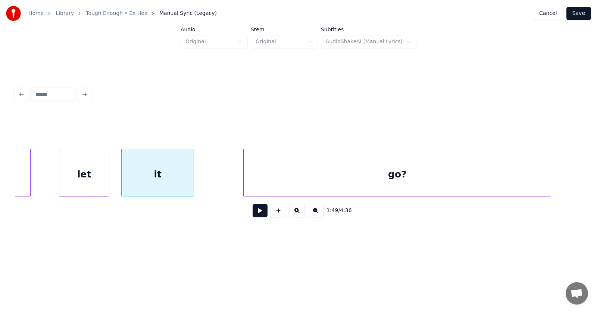
scroll to position [0, 30613]
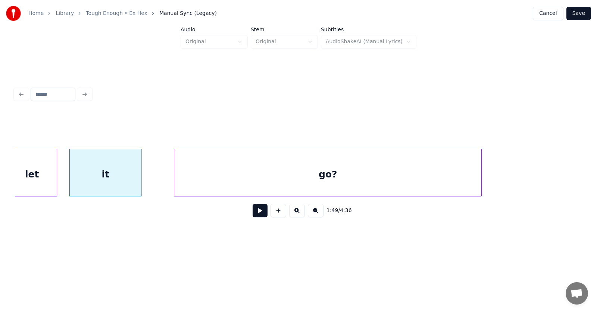
click at [298, 179] on div "go?" at bounding box center [327, 174] width 307 height 51
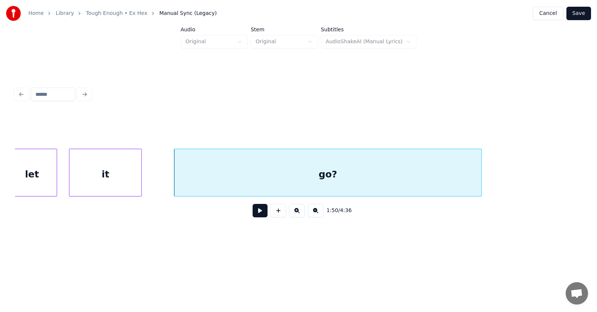
click at [253, 211] on button at bounding box center [259, 210] width 15 height 13
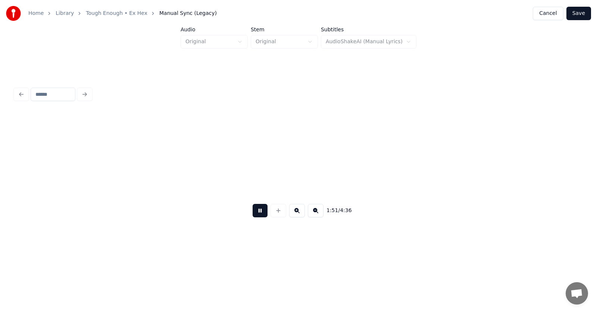
scroll to position [0, 31180]
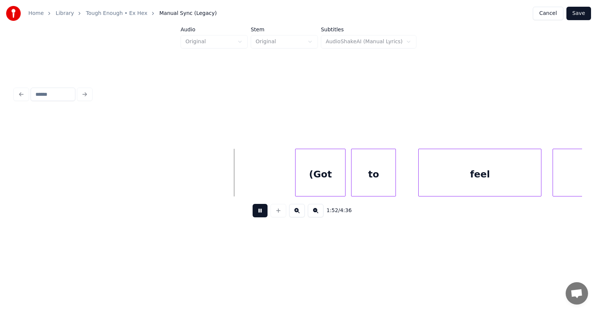
click at [253, 214] on button at bounding box center [259, 210] width 15 height 13
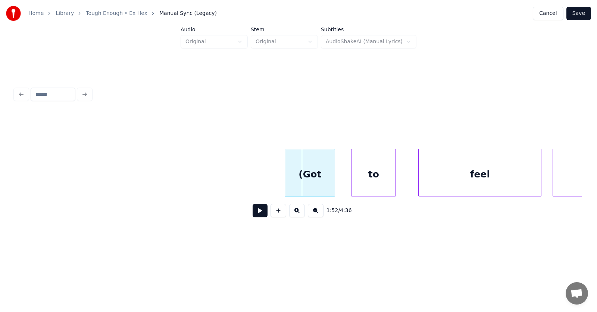
click at [295, 173] on div "(Got" at bounding box center [310, 174] width 50 height 51
click at [364, 180] on div "to" at bounding box center [367, 174] width 44 height 51
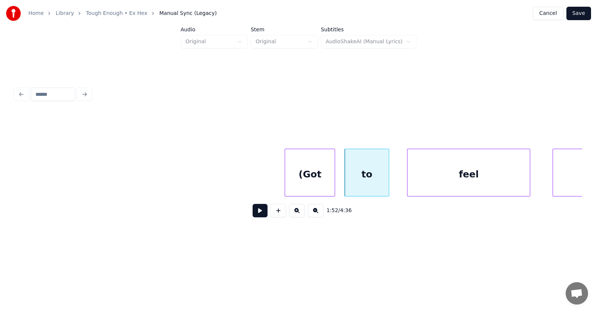
click at [446, 179] on div "feel" at bounding box center [468, 174] width 122 height 51
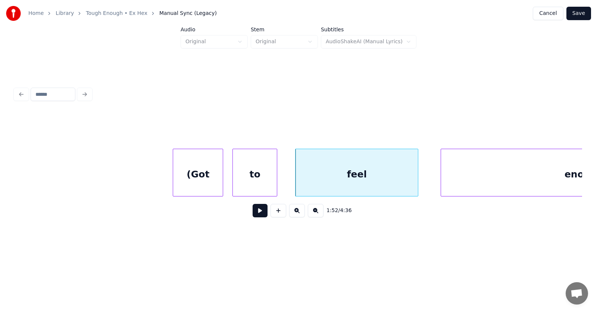
scroll to position [0, 31448]
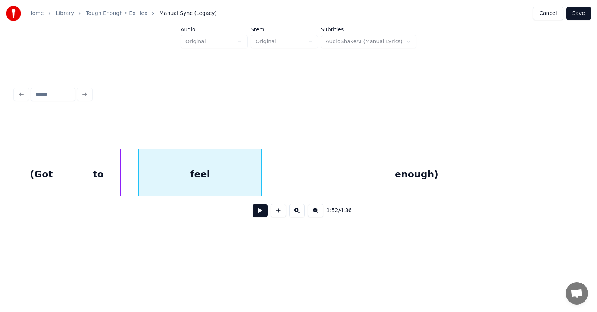
click at [322, 181] on div "enough)" at bounding box center [416, 174] width 290 height 51
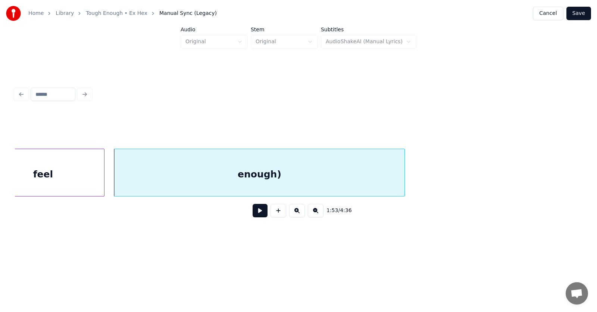
scroll to position [0, 31501]
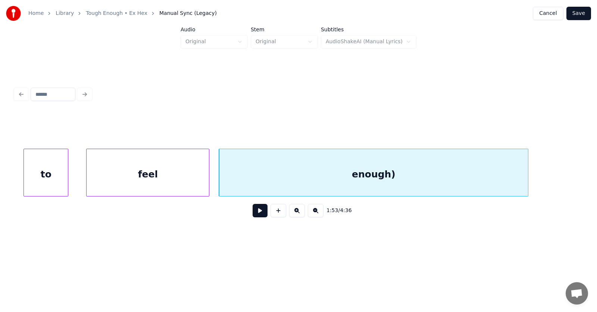
click at [528, 168] on div at bounding box center [526, 172] width 2 height 47
click at [180, 176] on div "feel" at bounding box center [148, 174] width 122 height 51
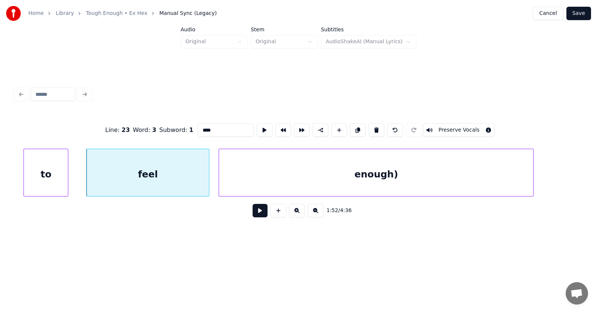
click at [254, 217] on button at bounding box center [259, 210] width 15 height 13
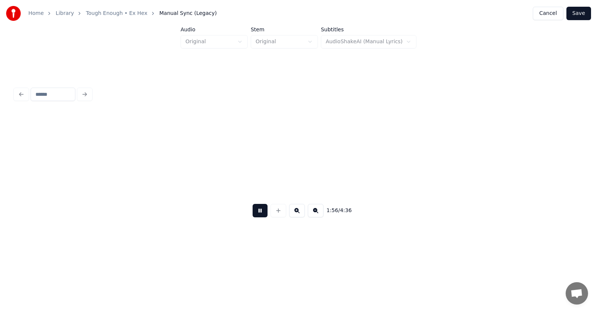
scroll to position [0, 32640]
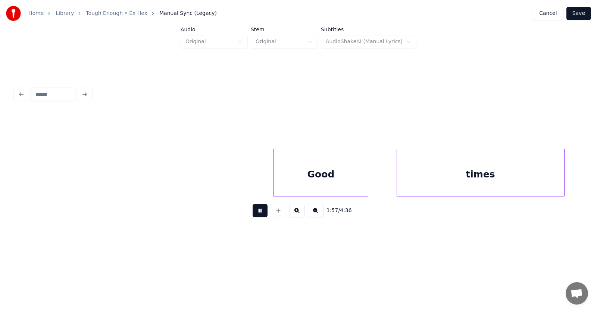
click at [255, 216] on button at bounding box center [259, 210] width 15 height 13
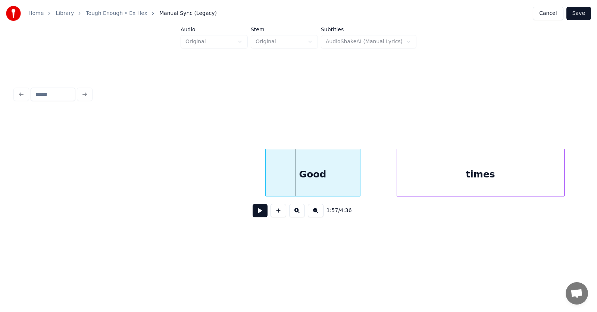
click at [308, 172] on div "Good" at bounding box center [313, 174] width 94 height 51
click at [408, 178] on div "times" at bounding box center [467, 174] width 167 height 51
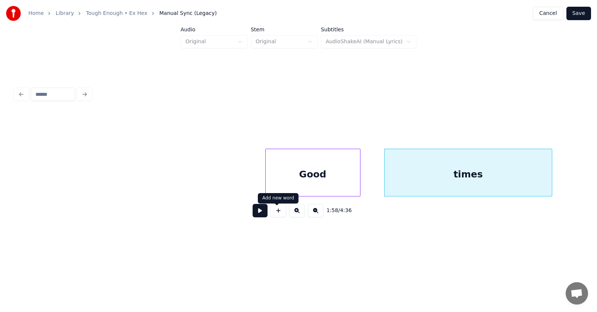
click at [263, 213] on button at bounding box center [259, 210] width 15 height 13
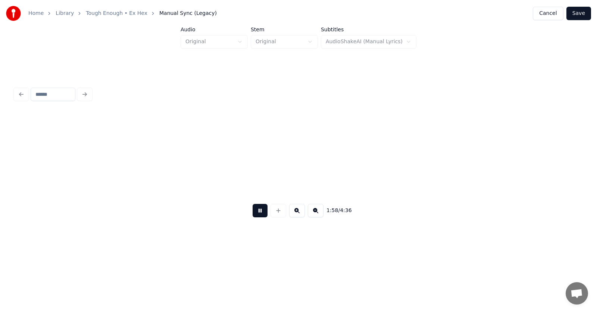
scroll to position [0, 33206]
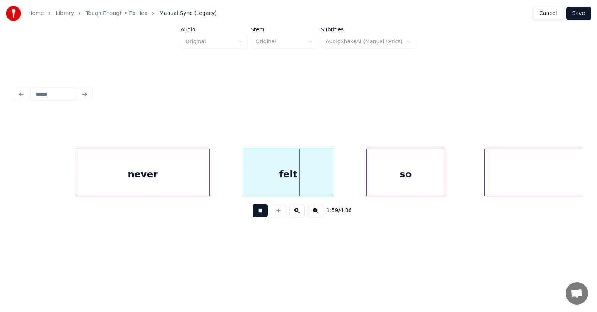
click at [255, 215] on button at bounding box center [259, 210] width 15 height 13
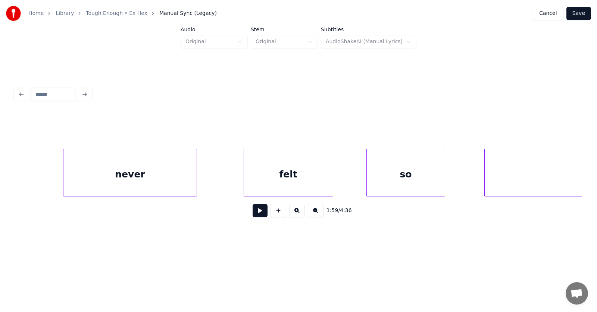
click at [166, 182] on div "never" at bounding box center [130, 174] width 134 height 51
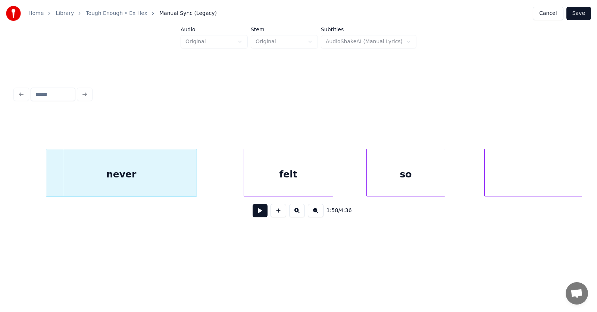
click at [46, 180] on div at bounding box center [47, 172] width 2 height 47
click at [261, 185] on div "felt" at bounding box center [271, 174] width 89 height 51
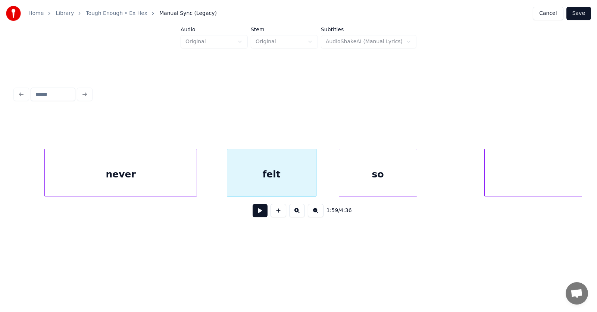
click at [372, 185] on div "so" at bounding box center [378, 174] width 78 height 51
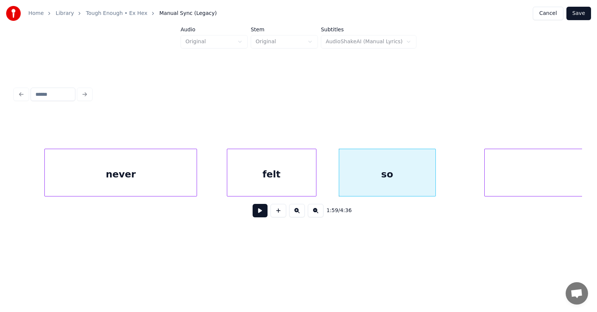
click at [433, 178] on div at bounding box center [434, 172] width 2 height 47
click at [320, 179] on div at bounding box center [319, 172] width 2 height 47
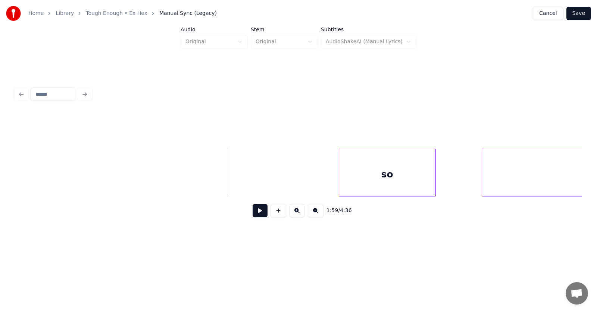
scroll to position [0, 33543]
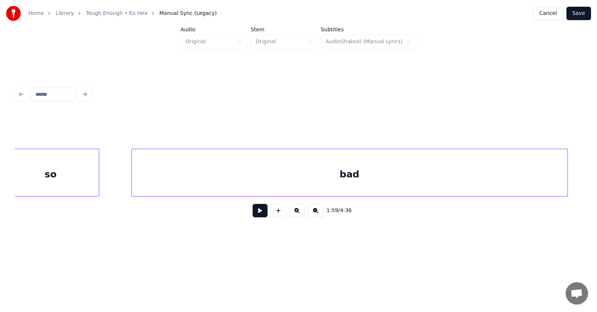
click at [496, 176] on div "bad" at bounding box center [350, 174] width 436 height 51
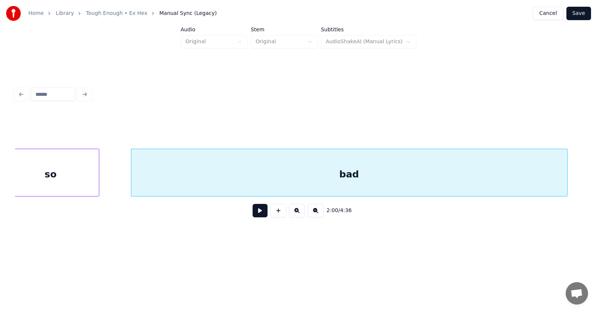
click at [255, 215] on button at bounding box center [259, 210] width 15 height 13
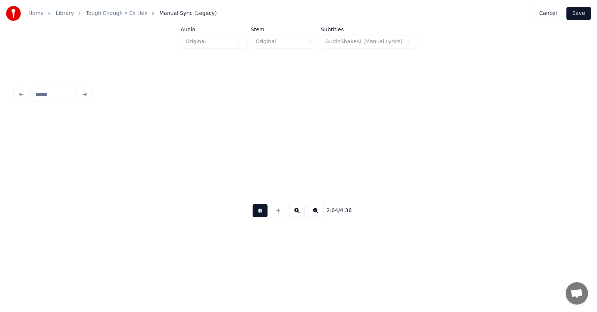
scroll to position [0, 34684]
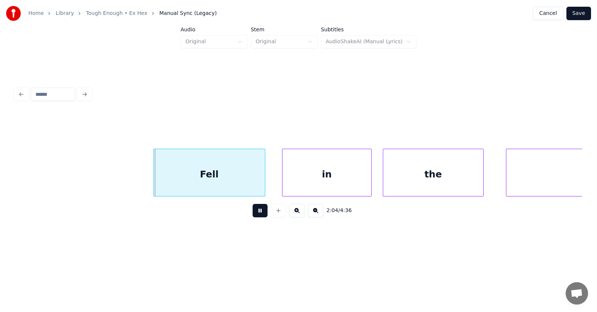
click at [255, 215] on button at bounding box center [259, 210] width 15 height 13
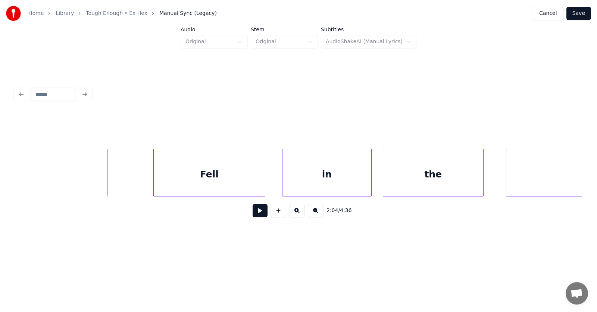
click at [252, 216] on button at bounding box center [259, 210] width 15 height 13
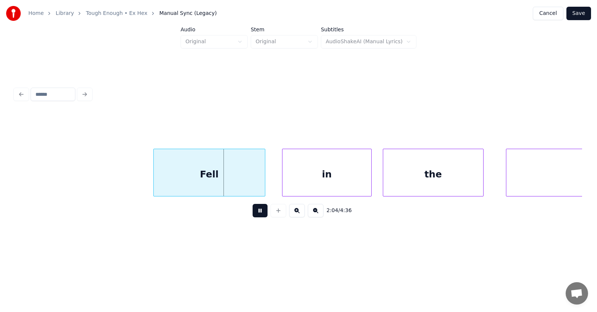
click at [252, 216] on button at bounding box center [259, 210] width 15 height 13
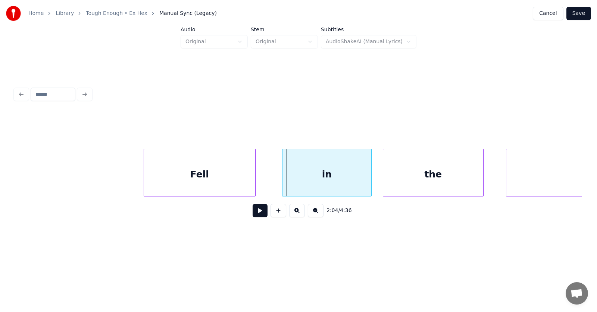
click at [185, 180] on div "Fell" at bounding box center [199, 174] width 111 height 51
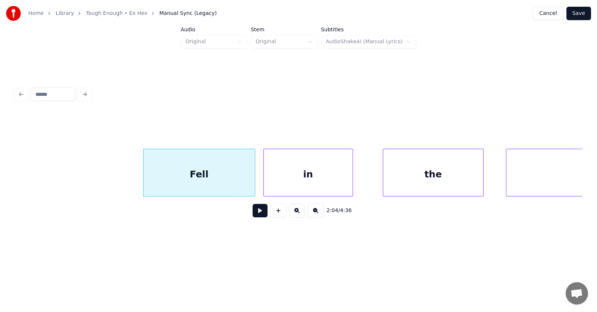
click at [301, 185] on div "in" at bounding box center [308, 174] width 89 height 51
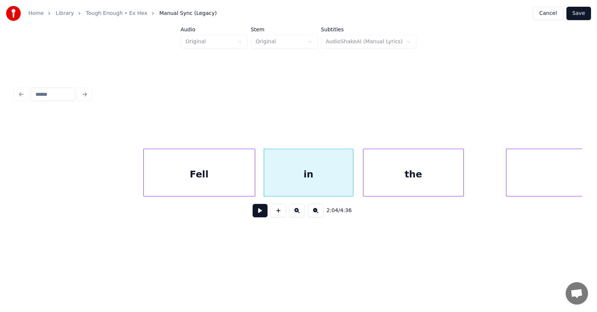
click at [412, 187] on div "the" at bounding box center [413, 174] width 100 height 51
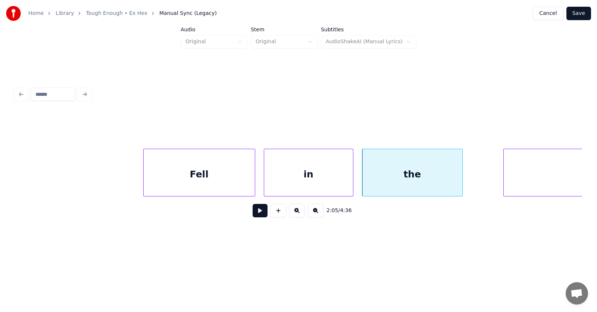
scroll to position [0, 34846]
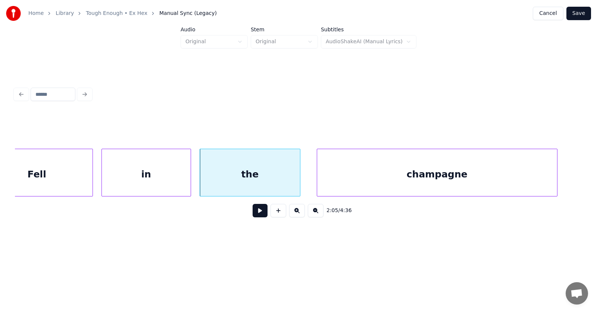
click at [501, 188] on div "champagne" at bounding box center [437, 174] width 240 height 51
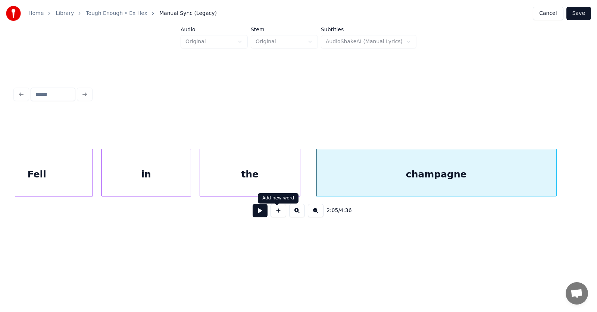
click at [260, 215] on button at bounding box center [259, 210] width 15 height 13
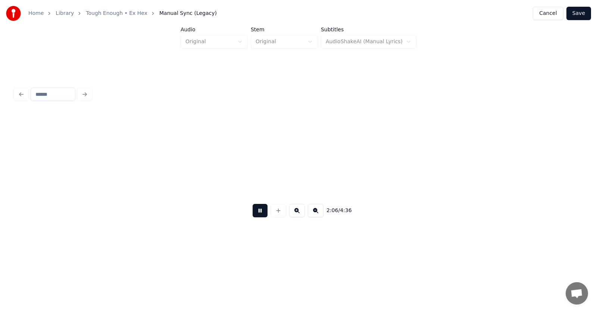
scroll to position [0, 35413]
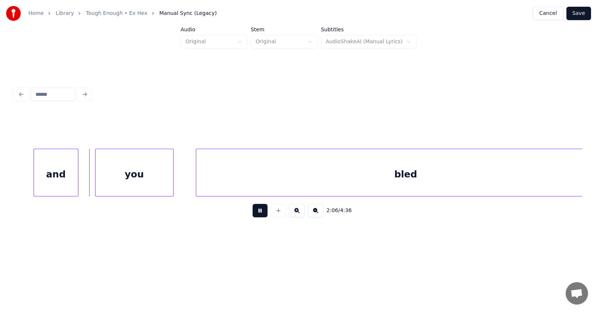
click at [260, 215] on button at bounding box center [259, 210] width 15 height 13
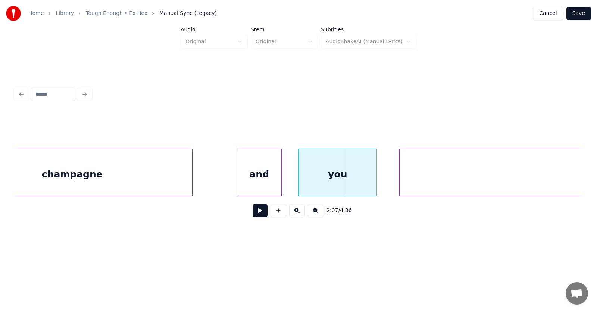
scroll to position [0, 35106]
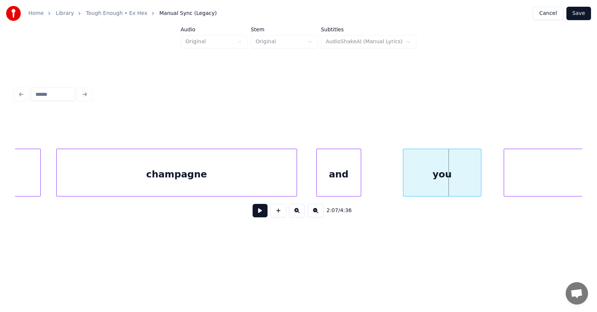
click at [331, 185] on div "and" at bounding box center [339, 174] width 44 height 51
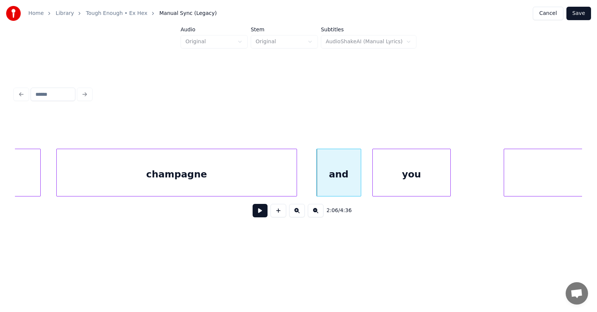
click at [398, 187] on div "you" at bounding box center [412, 174] width 78 height 51
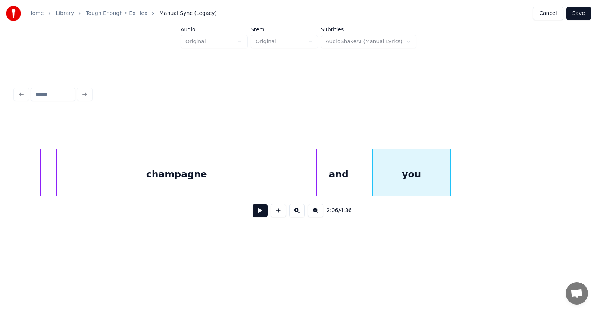
scroll to position [0, 35445]
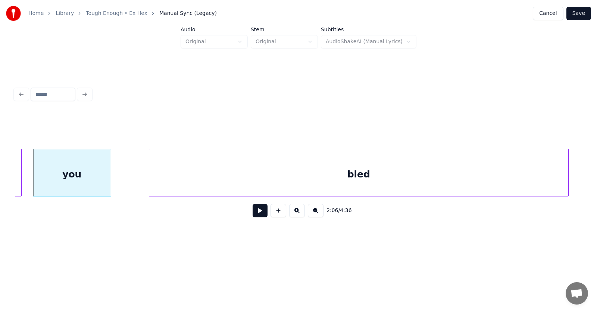
click at [508, 185] on div "bled" at bounding box center [358, 174] width 419 height 51
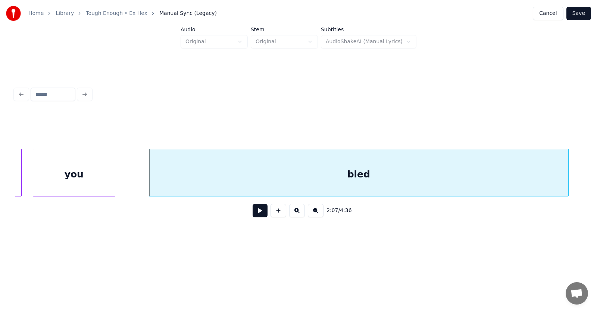
click at [115, 179] on div at bounding box center [114, 172] width 2 height 47
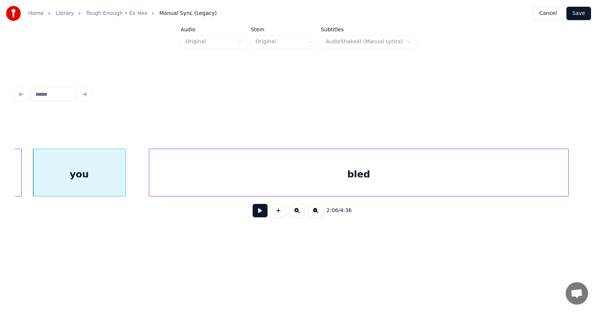
click at [255, 211] on button at bounding box center [259, 210] width 15 height 13
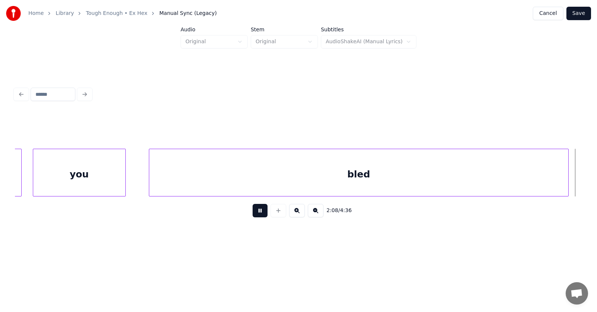
scroll to position [0, 36015]
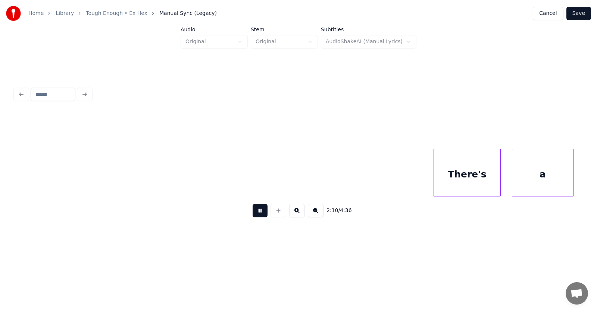
click at [259, 214] on button at bounding box center [259, 210] width 15 height 13
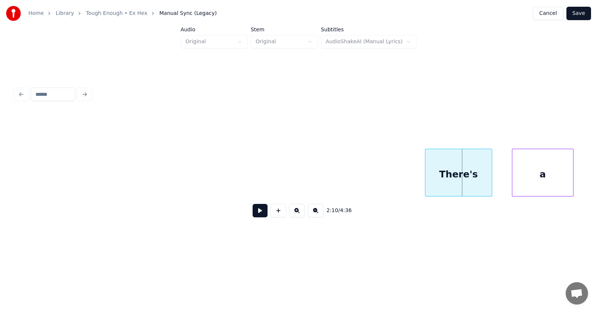
click at [442, 173] on div "There's" at bounding box center [458, 174] width 66 height 51
click at [511, 178] on div "a" at bounding box center [531, 174] width 61 height 51
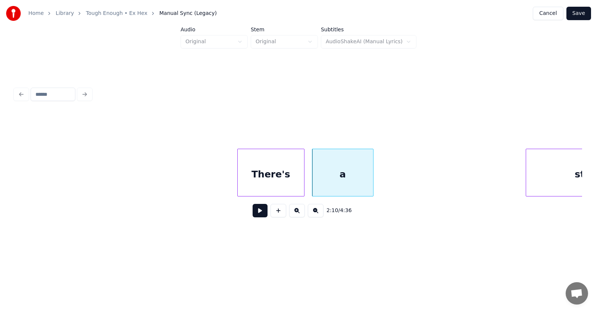
scroll to position [0, 36412]
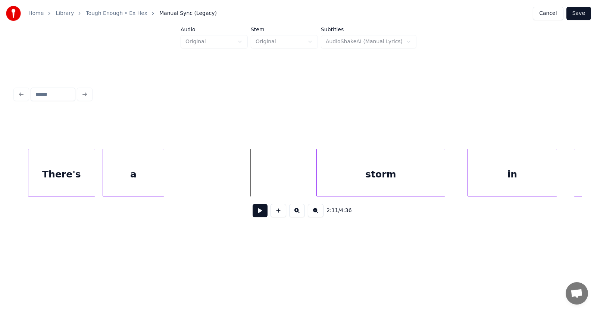
click at [256, 213] on button at bounding box center [259, 210] width 15 height 13
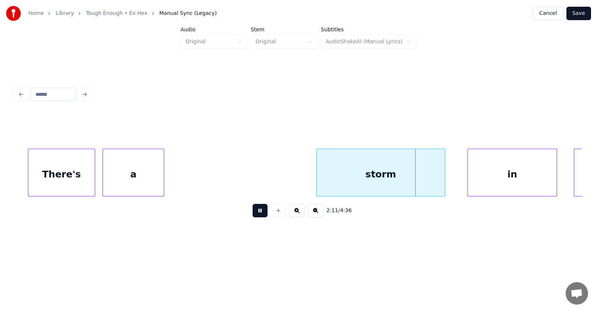
click at [256, 213] on button at bounding box center [259, 210] width 15 height 13
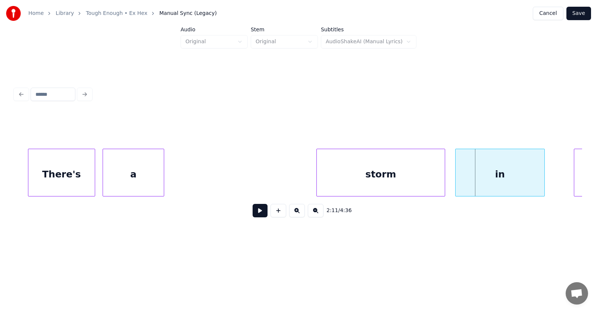
click at [468, 182] on div "in" at bounding box center [499, 174] width 89 height 51
click at [340, 175] on div "storm" at bounding box center [381, 174] width 128 height 51
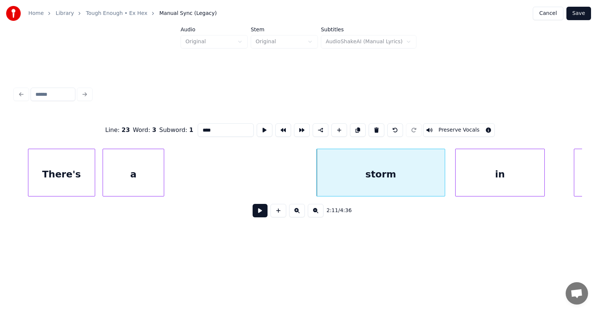
type input "*****"
click at [257, 127] on button at bounding box center [265, 129] width 16 height 13
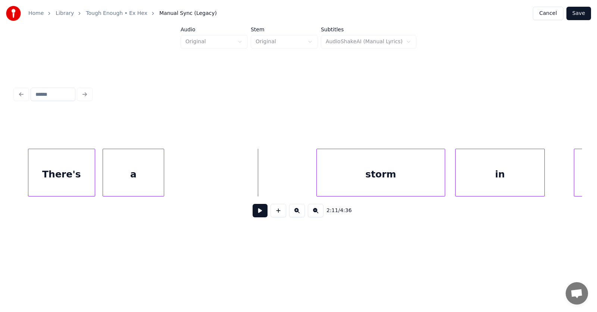
click at [255, 211] on button at bounding box center [259, 210] width 15 height 13
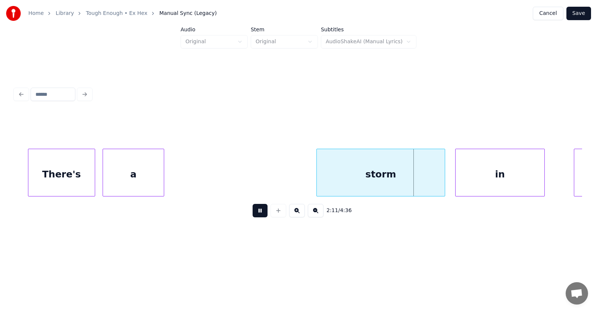
click at [255, 211] on button at bounding box center [259, 210] width 15 height 13
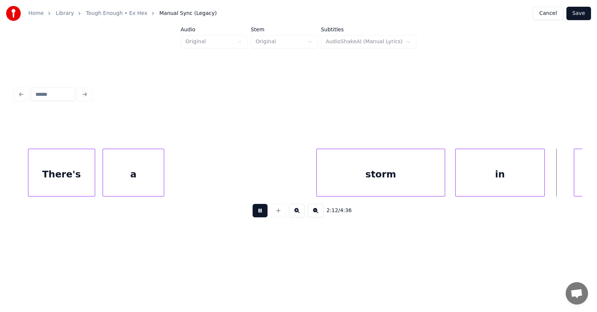
scroll to position [0, 36982]
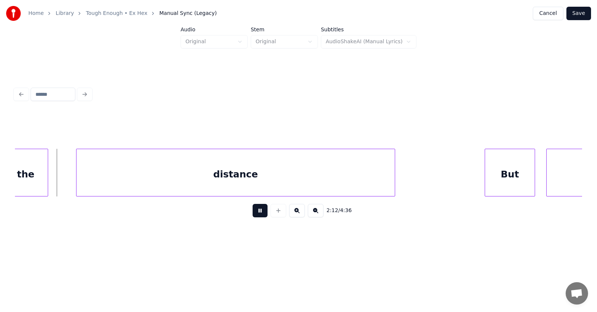
click at [255, 211] on button at bounding box center [259, 210] width 15 height 13
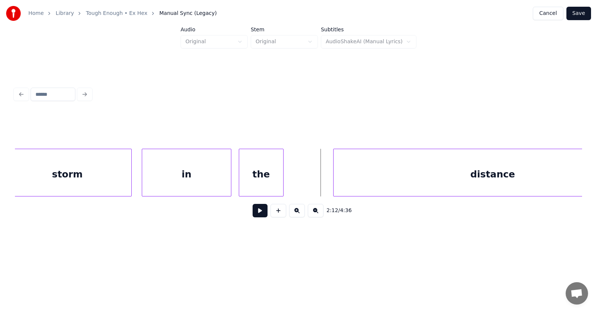
click at [270, 178] on div "the" at bounding box center [261, 174] width 44 height 51
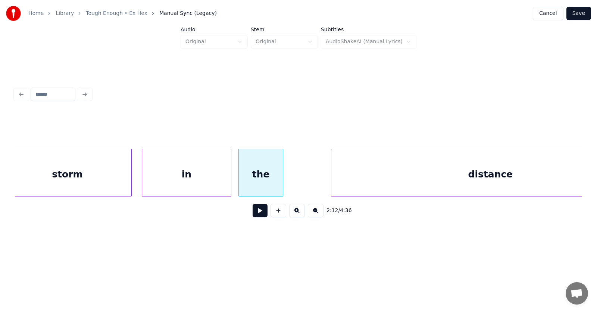
scroll to position [0, 36793]
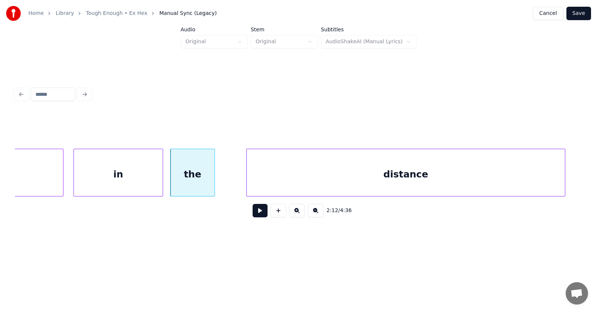
click at [351, 185] on div "distance" at bounding box center [405, 174] width 318 height 51
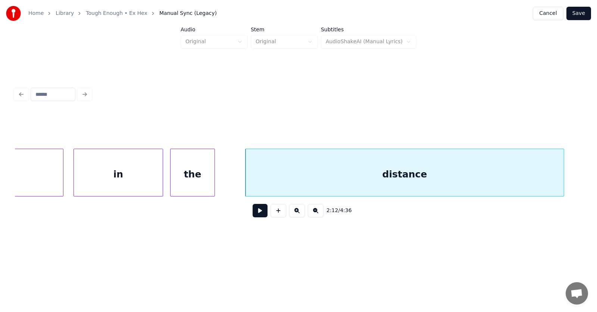
click at [253, 214] on button at bounding box center [259, 210] width 15 height 13
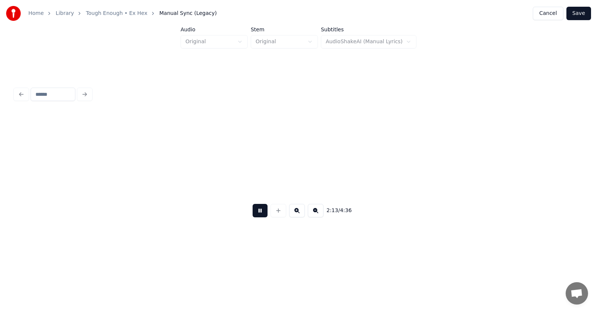
scroll to position [0, 37363]
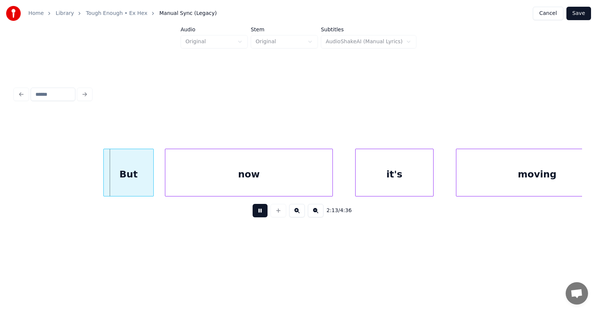
click at [253, 214] on button at bounding box center [259, 210] width 15 height 13
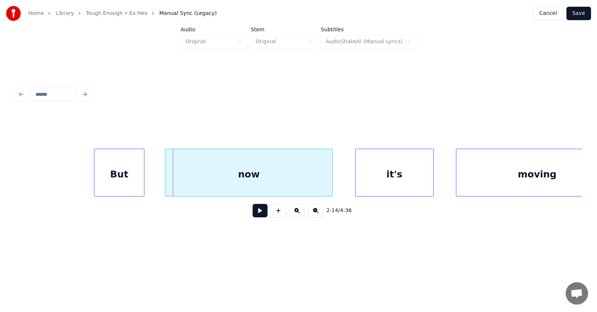
click at [116, 174] on div "But" at bounding box center [119, 174] width 50 height 51
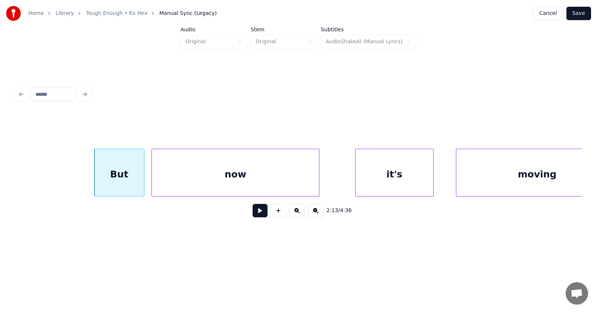
click at [198, 175] on div "now" at bounding box center [235, 174] width 167 height 51
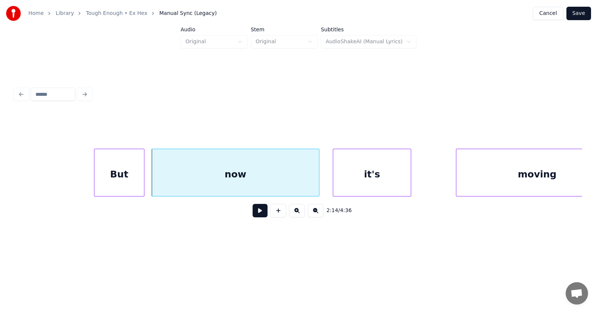
click at [355, 184] on div "it's" at bounding box center [372, 174] width 78 height 51
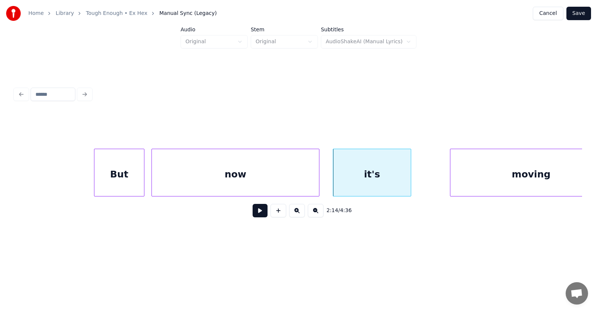
scroll to position [0, 37397]
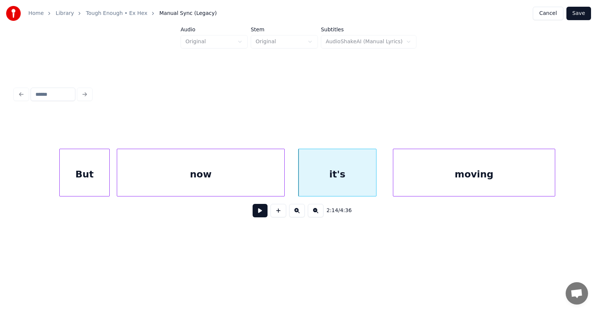
click at [443, 188] on div "moving" at bounding box center [473, 174] width 161 height 51
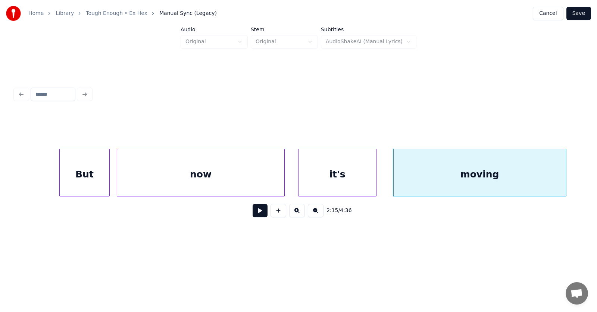
click at [565, 177] on div at bounding box center [564, 172] width 2 height 47
drag, startPoint x: 293, startPoint y: 197, endPoint x: 298, endPoint y: 197, distance: 4.5
click at [298, 197] on body "Home Library Tough Enough • Ex Hex Manual Sync (Legacy) Cancel Save Audio Origi…" at bounding box center [298, 124] width 597 height 248
click at [258, 211] on button at bounding box center [259, 210] width 15 height 13
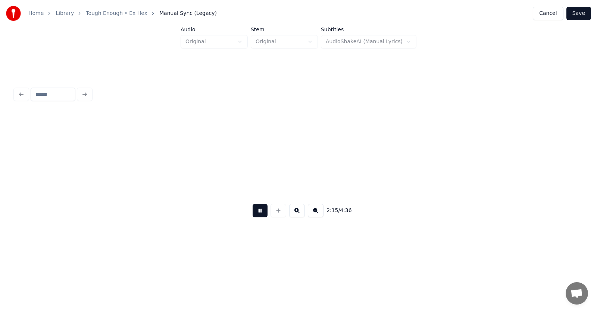
scroll to position [0, 37964]
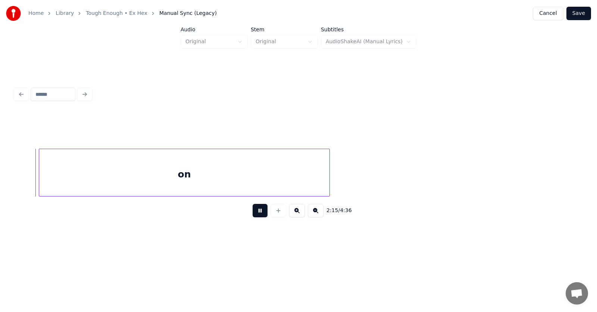
click at [258, 211] on button at bounding box center [259, 210] width 15 height 13
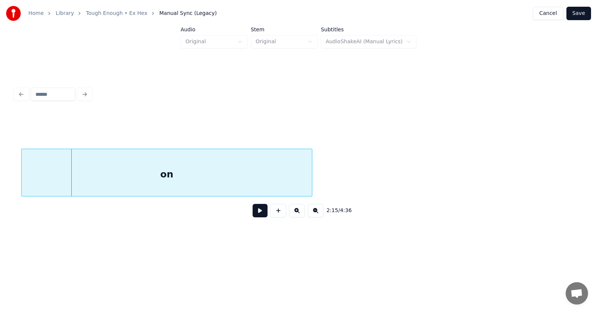
click at [245, 175] on div "on" at bounding box center [167, 174] width 290 height 51
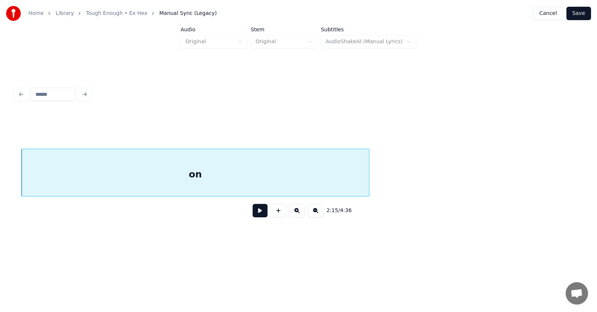
click at [369, 172] on div at bounding box center [368, 172] width 2 height 47
click at [257, 210] on button at bounding box center [259, 210] width 15 height 13
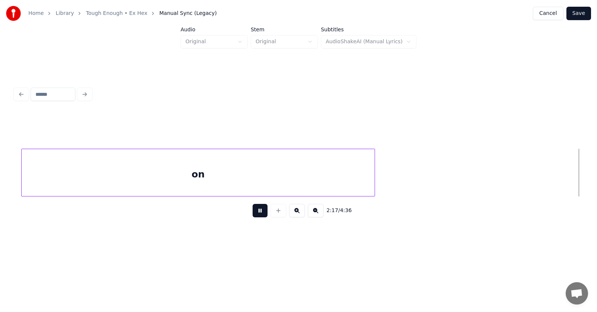
scroll to position [0, 38533]
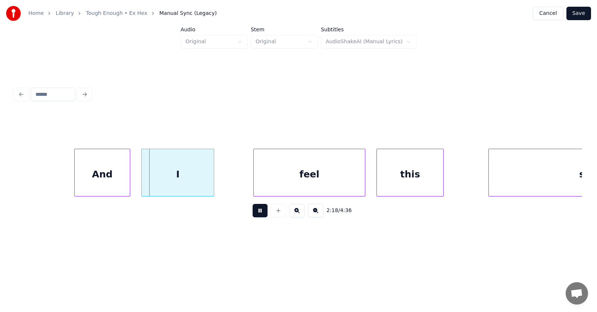
click at [257, 213] on button at bounding box center [259, 210] width 15 height 13
click at [104, 179] on div "And" at bounding box center [93, 174] width 55 height 51
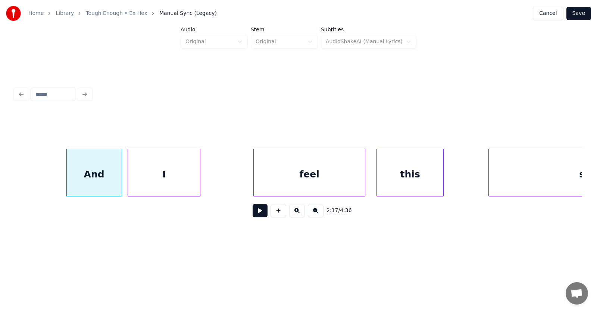
click at [171, 180] on div "I" at bounding box center [164, 174] width 72 height 51
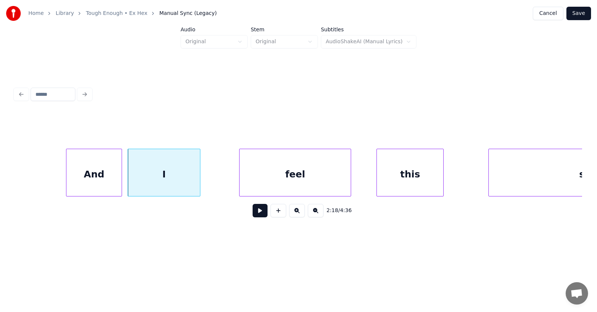
click at [281, 183] on div "feel" at bounding box center [294, 174] width 111 height 51
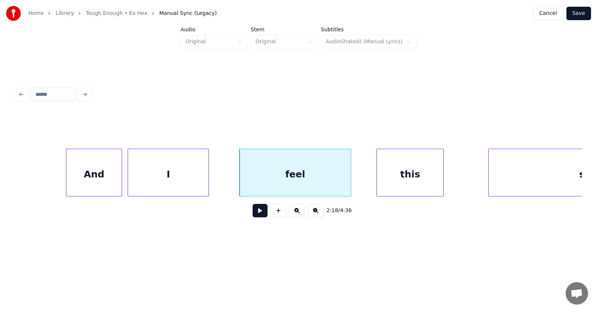
click at [208, 181] on div at bounding box center [207, 172] width 2 height 47
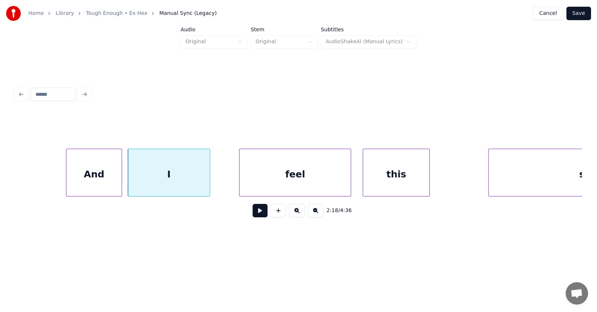
click at [397, 189] on div "this" at bounding box center [396, 174] width 66 height 51
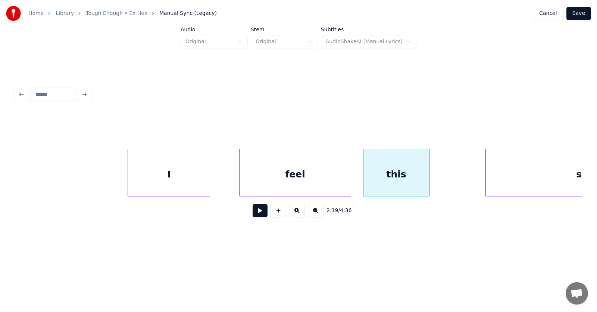
scroll to position [0, 38661]
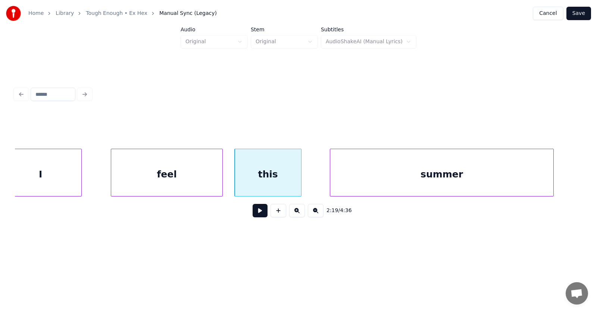
click at [479, 184] on div "summer" at bounding box center [441, 174] width 223 height 51
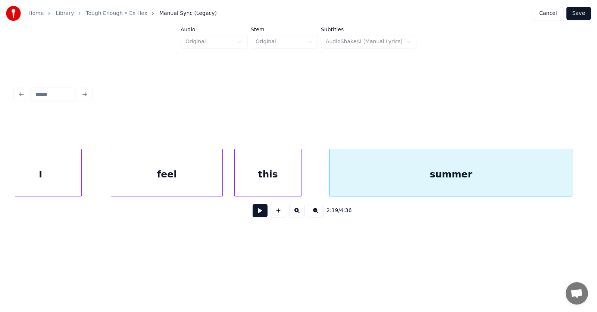
click at [572, 174] on div at bounding box center [570, 172] width 2 height 47
click at [261, 211] on button at bounding box center [259, 210] width 15 height 13
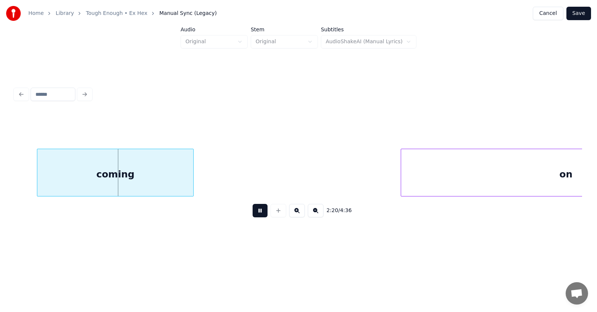
click at [261, 211] on button at bounding box center [259, 210] width 15 height 13
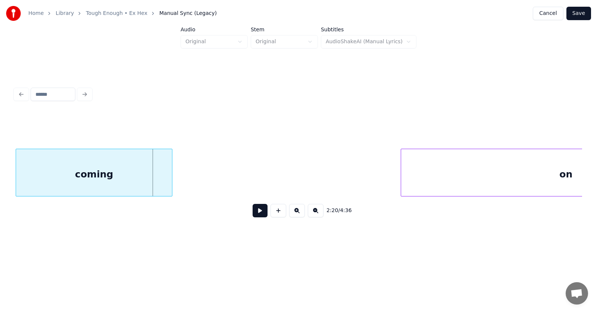
scroll to position [0, 39230]
click at [104, 176] on div "coming" at bounding box center [94, 174] width 156 height 51
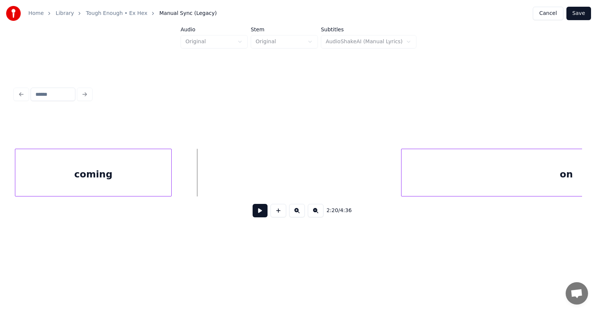
click at [252, 213] on button at bounding box center [259, 210] width 15 height 13
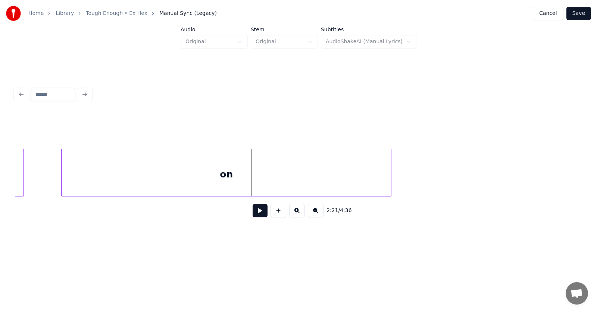
click at [238, 195] on div "coming on" at bounding box center [298, 173] width 567 height 48
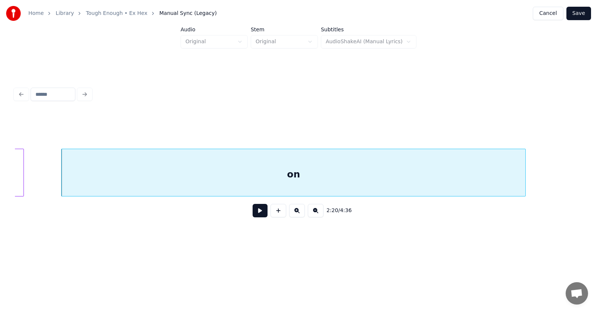
click at [525, 167] on div at bounding box center [524, 172] width 2 height 47
click at [258, 212] on button at bounding box center [259, 210] width 15 height 13
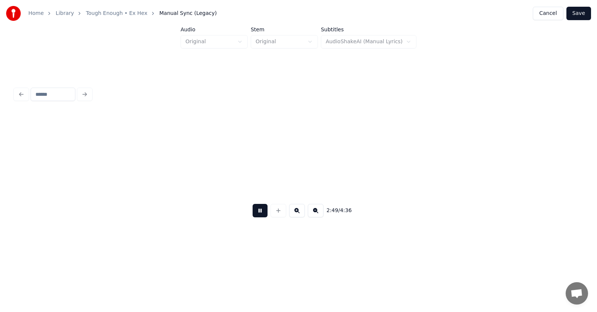
scroll to position [0, 47357]
click at [255, 215] on button at bounding box center [259, 210] width 15 height 13
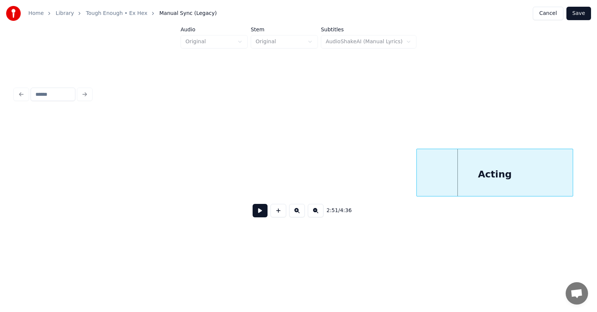
click at [546, 158] on div "Acting" at bounding box center [495, 174] width 156 height 51
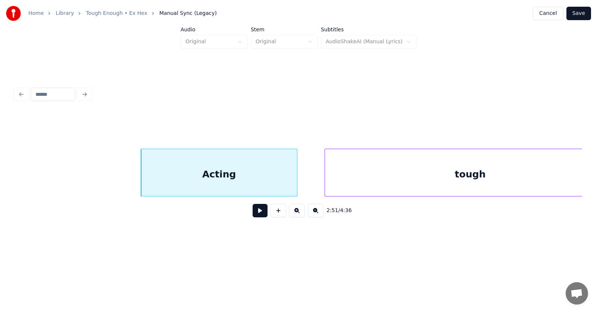
scroll to position [0, 47779]
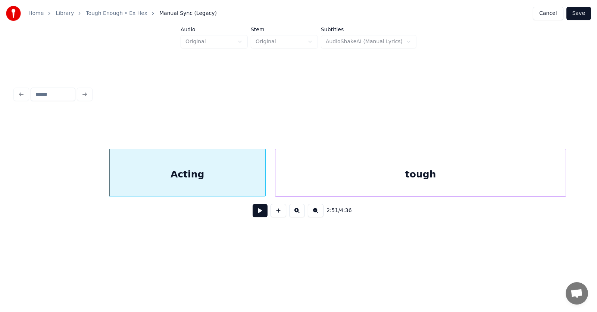
click at [364, 176] on div "tough" at bounding box center [420, 174] width 290 height 51
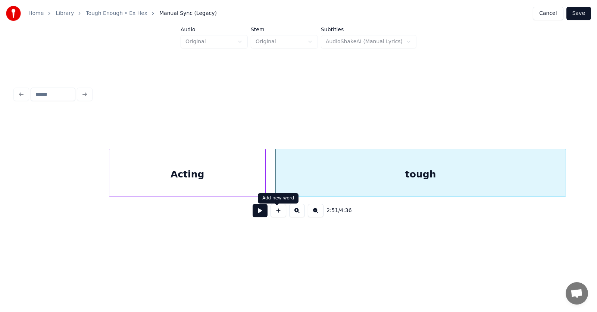
click at [259, 214] on button at bounding box center [259, 210] width 15 height 13
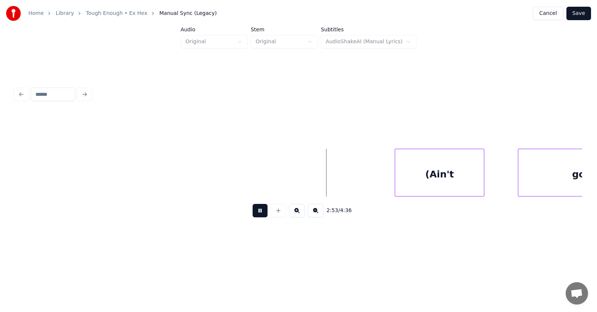
click at [259, 214] on button at bounding box center [259, 210] width 15 height 13
click at [411, 173] on div "(Ain't" at bounding box center [422, 174] width 89 height 51
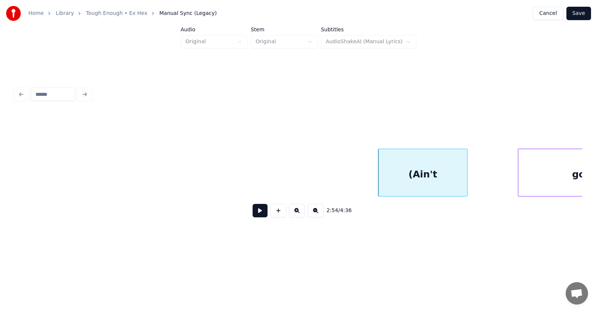
scroll to position [0, 48417]
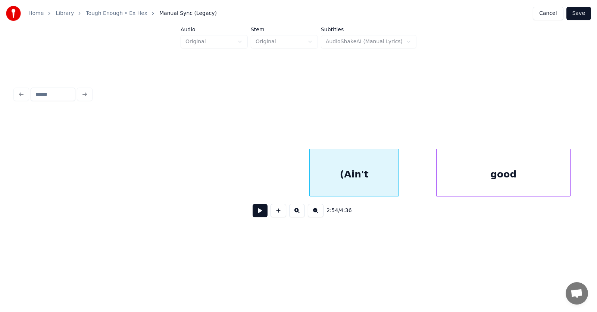
click at [522, 174] on div "good" at bounding box center [503, 174] width 134 height 51
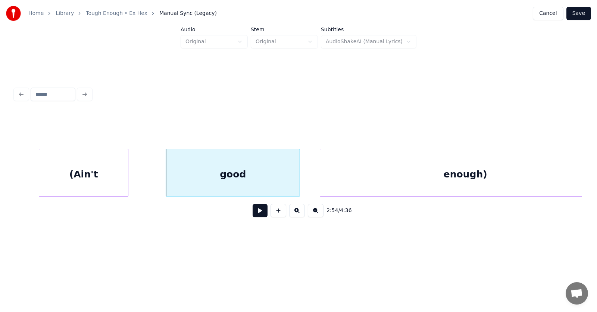
scroll to position [0, 48719]
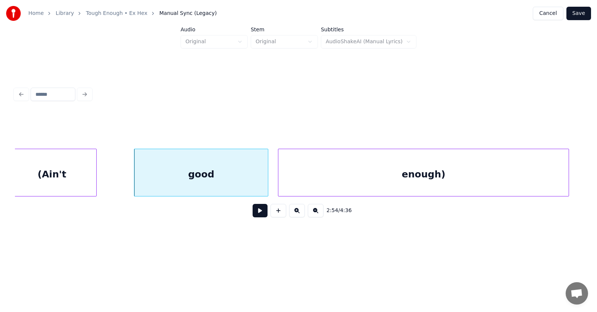
click at [380, 179] on div "enough)" at bounding box center [423, 174] width 290 height 51
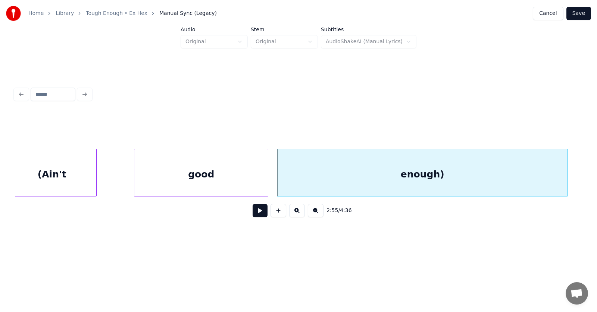
click at [258, 213] on button at bounding box center [259, 210] width 15 height 13
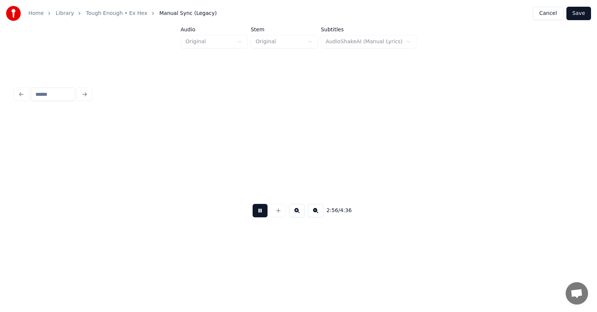
scroll to position [0, 49290]
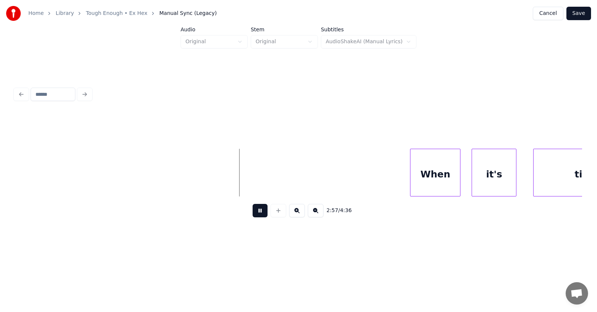
click at [258, 213] on button at bounding box center [259, 210] width 15 height 13
click at [417, 178] on div "When" at bounding box center [420, 174] width 50 height 51
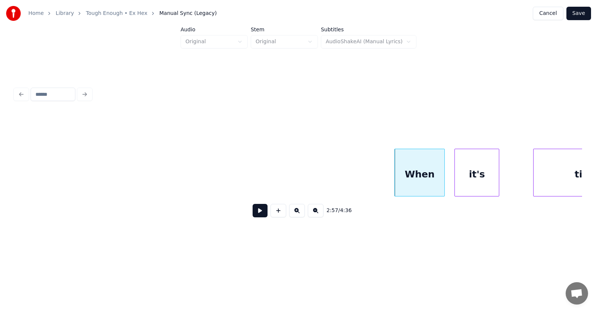
click at [487, 181] on div "it's" at bounding box center [477, 174] width 44 height 51
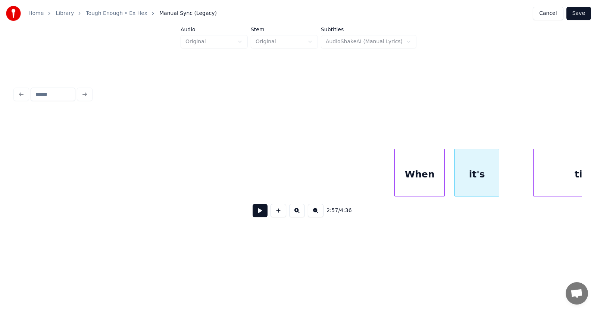
scroll to position [0, 49345]
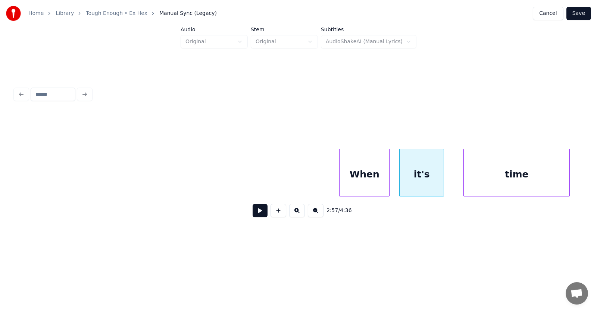
click at [553, 179] on div "time" at bounding box center [517, 174] width 106 height 51
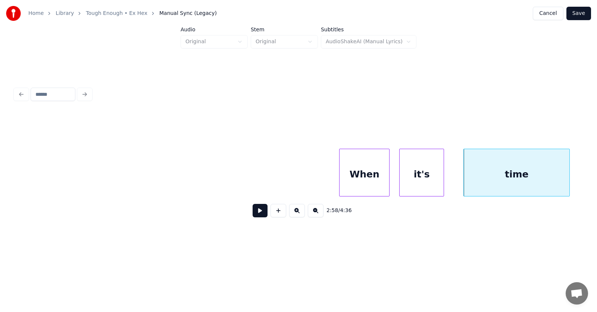
click at [444, 179] on div "it's" at bounding box center [421, 173] width 45 height 48
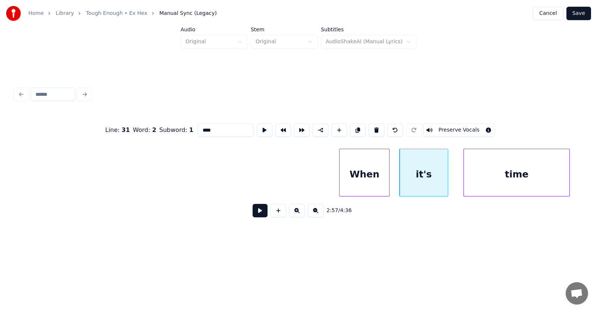
click at [447, 177] on div at bounding box center [446, 172] width 2 height 47
click at [257, 215] on button at bounding box center [259, 210] width 15 height 13
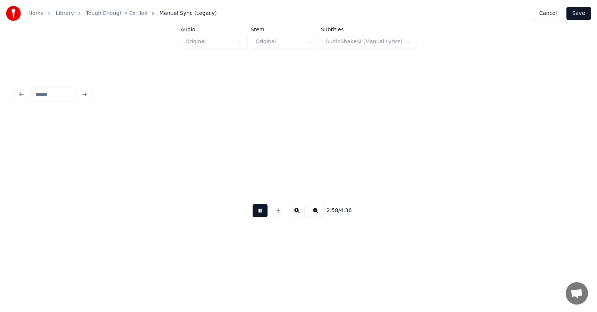
scroll to position [0, 49913]
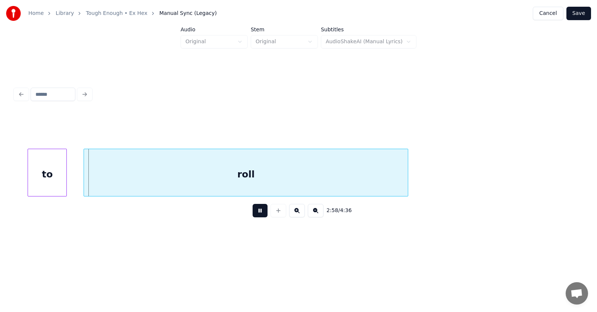
click at [257, 215] on button at bounding box center [259, 210] width 15 height 13
click at [23, 182] on div "to" at bounding box center [34, 174] width 38 height 51
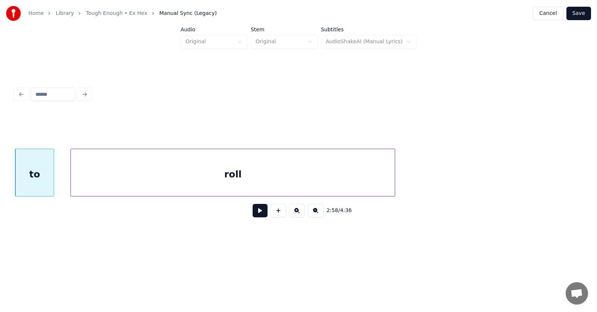
click at [100, 183] on div "roll" at bounding box center [233, 174] width 324 height 51
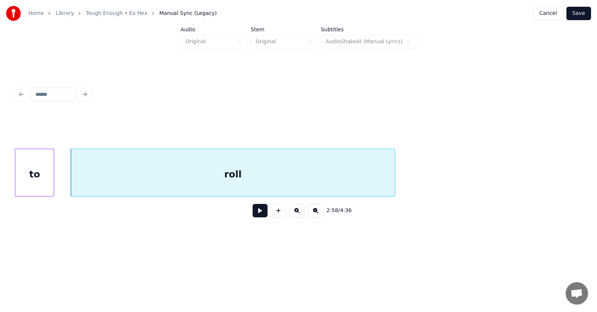
click at [252, 215] on button at bounding box center [259, 210] width 15 height 13
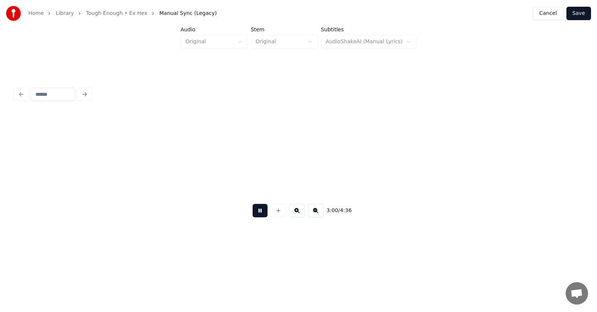
scroll to position [0, 50479]
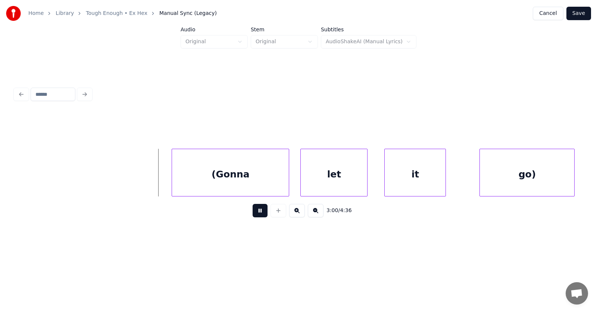
click at [252, 215] on button at bounding box center [259, 210] width 15 height 13
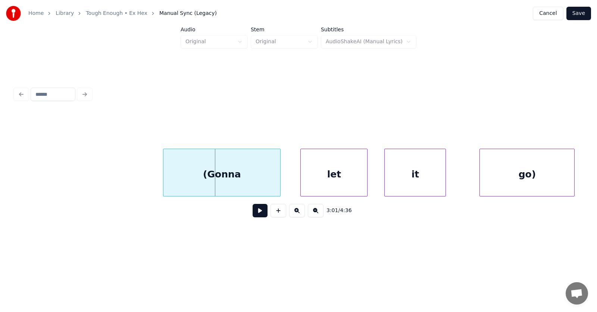
click at [229, 178] on div "(Gonna" at bounding box center [221, 174] width 117 height 51
click at [302, 177] on div "let" at bounding box center [324, 174] width 66 height 51
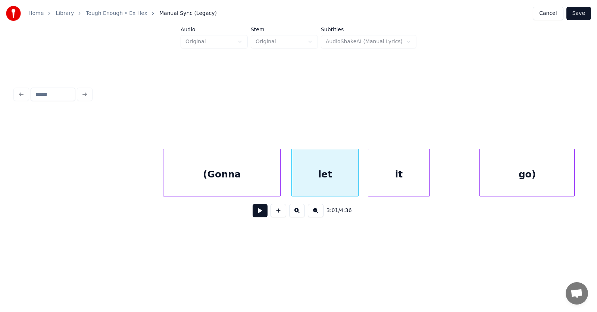
click at [387, 173] on div "it" at bounding box center [398, 174] width 61 height 51
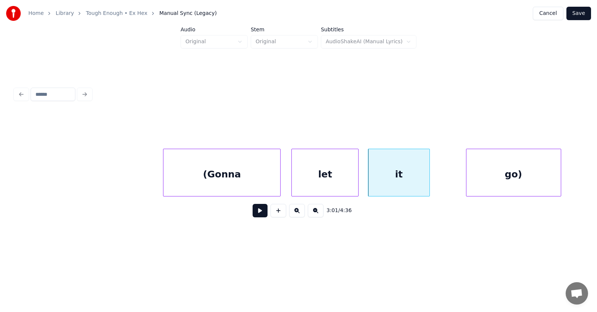
click at [487, 176] on div "go)" at bounding box center [513, 174] width 94 height 51
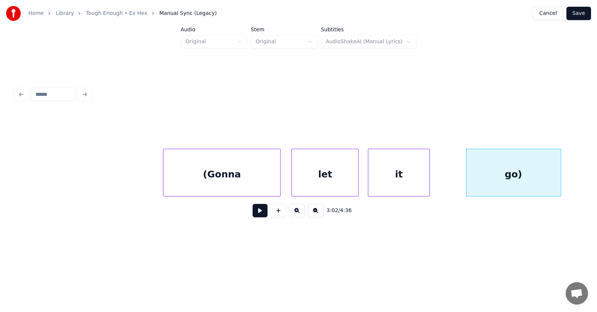
click at [257, 216] on button at bounding box center [259, 210] width 15 height 13
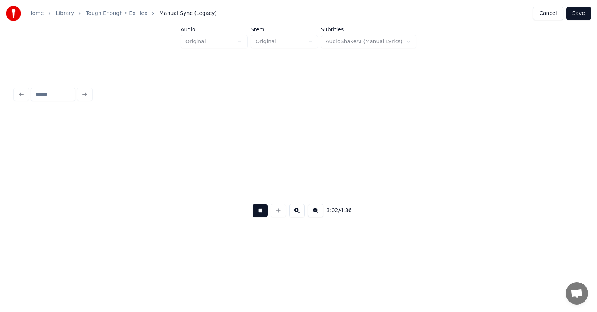
scroll to position [0, 51046]
click at [257, 216] on button at bounding box center [259, 210] width 15 height 13
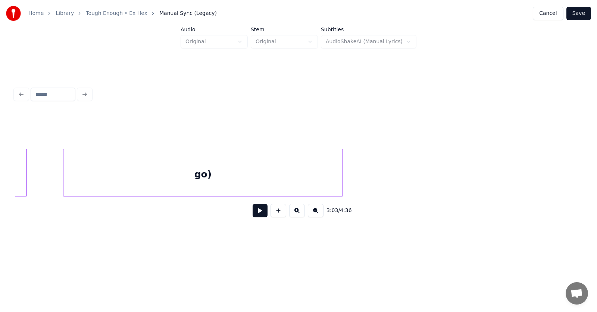
click at [342, 179] on div at bounding box center [341, 172] width 2 height 47
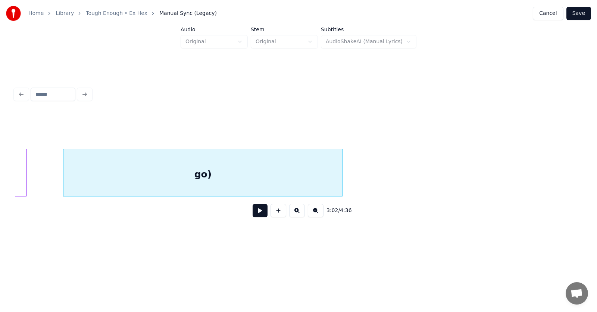
click at [255, 175] on div "go)" at bounding box center [202, 174] width 279 height 51
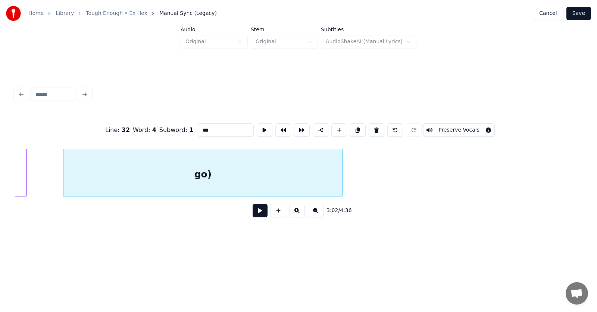
click at [257, 215] on button at bounding box center [259, 210] width 15 height 13
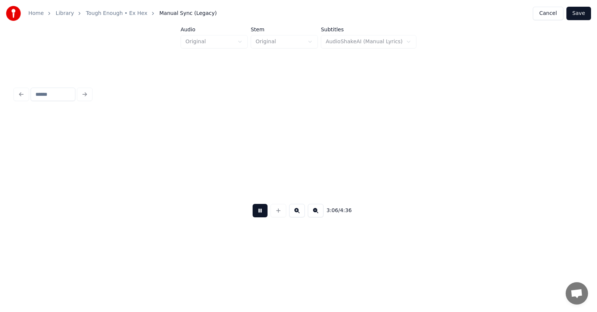
scroll to position [0, 52021]
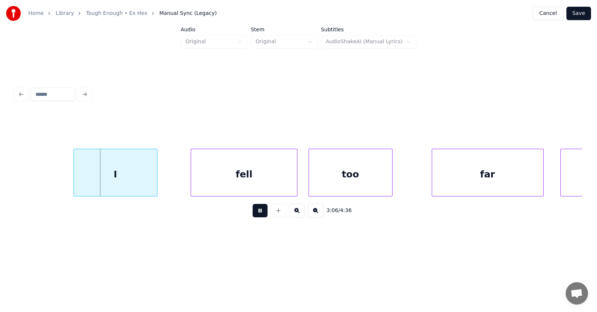
click at [258, 216] on button at bounding box center [259, 210] width 15 height 13
click at [122, 176] on div "I" at bounding box center [104, 174] width 83 height 51
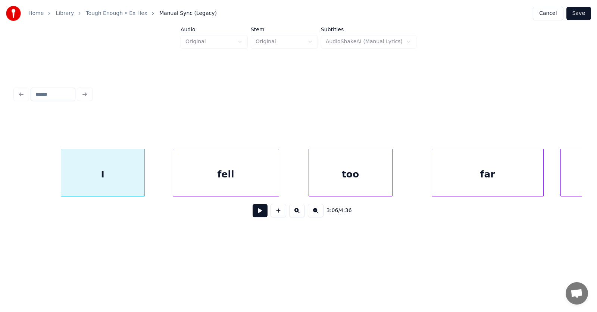
click at [209, 180] on div "fell" at bounding box center [226, 174] width 106 height 51
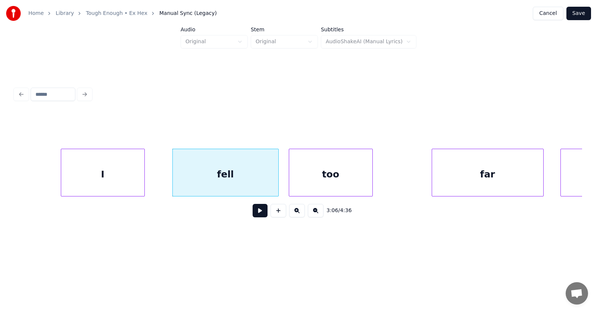
click at [317, 181] on div "too" at bounding box center [330, 174] width 83 height 51
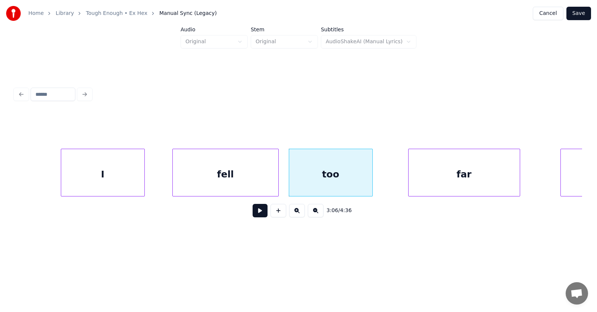
click at [468, 179] on div "far" at bounding box center [463, 174] width 111 height 51
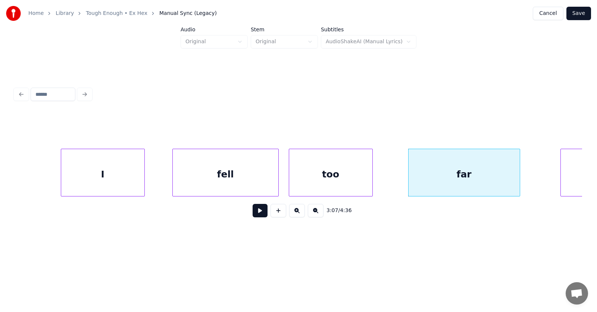
scroll to position [0, 52104]
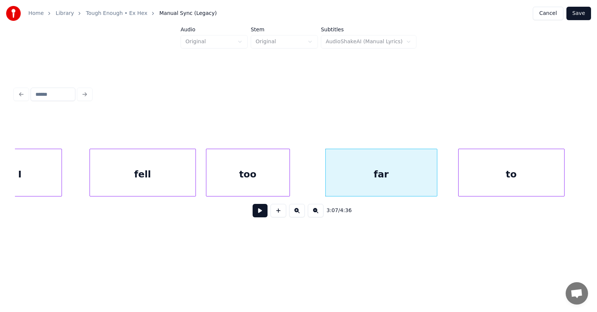
click at [553, 177] on div "to" at bounding box center [511, 174] width 106 height 51
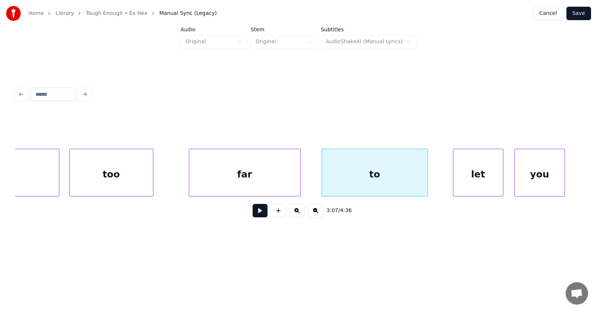
scroll to position [0, 52345]
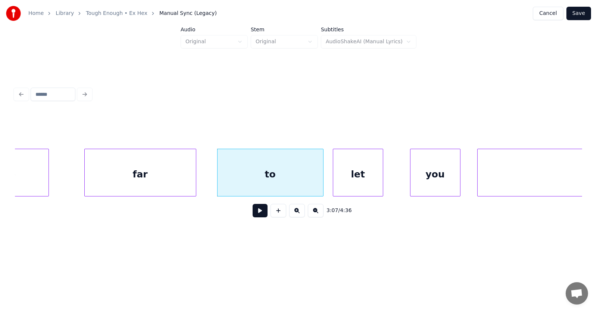
click at [364, 180] on div "let" at bounding box center [358, 174] width 50 height 51
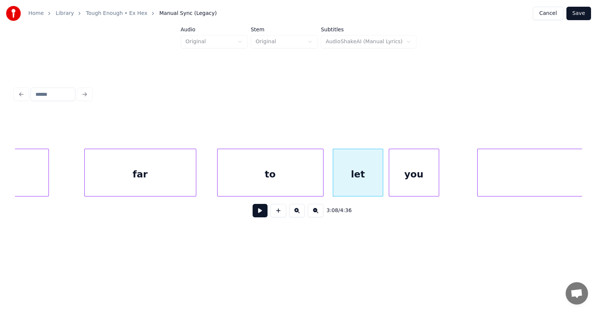
click at [423, 177] on div "you" at bounding box center [414, 174] width 50 height 51
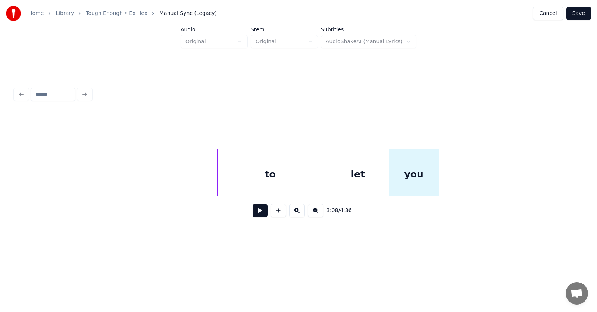
scroll to position [0, 52596]
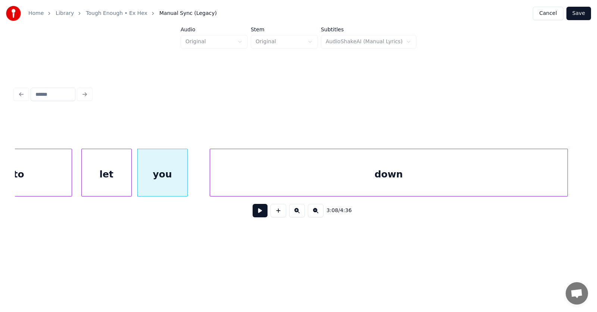
click at [490, 179] on div "down" at bounding box center [388, 174] width 357 height 51
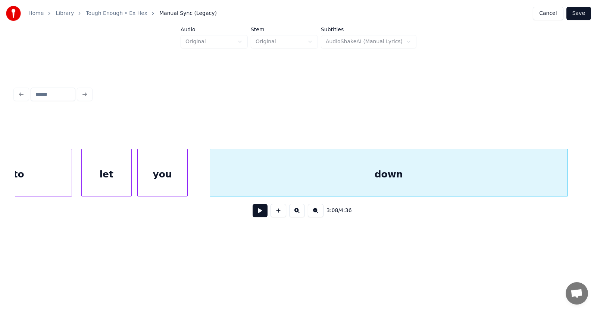
click at [261, 212] on button at bounding box center [259, 210] width 15 height 13
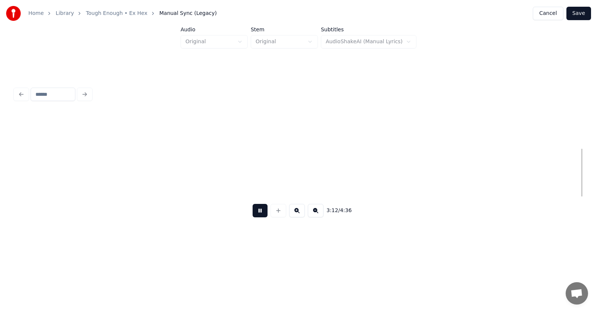
scroll to position [0, 53736]
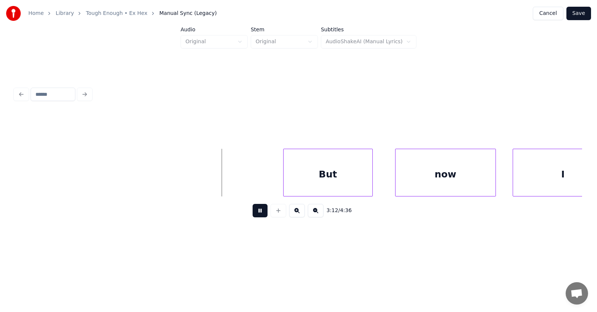
click at [261, 212] on button at bounding box center [259, 210] width 15 height 13
click at [307, 180] on div "But" at bounding box center [315, 174] width 89 height 51
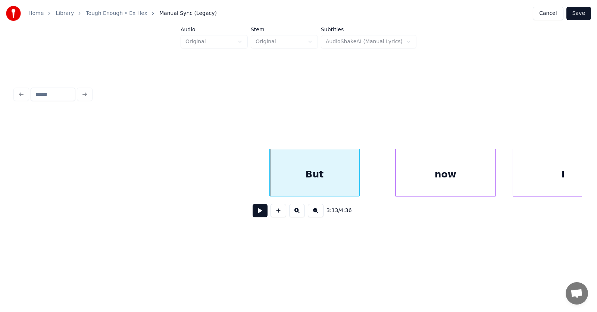
click at [270, 179] on div at bounding box center [271, 172] width 2 height 47
click at [409, 180] on div "now" at bounding box center [425, 174] width 100 height 51
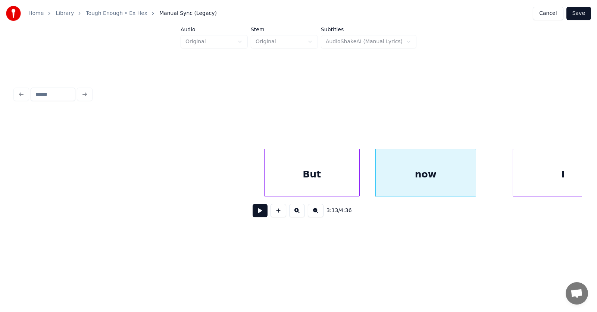
scroll to position [0, 53765]
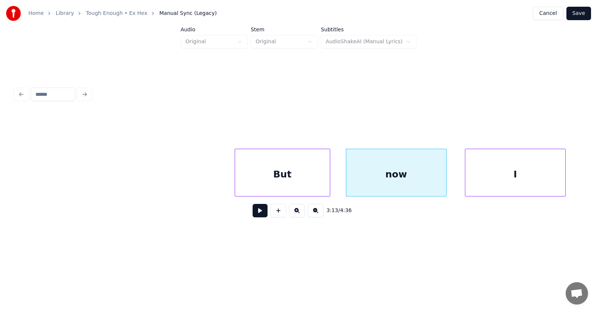
click at [514, 183] on div "I" at bounding box center [515, 174] width 100 height 51
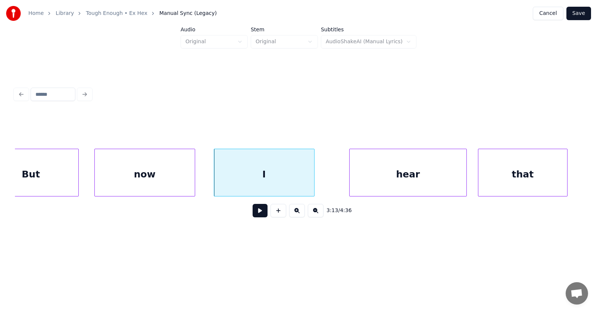
scroll to position [0, 54069]
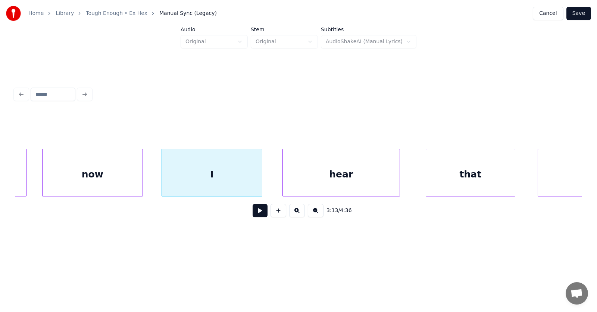
click at [362, 183] on div "hear" at bounding box center [341, 174] width 117 height 51
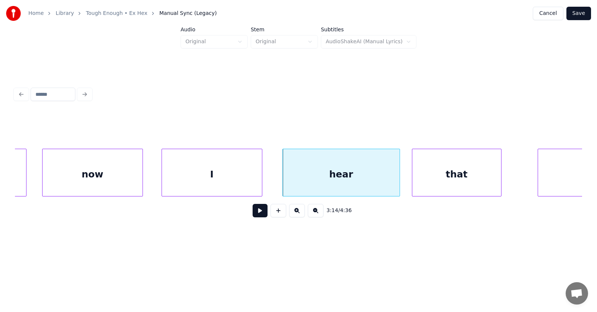
click at [441, 180] on div "that" at bounding box center [456, 174] width 89 height 51
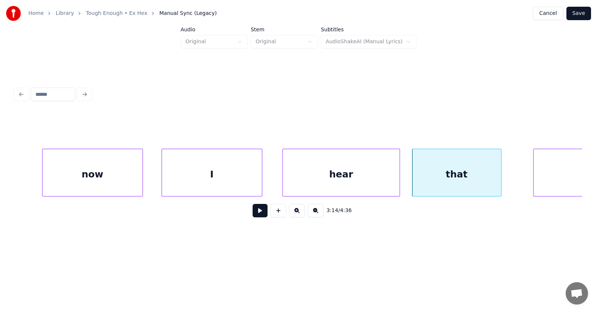
scroll to position [0, 54162]
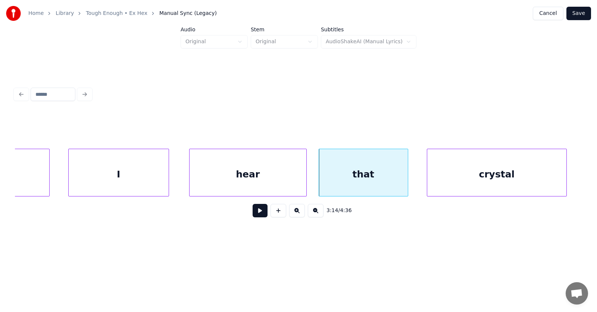
click at [541, 178] on div "crystal" at bounding box center [496, 174] width 139 height 51
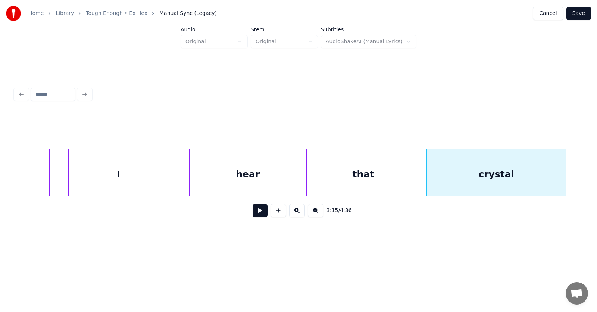
click at [274, 181] on div "hear" at bounding box center [247, 174] width 117 height 51
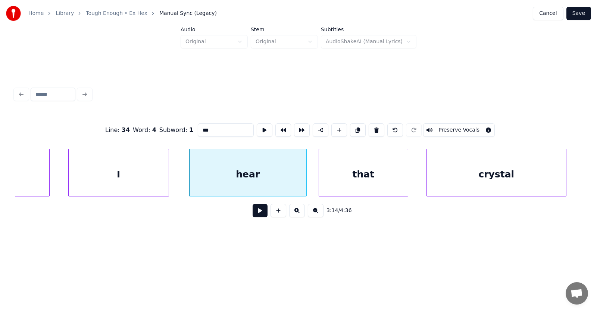
type input "****"
click at [252, 213] on button at bounding box center [259, 210] width 15 height 13
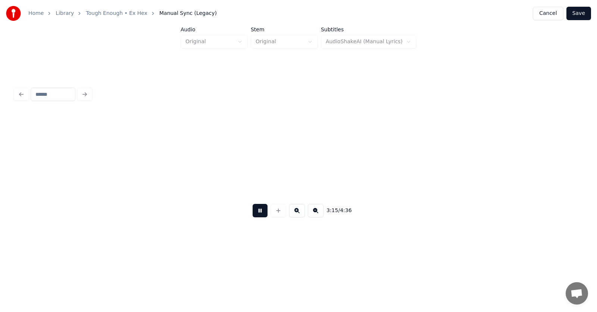
scroll to position [0, 54732]
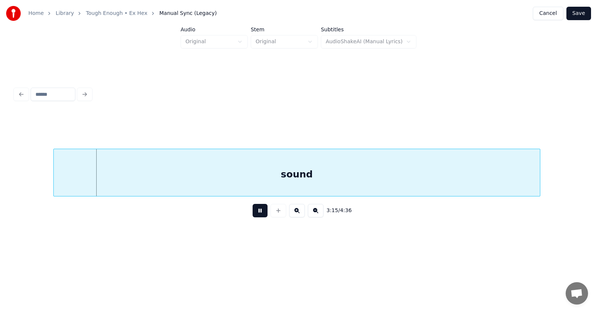
click at [252, 213] on button at bounding box center [259, 210] width 15 height 13
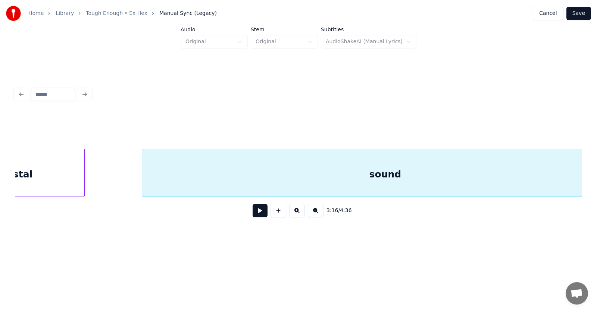
scroll to position [0, 54687]
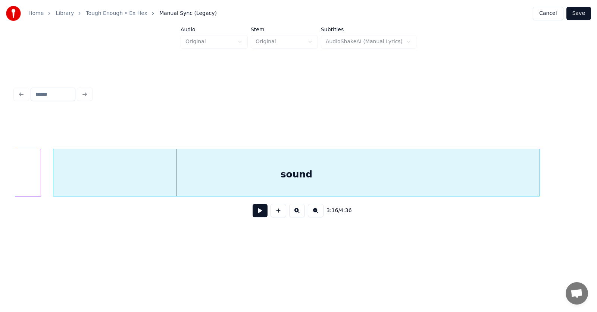
click at [327, 181] on div "sound" at bounding box center [296, 174] width 486 height 51
click at [334, 179] on div "sound" at bounding box center [296, 174] width 486 height 51
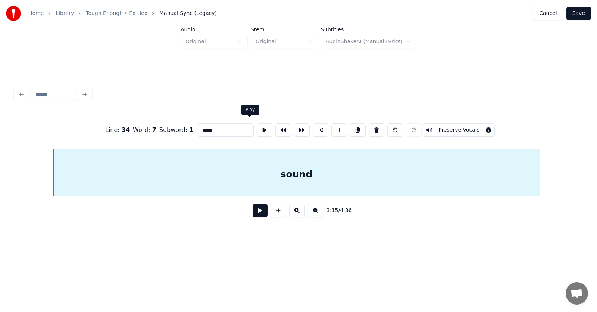
click at [257, 127] on button at bounding box center [265, 129] width 16 height 13
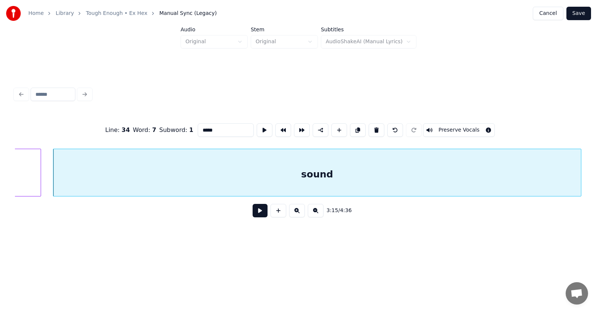
click at [579, 174] on div at bounding box center [579, 172] width 2 height 47
click at [257, 214] on button at bounding box center [259, 210] width 15 height 13
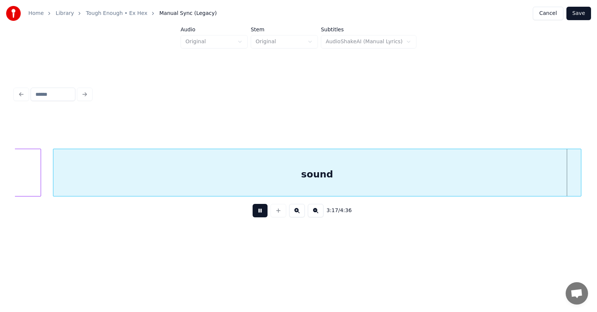
scroll to position [0, 55254]
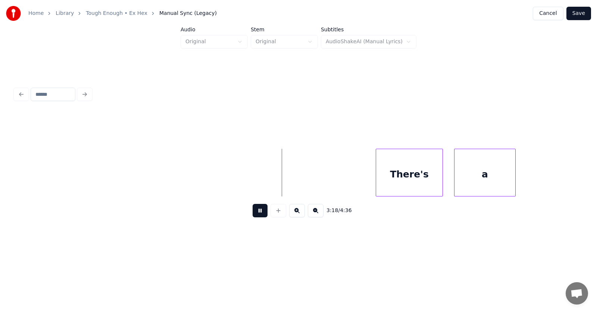
click at [257, 214] on button at bounding box center [259, 210] width 15 height 13
click at [386, 175] on div "There's" at bounding box center [398, 174] width 66 height 51
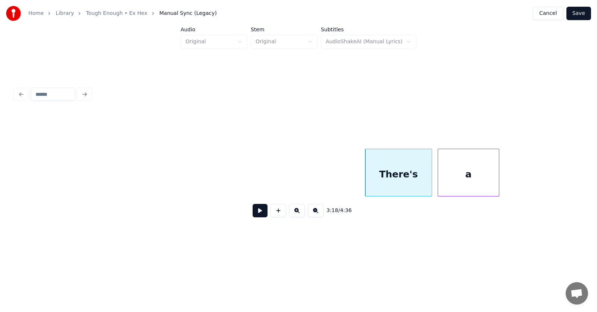
click at [452, 181] on div "a" at bounding box center [468, 174] width 61 height 51
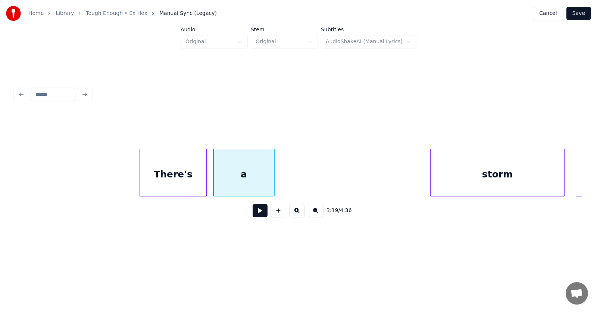
scroll to position [0, 55531]
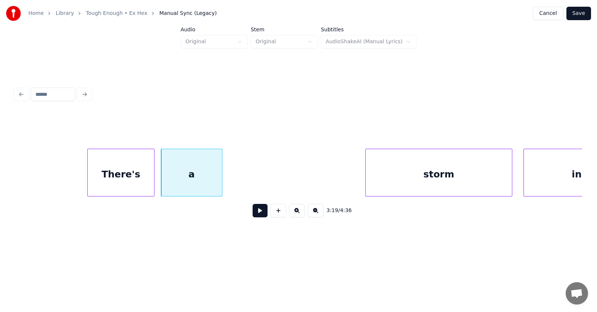
click at [366, 179] on div at bounding box center [366, 172] width 2 height 47
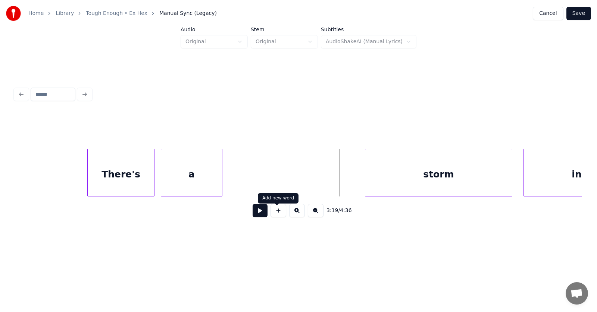
click at [257, 213] on button at bounding box center [259, 210] width 15 height 13
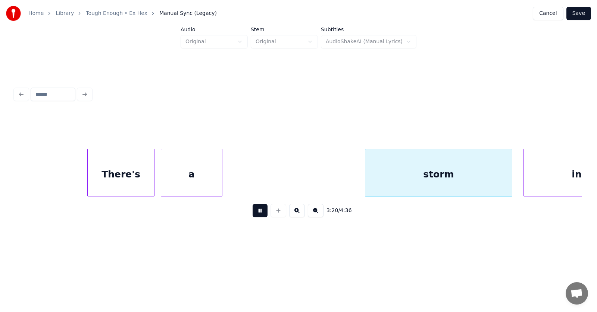
click at [257, 213] on button at bounding box center [259, 210] width 15 height 13
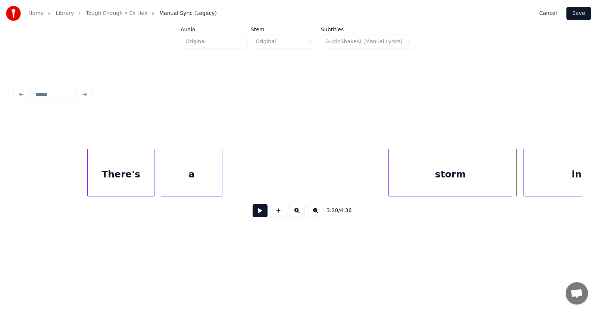
click at [389, 179] on div at bounding box center [390, 172] width 2 height 47
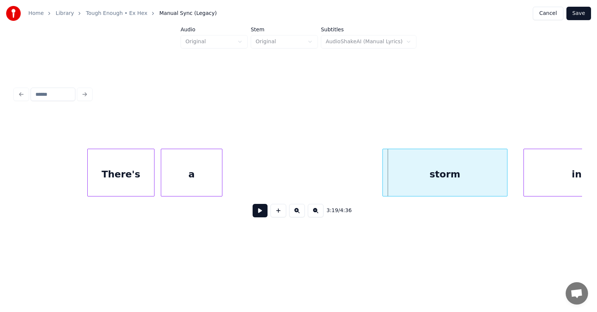
click at [451, 180] on div "storm" at bounding box center [445, 174] width 124 height 51
drag, startPoint x: 582, startPoint y: 181, endPoint x: 578, endPoint y: 181, distance: 4.8
click at [578, 181] on div "3:19 / 4:36" at bounding box center [298, 154] width 573 height 148
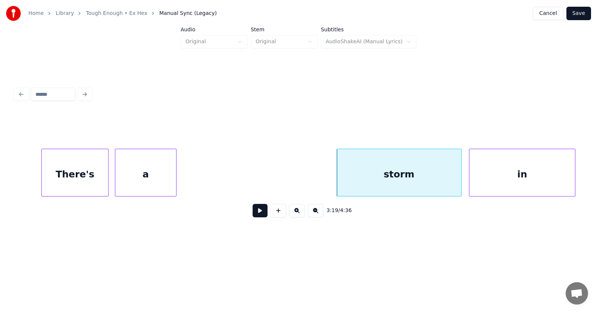
click at [560, 174] on div "in" at bounding box center [522, 174] width 106 height 51
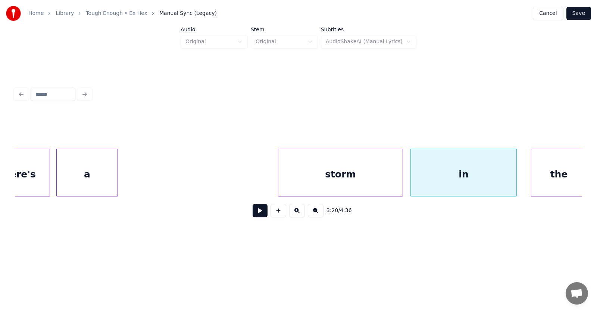
scroll to position [0, 55740]
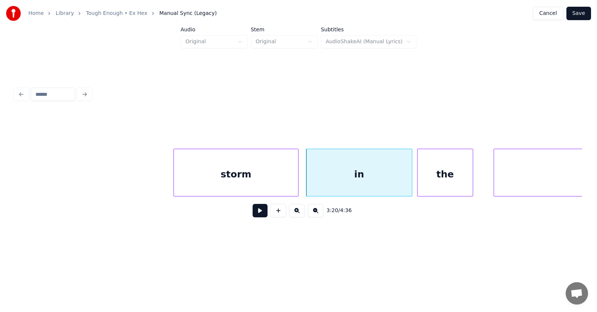
click at [437, 184] on div "the" at bounding box center [444, 174] width 55 height 51
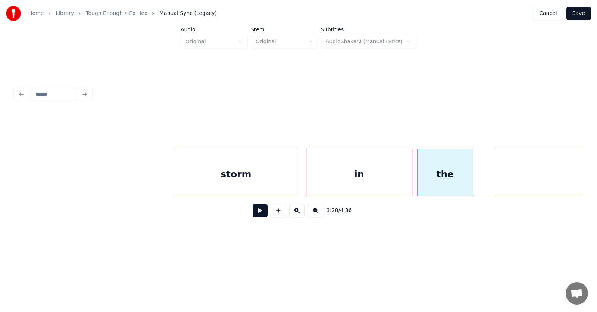
scroll to position [0, 55958]
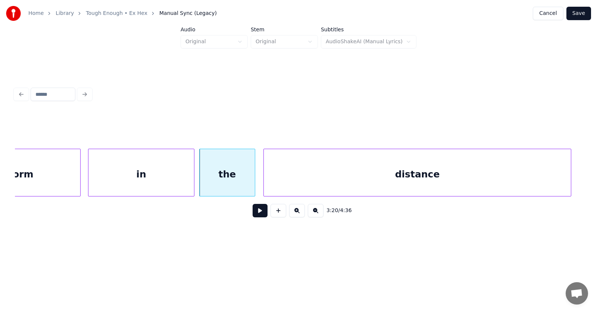
click at [504, 186] on div "distance" at bounding box center [417, 174] width 307 height 51
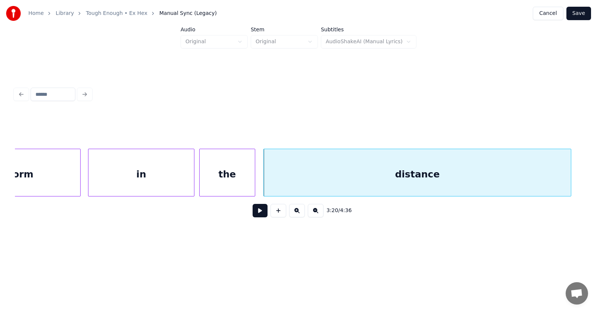
click at [255, 216] on button at bounding box center [259, 210] width 15 height 13
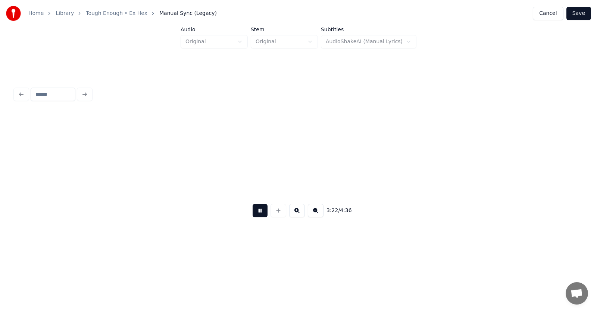
scroll to position [0, 56526]
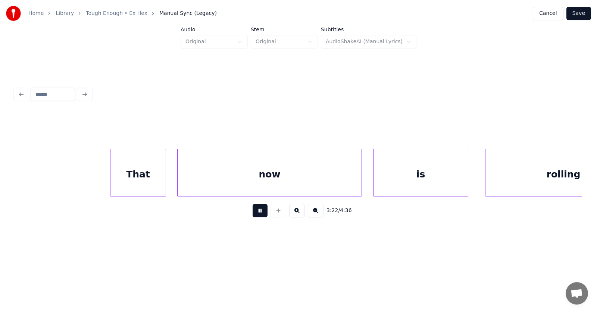
click at [255, 216] on button at bounding box center [259, 210] width 15 height 13
click at [134, 176] on div "That" at bounding box center [134, 174] width 55 height 51
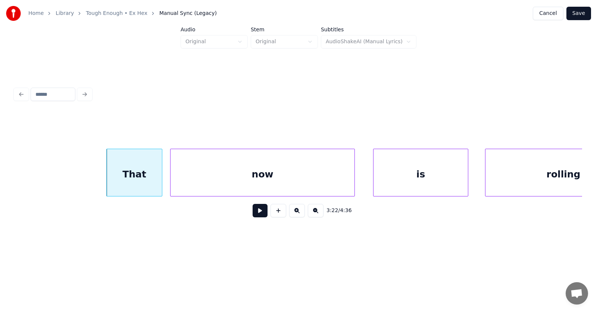
click at [207, 186] on div "now" at bounding box center [262, 174] width 184 height 51
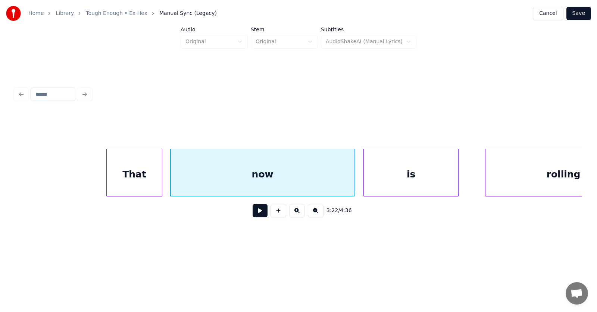
click at [388, 183] on div "is" at bounding box center [411, 174] width 94 height 51
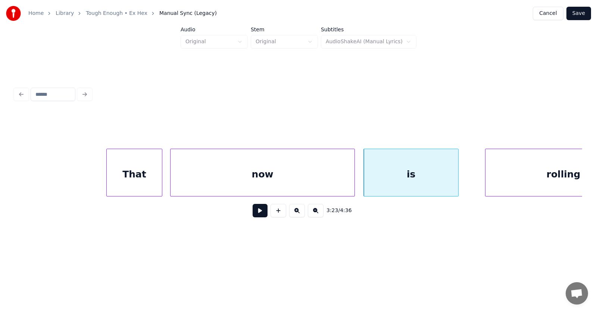
scroll to position [0, 56585]
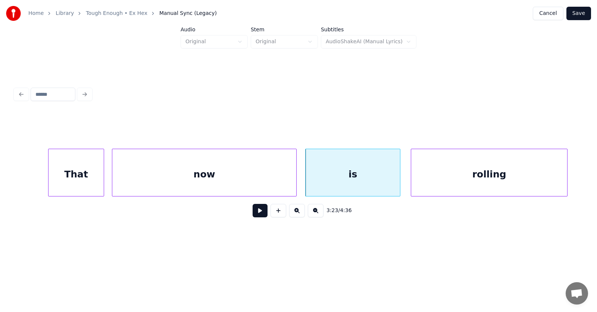
click at [512, 181] on div "rolling" at bounding box center [489, 174] width 156 height 51
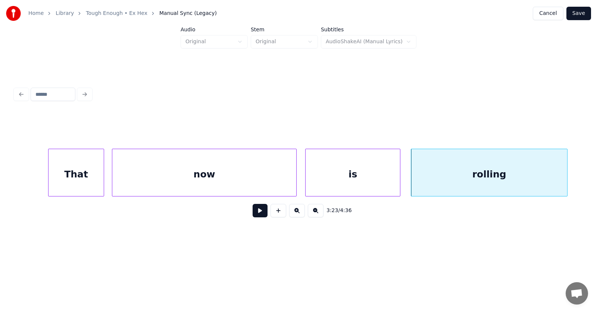
click at [257, 214] on button at bounding box center [259, 210] width 15 height 13
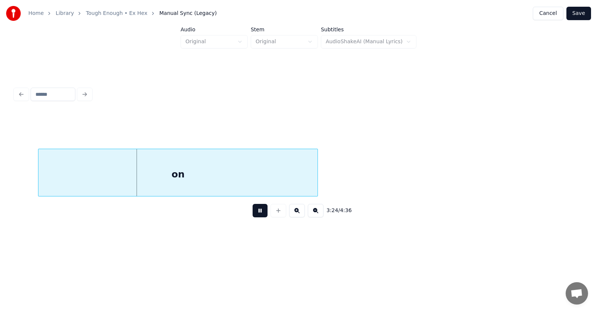
click at [257, 214] on button at bounding box center [259, 210] width 15 height 13
click at [153, 182] on div "on" at bounding box center [161, 174] width 279 height 51
click at [253, 213] on button at bounding box center [259, 210] width 15 height 13
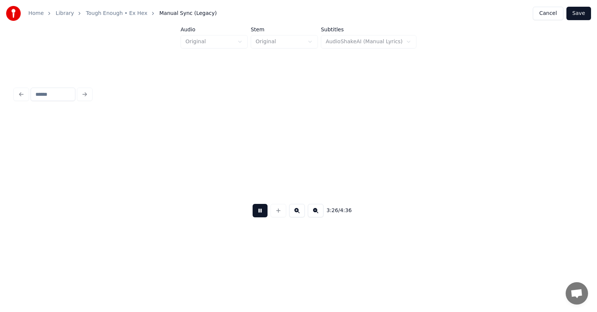
scroll to position [0, 57719]
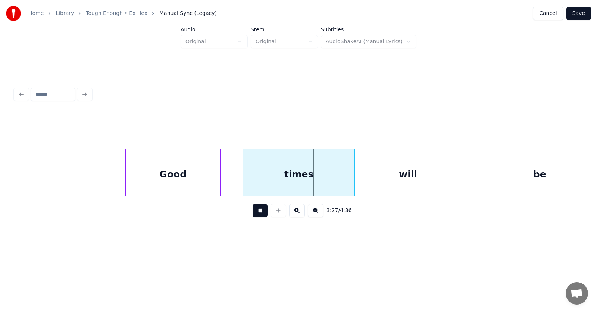
click at [253, 213] on button at bounding box center [259, 210] width 15 height 13
click at [149, 175] on div "Good" at bounding box center [158, 174] width 94 height 51
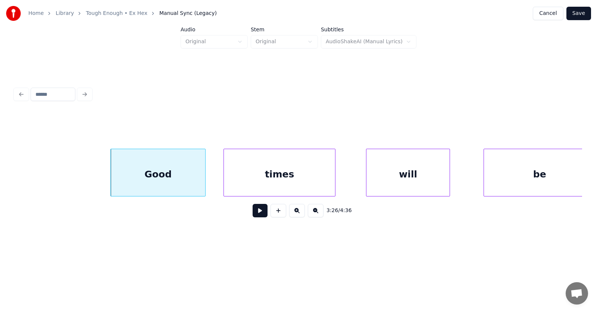
click at [239, 185] on div "times" at bounding box center [279, 174] width 111 height 51
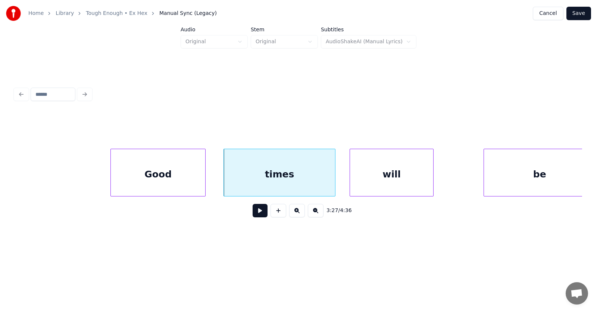
click at [380, 182] on div "will" at bounding box center [391, 174] width 83 height 51
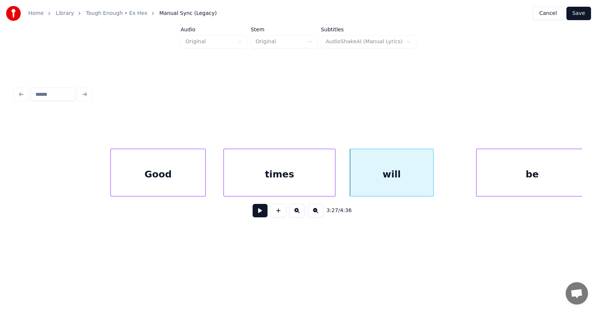
scroll to position [0, 57731]
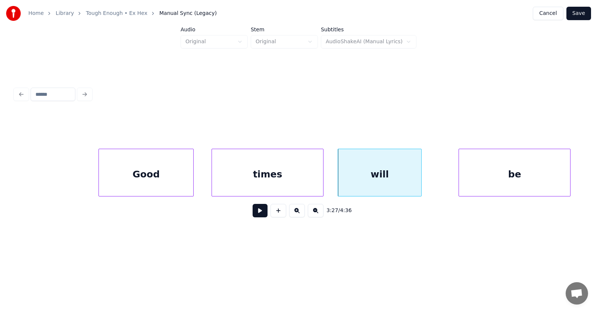
click at [494, 182] on div "be" at bounding box center [514, 174] width 111 height 51
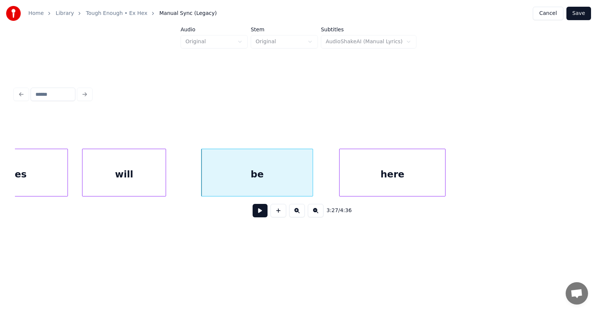
scroll to position [0, 58091]
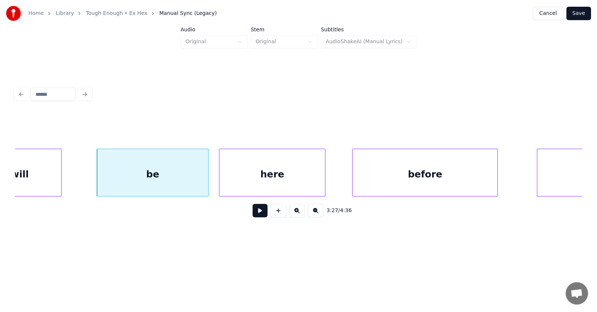
click at [290, 178] on div "here" at bounding box center [272, 174] width 106 height 51
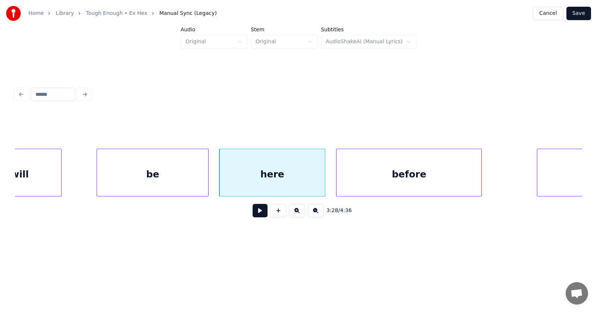
click at [376, 178] on div "before" at bounding box center [408, 174] width 145 height 51
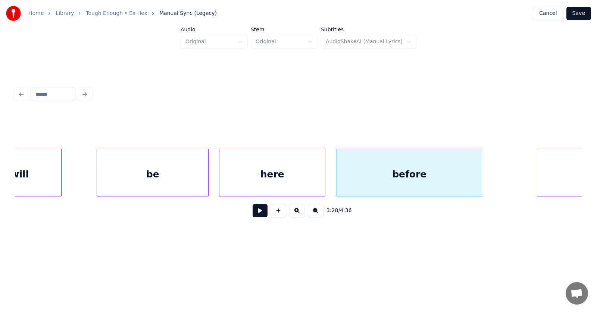
scroll to position [0, 58576]
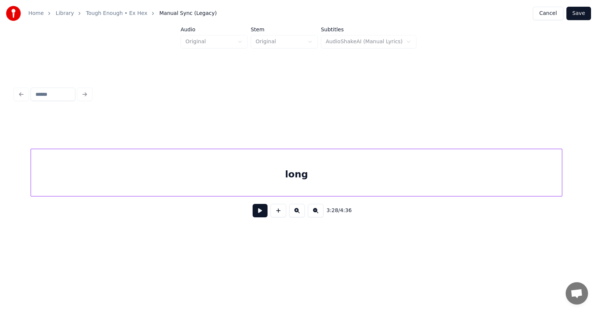
click at [538, 170] on div "long" at bounding box center [296, 174] width 531 height 51
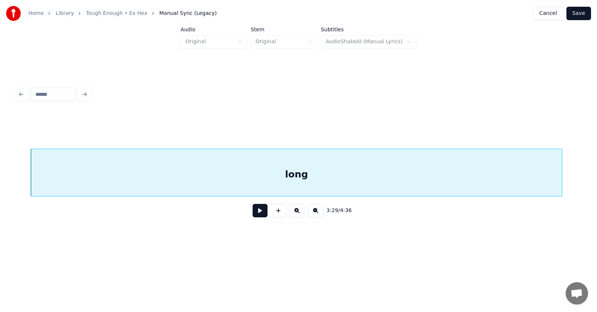
click at [252, 214] on button at bounding box center [259, 210] width 15 height 13
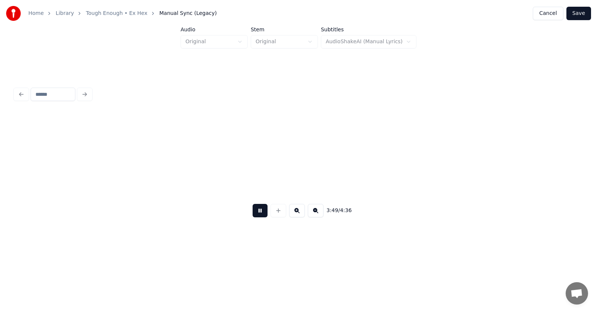
scroll to position [0, 64273]
click at [254, 214] on button at bounding box center [259, 210] width 15 height 13
click at [583, 14] on button "Save" at bounding box center [578, 13] width 25 height 13
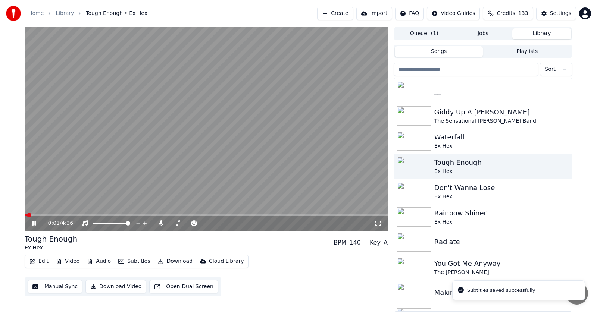
click at [32, 223] on icon at bounding box center [34, 223] width 4 height 4
click at [96, 265] on button "Audio" at bounding box center [99, 261] width 30 height 10
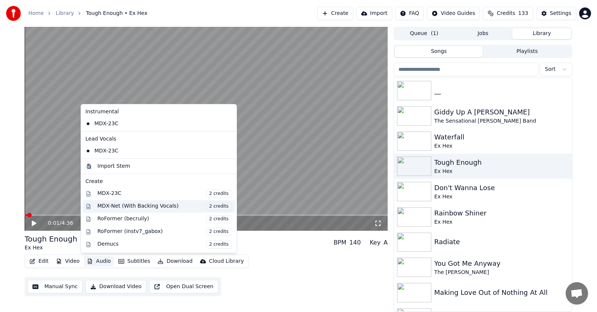
click at [114, 207] on div "MDX-Net (With Backing Vocals) 2 credits" at bounding box center [164, 206] width 135 height 8
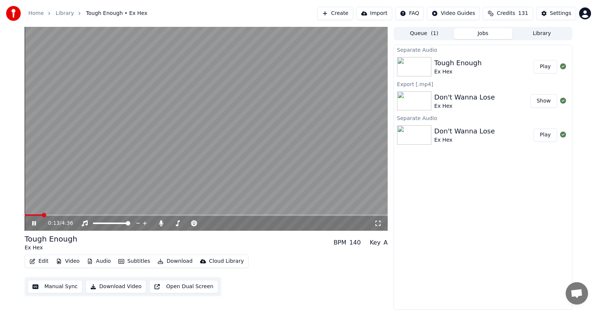
click at [34, 224] on icon at bounding box center [40, 223] width 18 height 6
click at [25, 215] on span at bounding box center [27, 215] width 4 height 4
click at [35, 224] on icon at bounding box center [34, 223] width 4 height 5
click at [35, 224] on icon at bounding box center [34, 223] width 4 height 4
click at [142, 262] on button "Subtitles" at bounding box center [134, 261] width 38 height 10
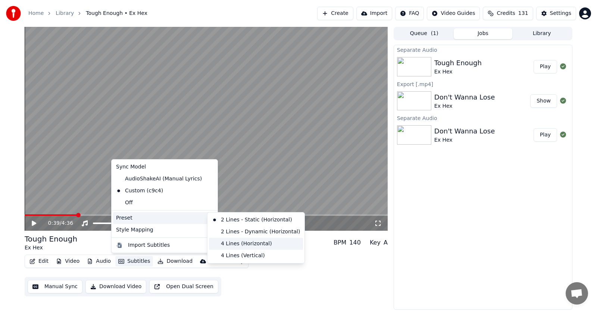
click at [241, 242] on div "4 Lines (Horizontal)" at bounding box center [256, 244] width 94 height 12
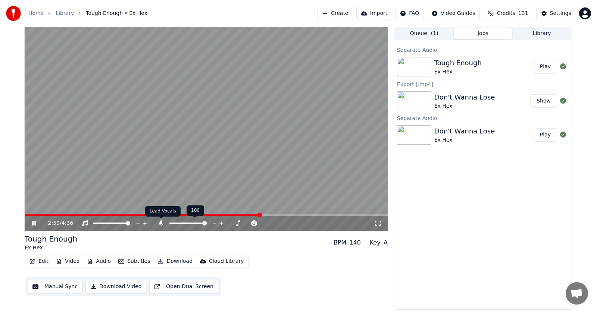
click at [161, 223] on icon at bounding box center [161, 223] width 4 height 6
click at [331, 215] on span at bounding box center [206, 214] width 363 height 1
click at [216, 214] on span at bounding box center [178, 214] width 306 height 1
click at [205, 215] on span at bounding box center [121, 214] width 192 height 1
click at [174, 215] on span at bounding box center [100, 214] width 150 height 1
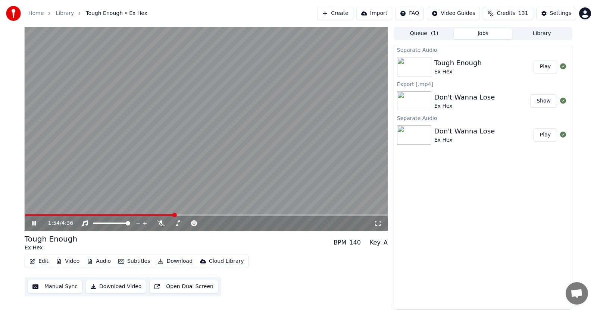
click at [35, 221] on icon at bounding box center [40, 223] width 18 height 6
click at [35, 223] on icon at bounding box center [34, 223] width 4 height 5
click at [144, 214] on span at bounding box center [144, 215] width 4 height 4
click at [160, 222] on icon at bounding box center [160, 223] width 7 height 6
click at [99, 262] on button "Audio" at bounding box center [99, 261] width 30 height 10
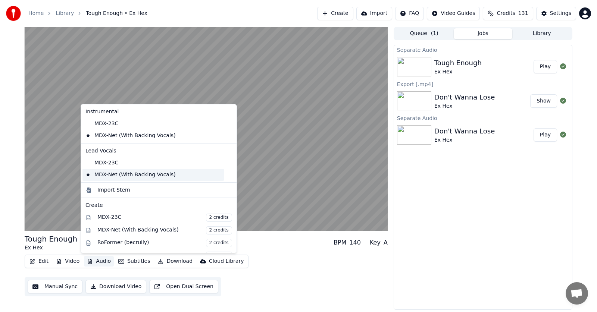
click at [116, 176] on div "MDX-Net (With Backing Vocals)" at bounding box center [152, 175] width 141 height 12
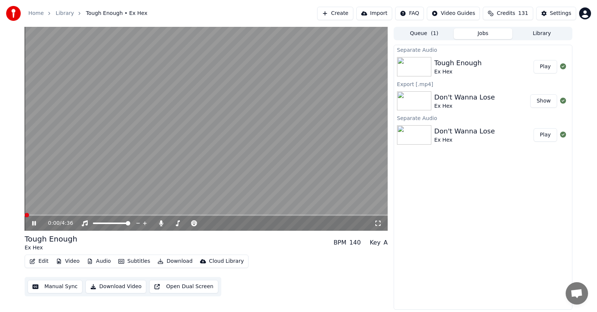
click at [32, 224] on icon at bounding box center [40, 223] width 18 height 6
click at [34, 222] on icon at bounding box center [40, 223] width 18 height 6
click at [161, 224] on icon at bounding box center [161, 223] width 4 height 6
click at [34, 224] on icon at bounding box center [34, 223] width 4 height 5
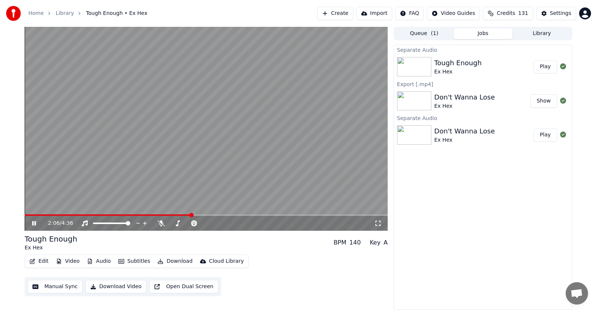
click at [34, 223] on icon at bounding box center [34, 223] width 4 height 4
click at [99, 261] on button "Audio" at bounding box center [99, 261] width 30 height 10
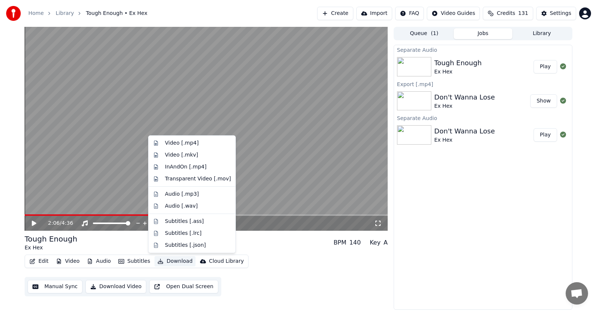
click at [173, 263] on button "Download" at bounding box center [174, 261] width 41 height 10
click at [176, 262] on button "Download" at bounding box center [174, 261] width 41 height 10
click at [170, 142] on div "Video [.mp4]" at bounding box center [182, 142] width 34 height 7
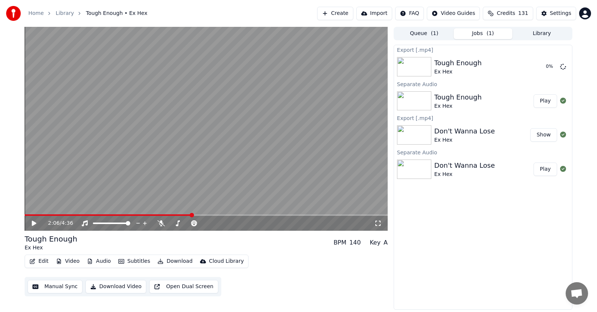
click at [544, 170] on button "Play" at bounding box center [544, 169] width 23 height 13
click at [138, 262] on button "Subtitles" at bounding box center [134, 261] width 38 height 10
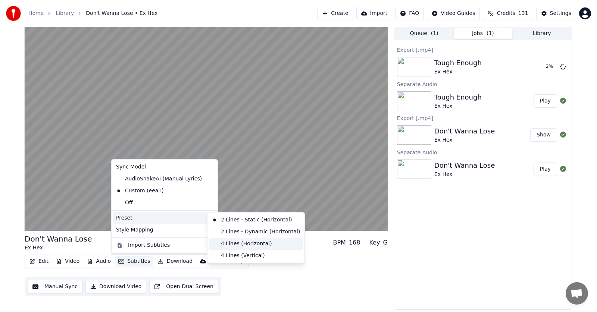
click at [238, 243] on div "4 Lines (Horizontal)" at bounding box center [256, 244] width 94 height 12
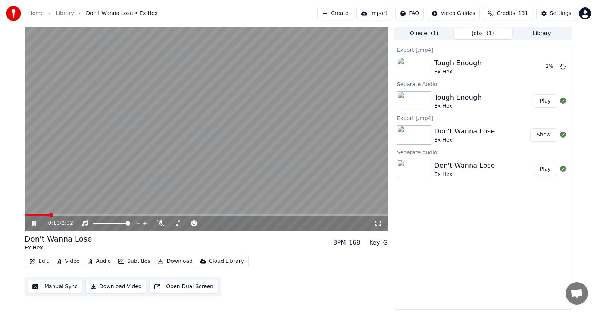
click at [35, 224] on icon at bounding box center [34, 223] width 4 height 4
click at [167, 262] on button "Download" at bounding box center [174, 261] width 41 height 10
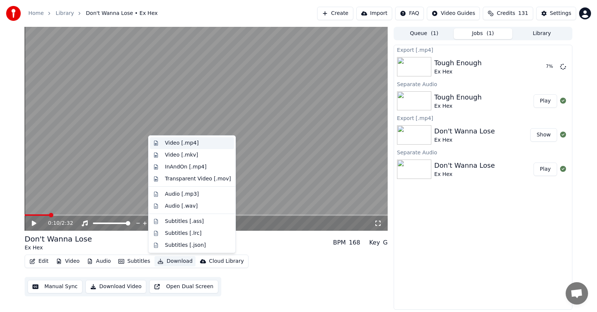
click at [172, 141] on div "Video [.mp4]" at bounding box center [182, 142] width 34 height 7
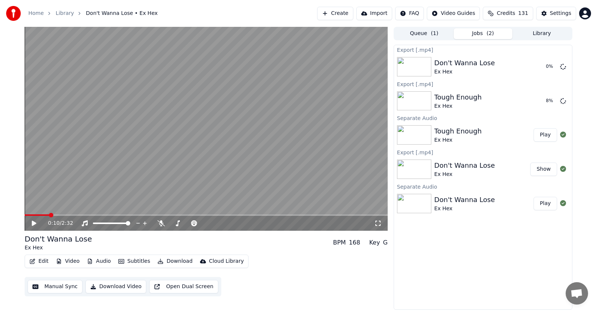
click at [547, 34] on button "Library" at bounding box center [541, 33] width 59 height 11
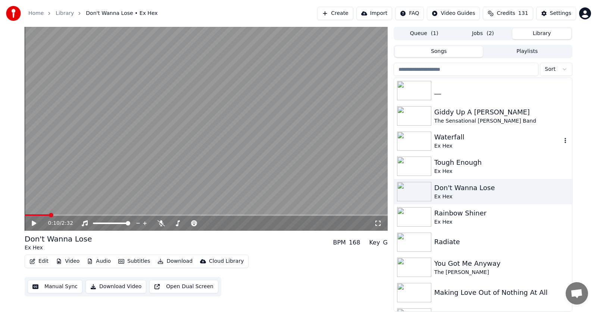
click at [445, 139] on div "Waterfall" at bounding box center [497, 137] width 127 height 10
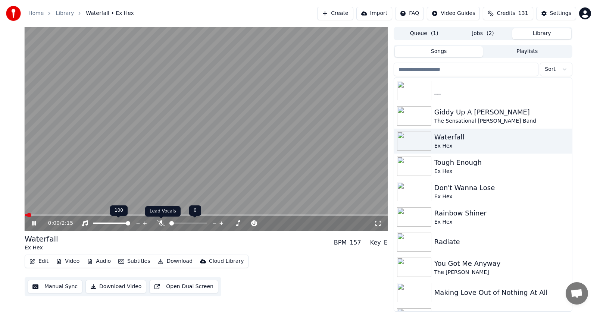
click at [163, 222] on icon at bounding box center [160, 223] width 7 height 6
click at [34, 222] on icon at bounding box center [40, 223] width 18 height 6
click at [34, 222] on icon at bounding box center [34, 223] width 4 height 5
click at [37, 224] on icon at bounding box center [40, 223] width 18 height 6
click at [30, 214] on span at bounding box center [32, 215] width 4 height 4
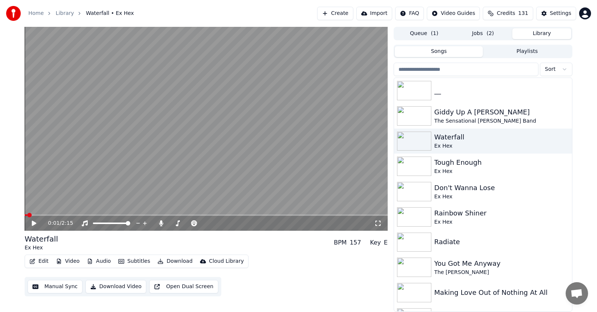
click at [32, 224] on icon at bounding box center [40, 223] width 18 height 6
click at [228, 215] on span at bounding box center [228, 215] width 4 height 4
click at [237, 214] on video at bounding box center [206, 129] width 363 height 204
click at [244, 215] on span at bounding box center [206, 214] width 363 height 1
click at [33, 225] on icon at bounding box center [34, 223] width 4 height 5
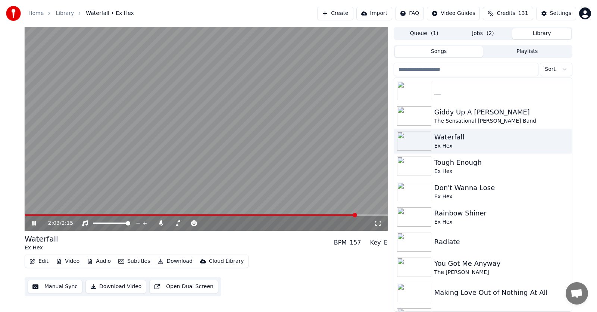
click at [35, 224] on icon at bounding box center [34, 223] width 4 height 4
click at [40, 260] on button "Edit" at bounding box center [38, 261] width 25 height 10
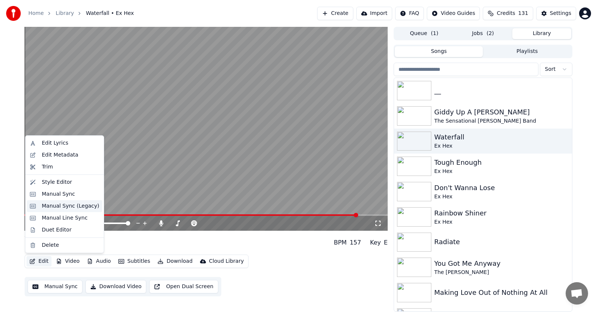
click at [55, 205] on div "Manual Sync (Legacy)" at bounding box center [70, 205] width 57 height 7
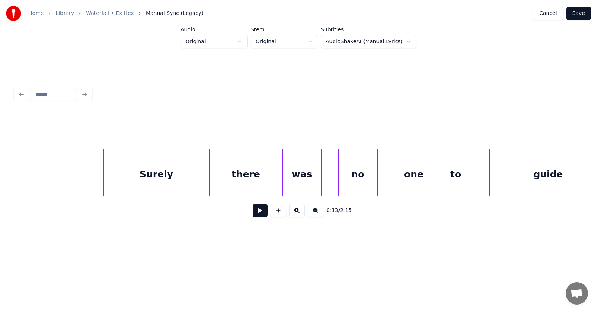
scroll to position [0, 3508]
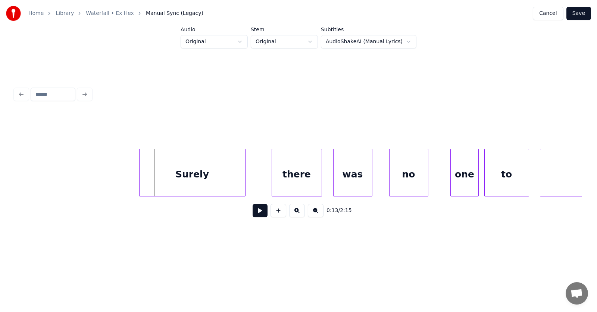
click at [195, 173] on div "Surely" at bounding box center [192, 174] width 106 height 51
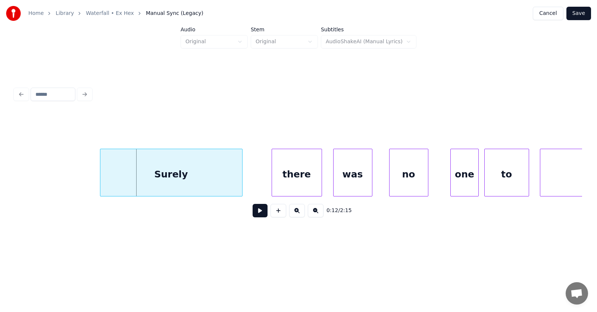
click at [101, 175] on div at bounding box center [101, 172] width 2 height 47
click at [158, 178] on div "Surely" at bounding box center [171, 174] width 142 height 51
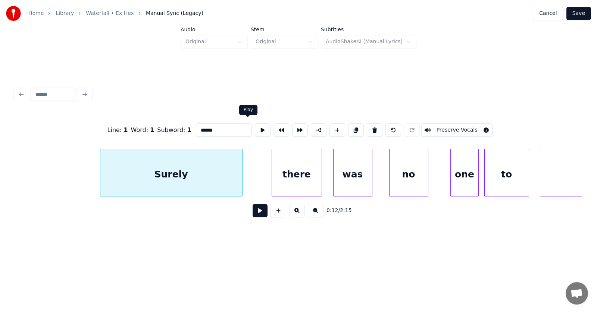
click at [255, 129] on button at bounding box center [263, 129] width 16 height 13
click at [277, 182] on div "there" at bounding box center [281, 174] width 50 height 51
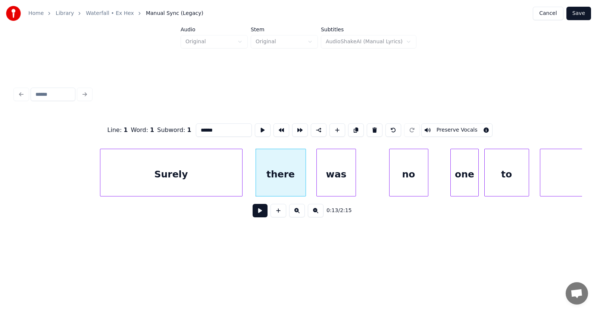
click at [330, 178] on div "was" at bounding box center [336, 174] width 38 height 51
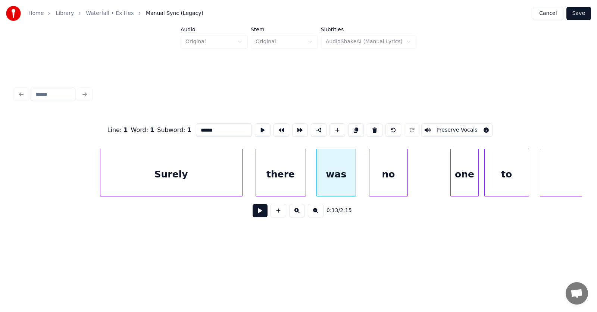
click at [403, 181] on div "no" at bounding box center [388, 174] width 38 height 51
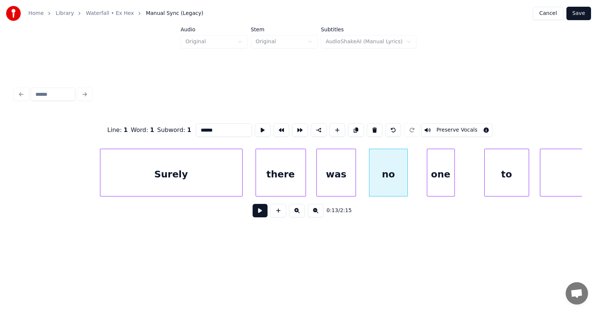
click at [436, 182] on div "one" at bounding box center [440, 174] width 27 height 51
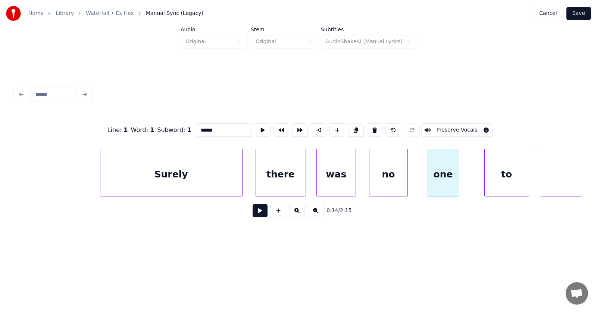
click at [459, 180] on div at bounding box center [457, 172] width 2 height 47
click at [481, 180] on div "to" at bounding box center [489, 174] width 44 height 51
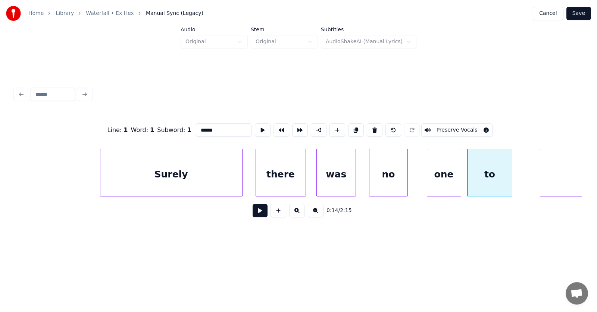
scroll to position [0, 3582]
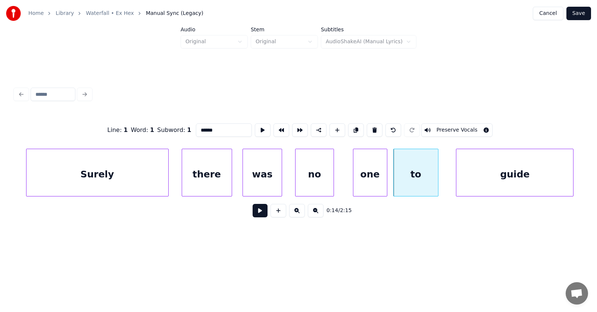
click at [548, 180] on div "guide" at bounding box center [514, 174] width 117 height 51
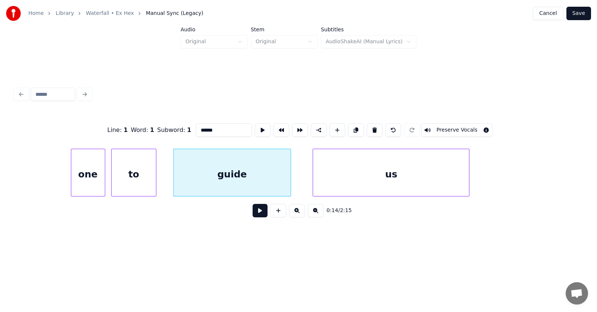
scroll to position [0, 3915]
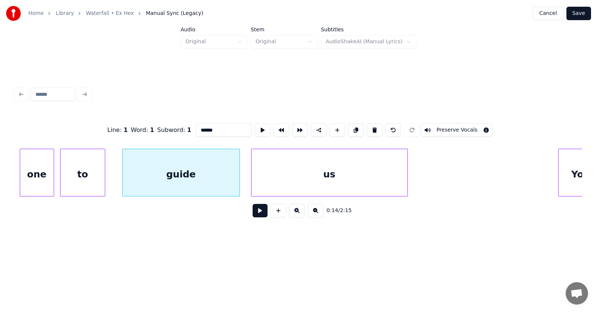
click at [303, 180] on div "us" at bounding box center [329, 174] width 156 height 51
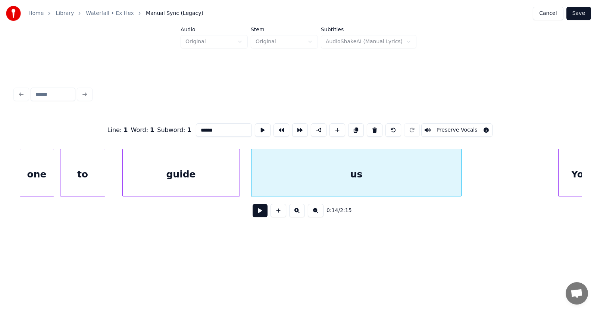
click at [461, 173] on div at bounding box center [460, 172] width 2 height 47
click at [418, 173] on div "us" at bounding box center [360, 174] width 218 height 51
type input "**"
click at [255, 126] on button at bounding box center [263, 129] width 16 height 13
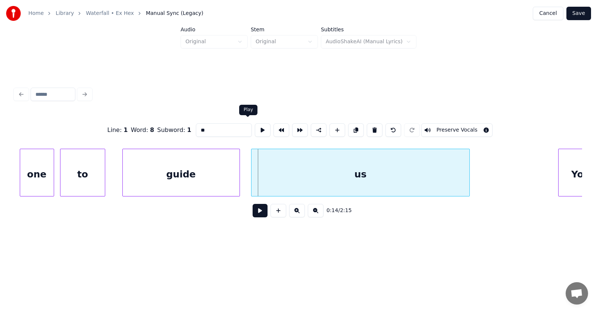
click at [255, 128] on button at bounding box center [263, 129] width 16 height 13
click at [252, 212] on button at bounding box center [259, 210] width 15 height 13
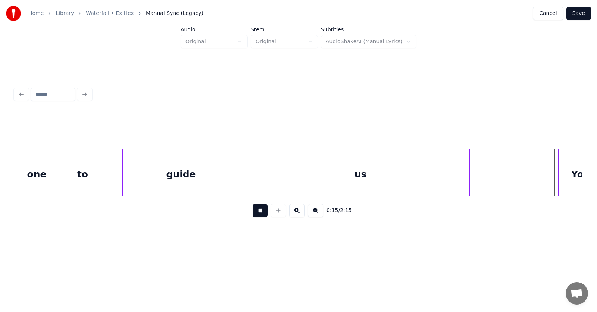
scroll to position [0, 4489]
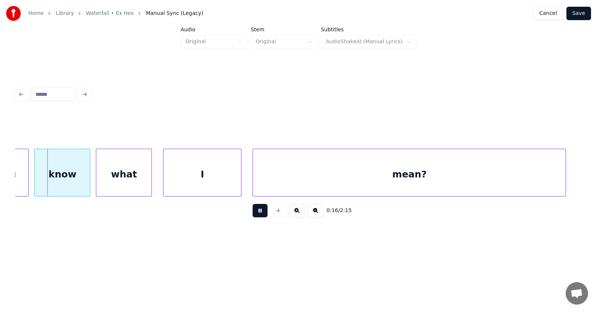
click at [252, 212] on button at bounding box center [259, 210] width 15 height 13
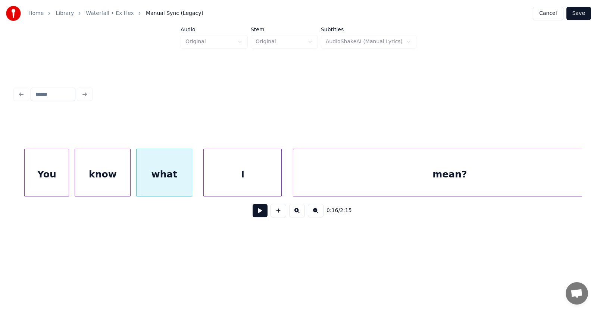
scroll to position [0, 4398]
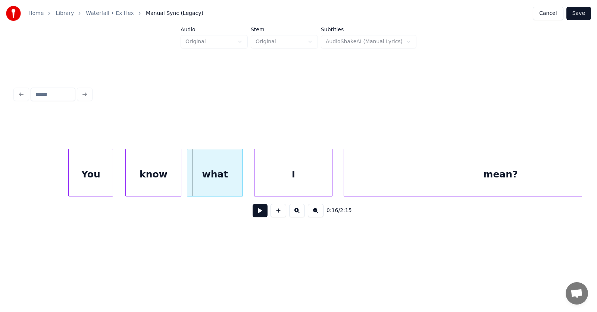
click at [98, 169] on div "You" at bounding box center [91, 174] width 44 height 51
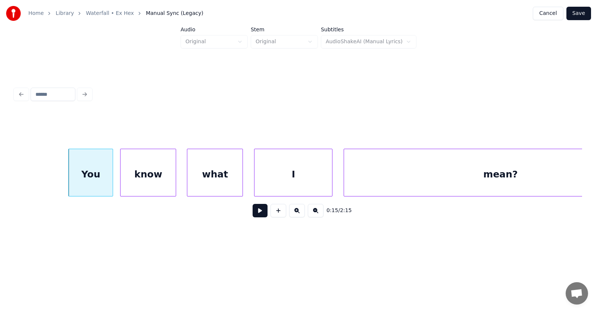
click at [155, 173] on div "know" at bounding box center [147, 174] width 55 height 51
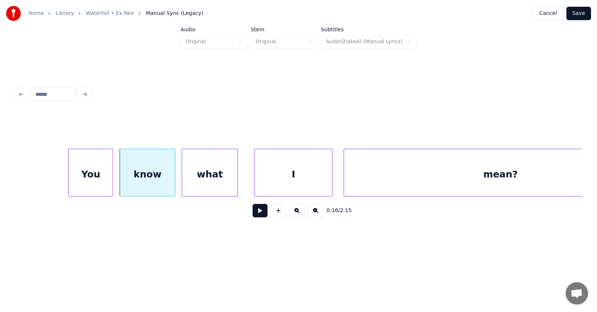
click at [207, 176] on div "what" at bounding box center [209, 174] width 55 height 51
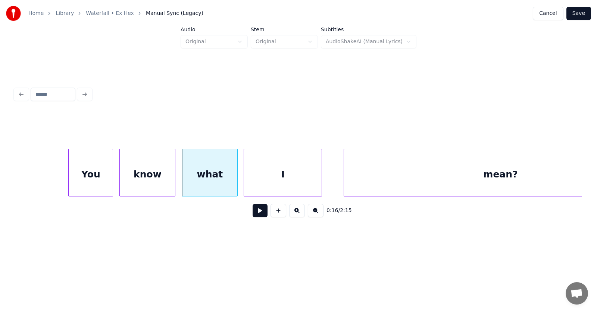
click at [263, 179] on div "I" at bounding box center [283, 174] width 78 height 51
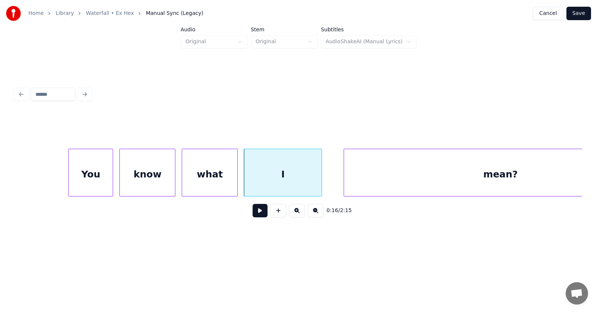
scroll to position [0, 4471]
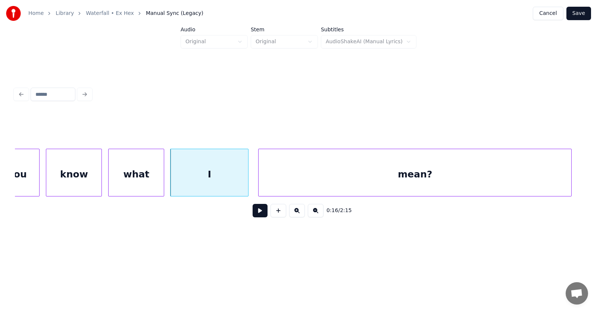
click at [366, 182] on div "mean?" at bounding box center [414, 174] width 313 height 51
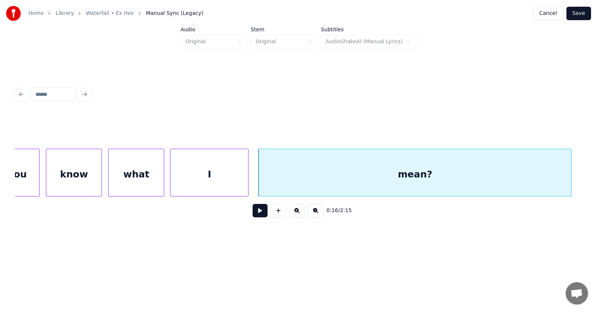
click at [256, 210] on button at bounding box center [259, 210] width 15 height 13
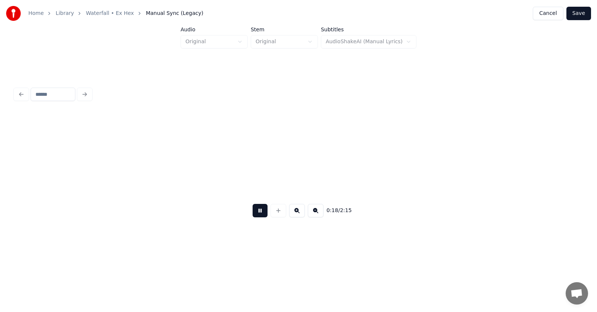
scroll to position [0, 5039]
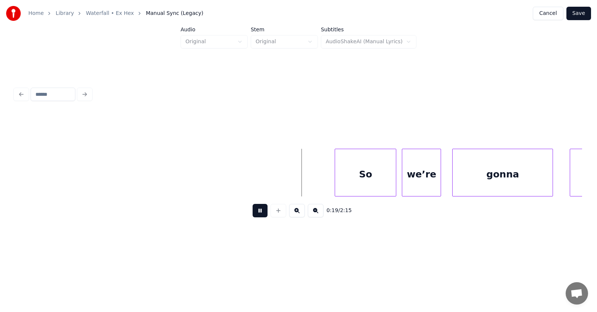
click at [257, 214] on button at bounding box center [259, 210] width 15 height 13
click at [339, 180] on div "So" at bounding box center [354, 174] width 61 height 51
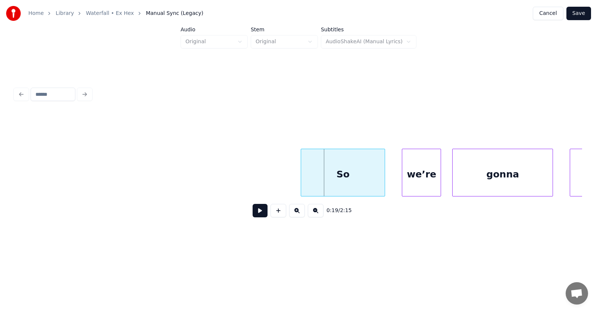
click at [301, 178] on div at bounding box center [302, 172] width 2 height 47
click at [400, 179] on div "we’re" at bounding box center [412, 174] width 38 height 51
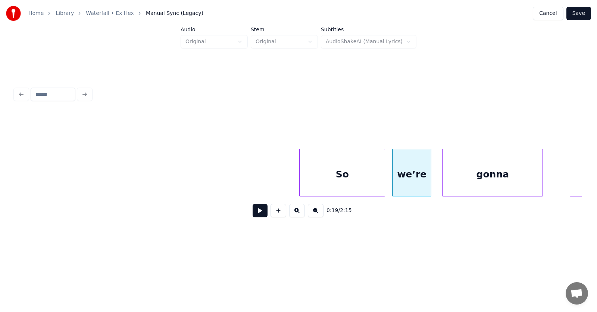
click at [465, 180] on div "gonna" at bounding box center [492, 174] width 100 height 51
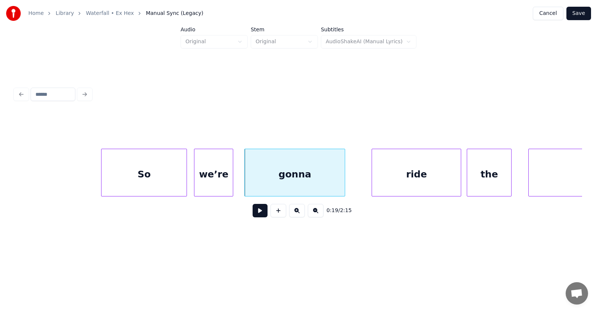
scroll to position [0, 5288]
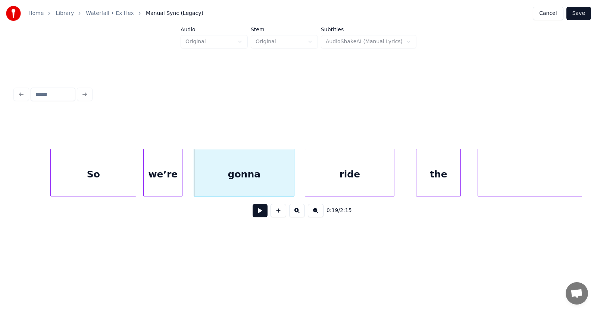
click at [315, 181] on div "ride" at bounding box center [349, 174] width 89 height 51
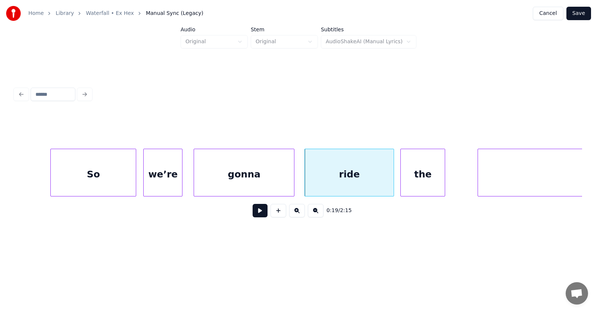
click at [411, 183] on div "the" at bounding box center [423, 174] width 44 height 51
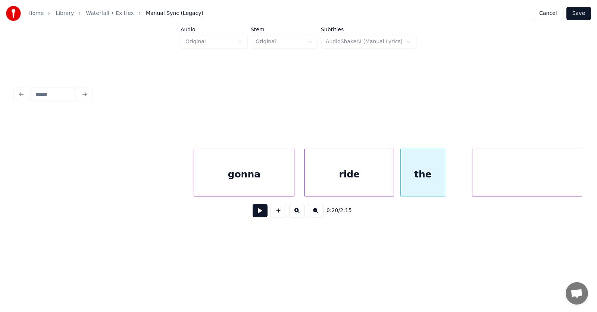
scroll to position [0, 5456]
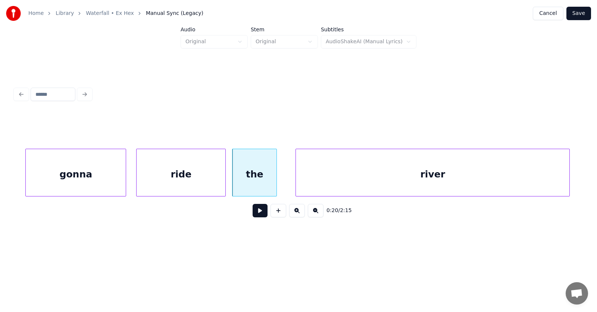
click at [495, 180] on div "river" at bounding box center [432, 174] width 273 height 51
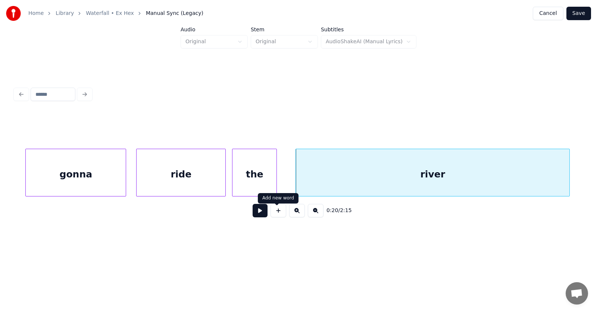
click at [252, 213] on button at bounding box center [259, 210] width 15 height 13
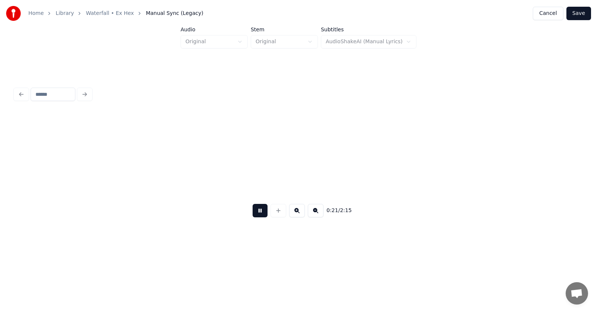
scroll to position [0, 6024]
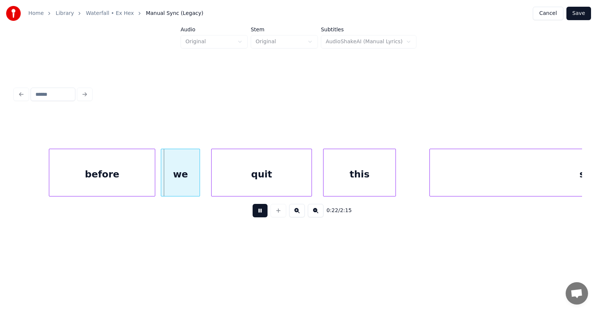
click at [252, 213] on button at bounding box center [259, 210] width 15 height 13
click at [122, 179] on div "before" at bounding box center [96, 174] width 106 height 51
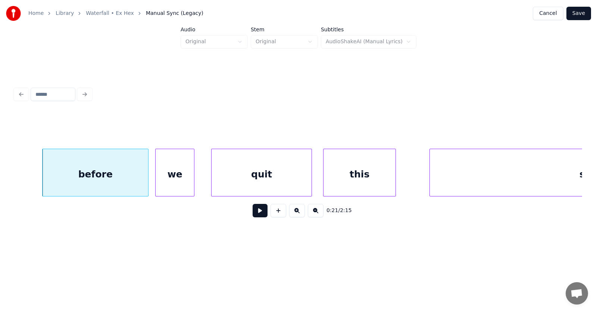
click at [172, 182] on div "we" at bounding box center [175, 174] width 38 height 51
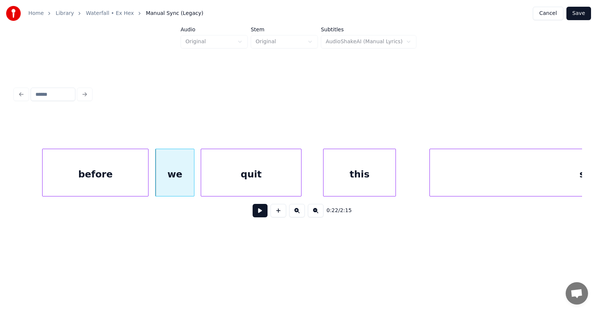
click at [220, 181] on div "quit" at bounding box center [251, 174] width 100 height 51
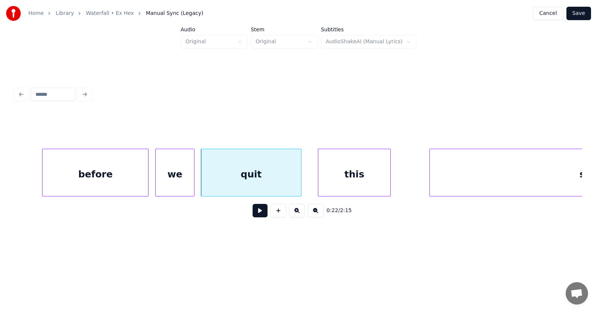
click at [333, 181] on div "this" at bounding box center [354, 174] width 72 height 51
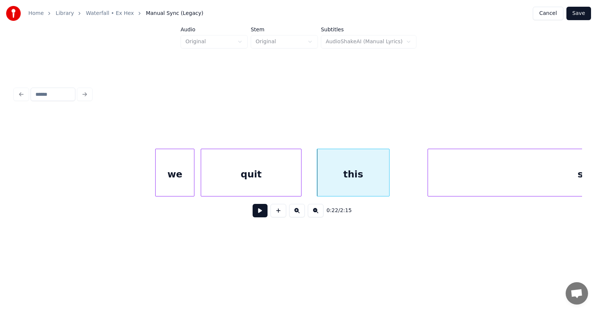
scroll to position [0, 6200]
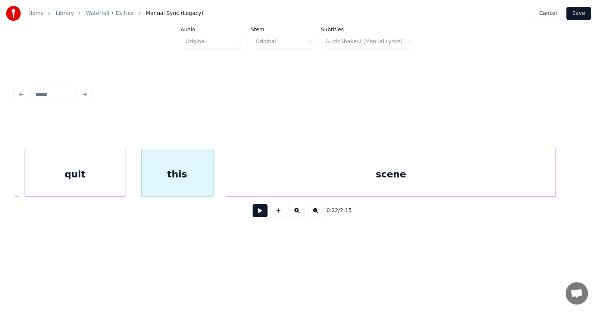
click at [423, 186] on div "scene" at bounding box center [390, 174] width 329 height 51
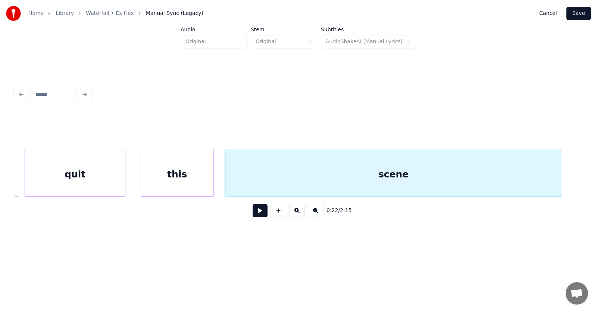
click at [562, 172] on div at bounding box center [560, 172] width 2 height 47
click at [259, 210] on button at bounding box center [259, 210] width 15 height 13
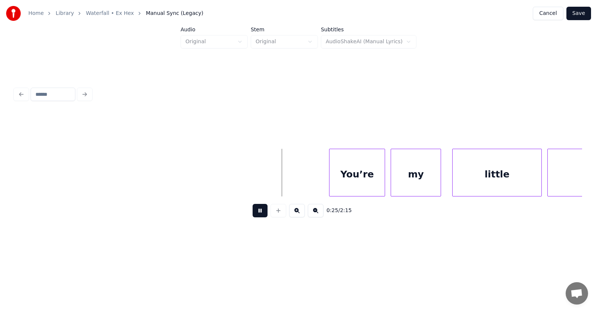
click at [260, 213] on button at bounding box center [259, 210] width 15 height 13
click at [318, 178] on div at bounding box center [319, 172] width 2 height 47
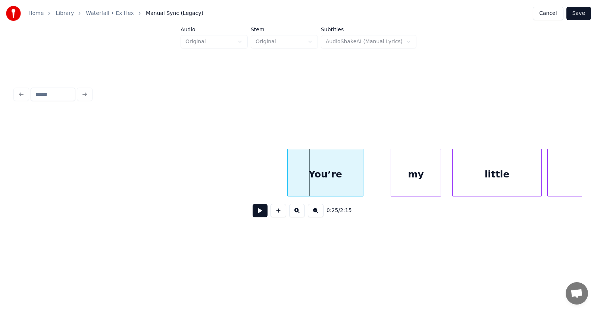
click at [323, 177] on div "You’re" at bounding box center [325, 174] width 75 height 51
click at [399, 180] on div "my" at bounding box center [401, 174] width 50 height 51
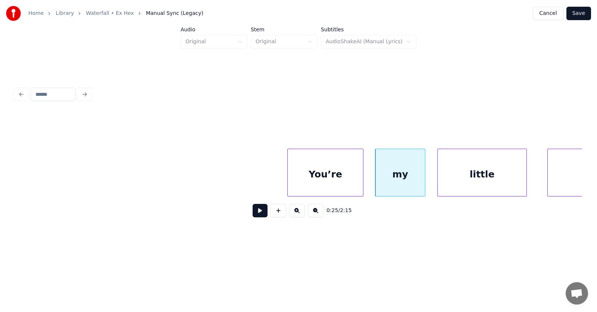
click at [456, 183] on div "little" at bounding box center [481, 174] width 89 height 51
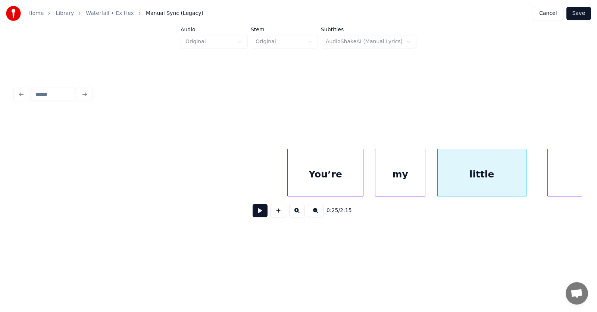
scroll to position [0, 7055]
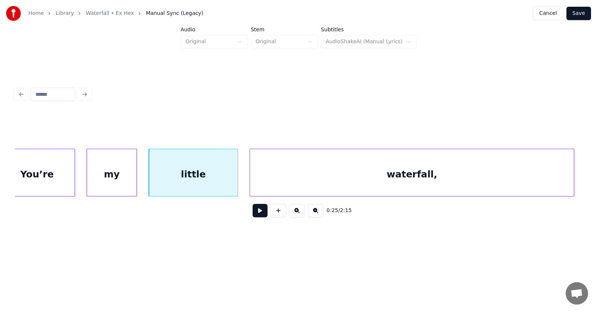
click at [549, 174] on div "waterfall," at bounding box center [412, 174] width 324 height 51
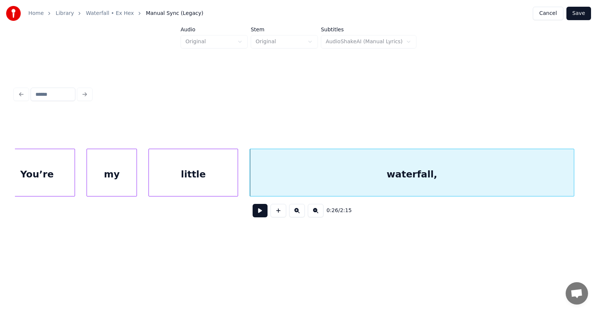
click at [116, 175] on div "my" at bounding box center [112, 174] width 50 height 51
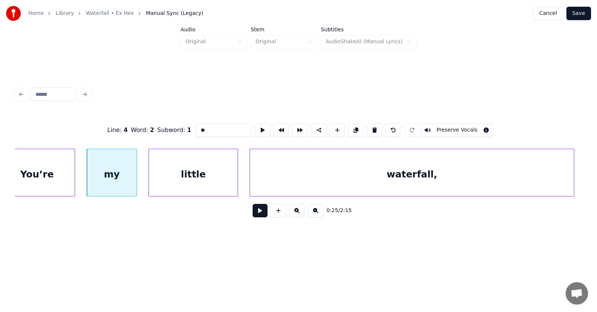
type input "**"
click at [252, 214] on button at bounding box center [259, 210] width 15 height 13
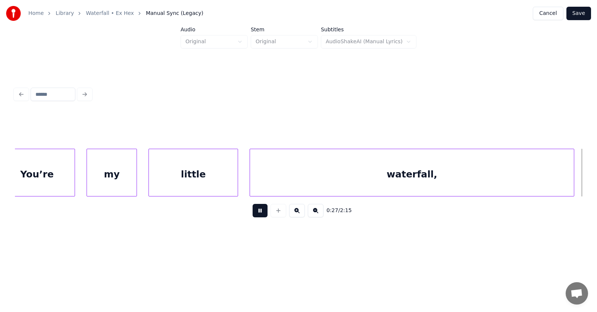
scroll to position [0, 7623]
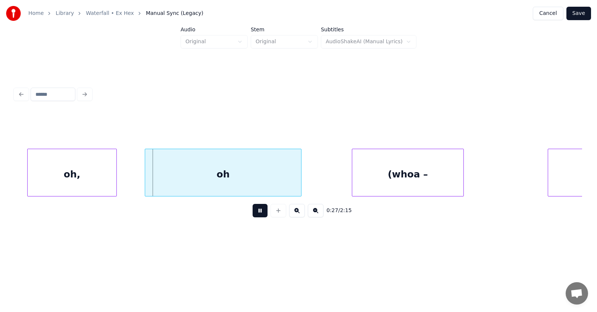
click at [252, 214] on button at bounding box center [259, 210] width 15 height 13
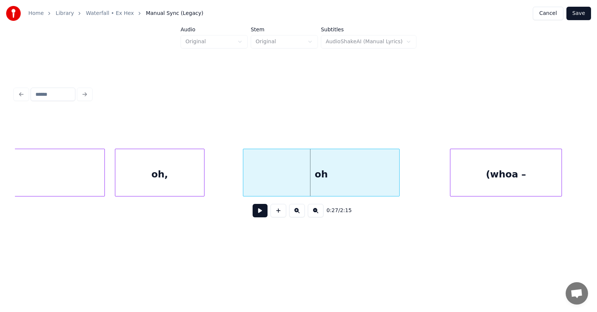
click at [157, 182] on div "oh," at bounding box center [159, 174] width 89 height 51
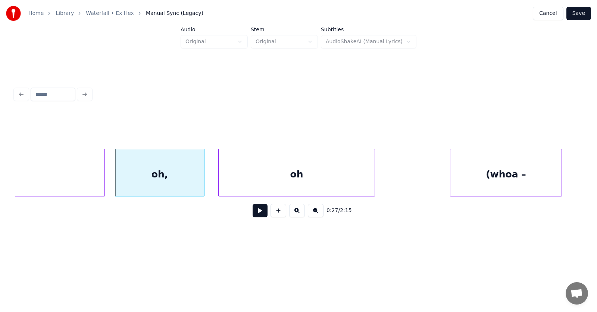
click at [256, 188] on div "oh" at bounding box center [297, 174] width 156 height 51
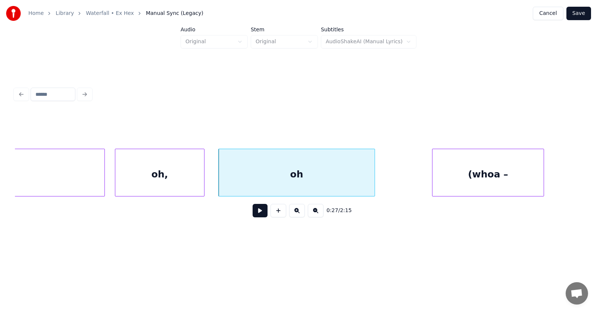
click at [445, 182] on div "(whoa –" at bounding box center [487, 174] width 111 height 51
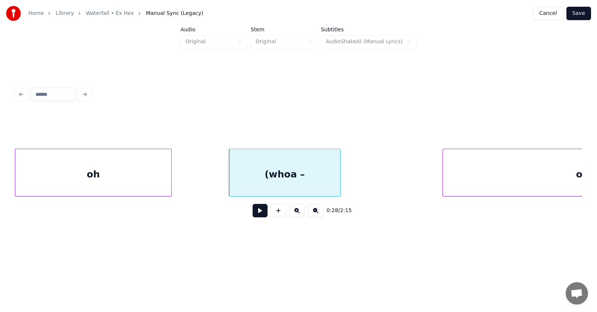
scroll to position [0, 7779]
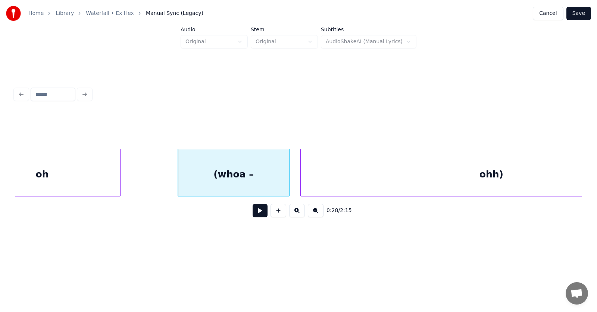
click at [302, 180] on div at bounding box center [302, 172] width 2 height 47
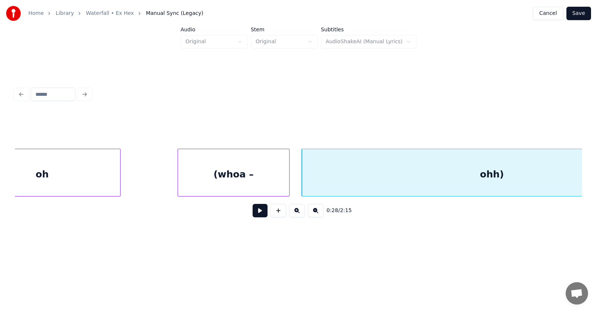
click at [341, 177] on div "ohh)" at bounding box center [492, 174] width 380 height 51
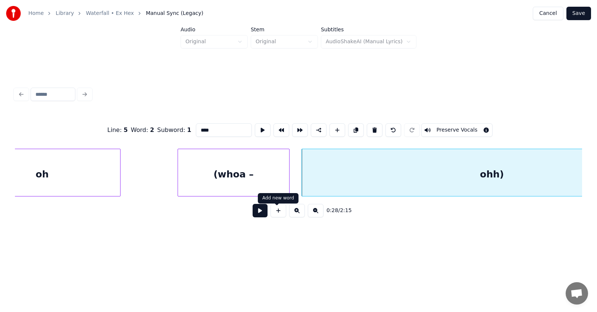
click at [257, 212] on button at bounding box center [259, 210] width 15 height 13
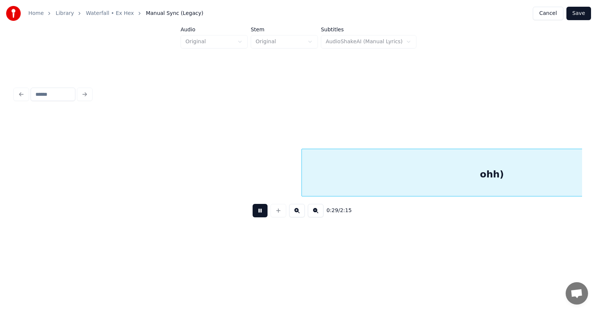
scroll to position [0, 8348]
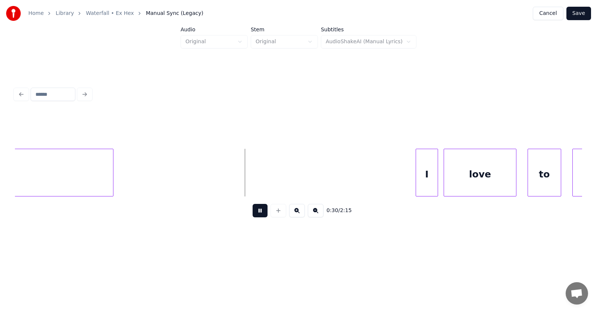
click at [257, 212] on button at bounding box center [259, 210] width 15 height 13
click at [114, 172] on div at bounding box center [113, 172] width 2 height 47
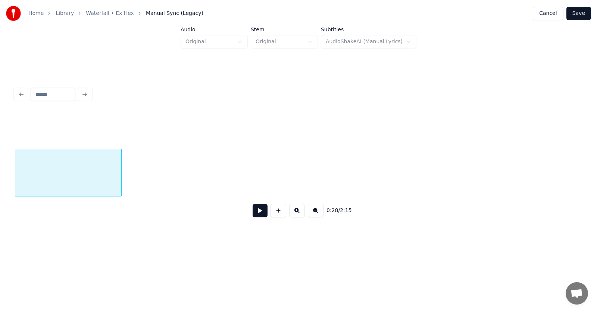
scroll to position [0, 8065]
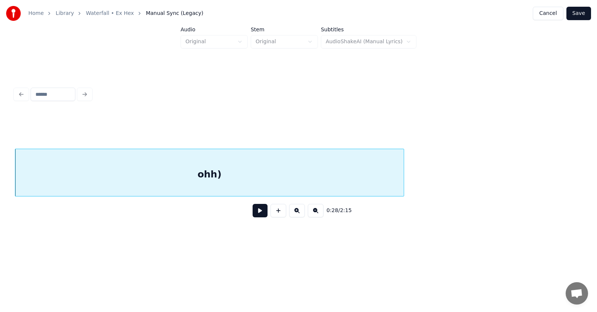
click at [227, 171] on div "ohh)" at bounding box center [209, 174] width 388 height 51
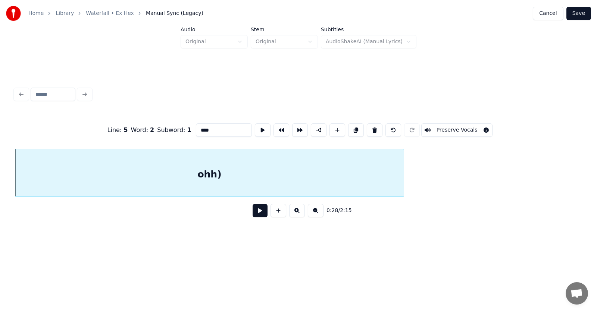
click at [255, 215] on button at bounding box center [259, 210] width 15 height 13
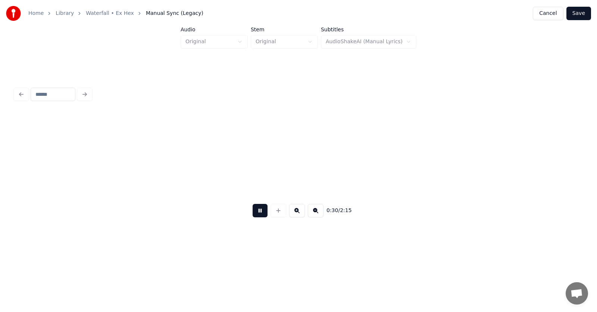
scroll to position [0, 8639]
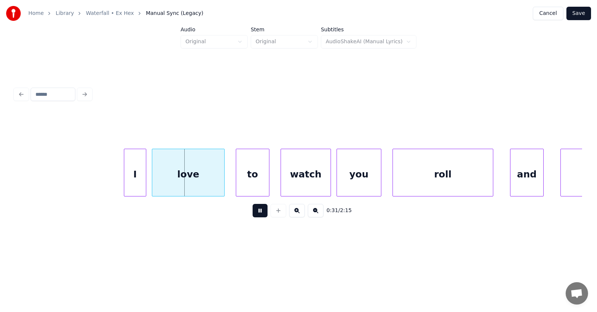
click at [255, 215] on button at bounding box center [259, 210] width 15 height 13
click at [129, 176] on div "I" at bounding box center [131, 174] width 22 height 51
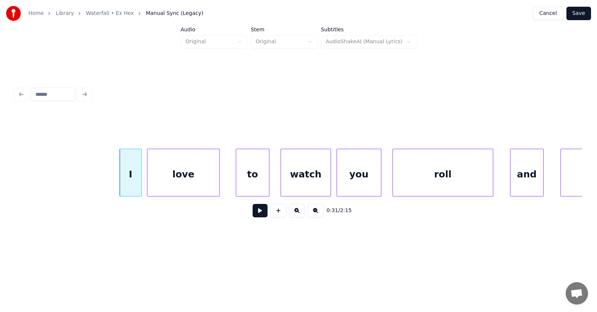
click at [176, 177] on div "love" at bounding box center [183, 174] width 72 height 51
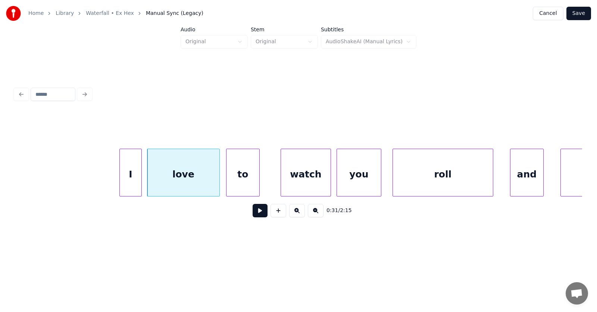
click at [244, 182] on div "to" at bounding box center [242, 174] width 33 height 51
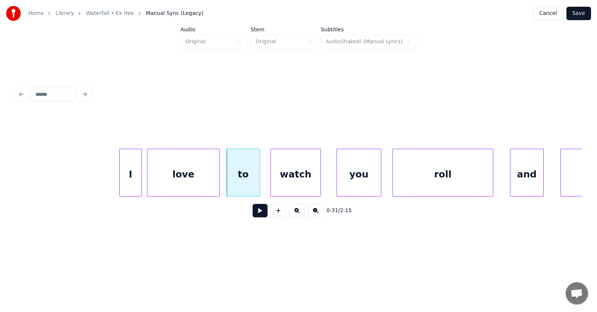
click at [303, 186] on div "watch" at bounding box center [296, 174] width 50 height 51
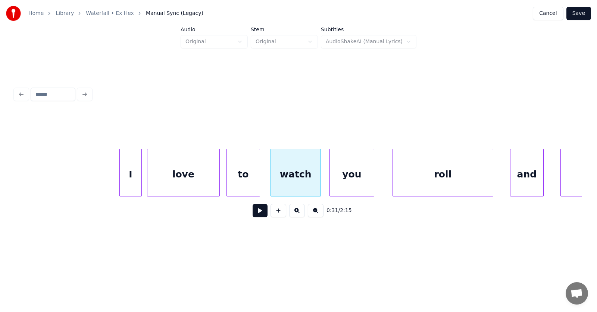
click at [356, 187] on div "you" at bounding box center [352, 174] width 44 height 51
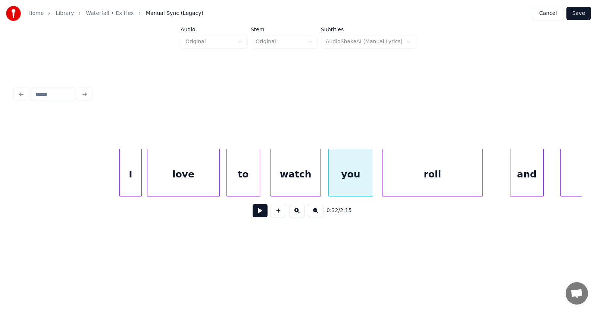
click at [407, 182] on div "roll" at bounding box center [432, 174] width 100 height 51
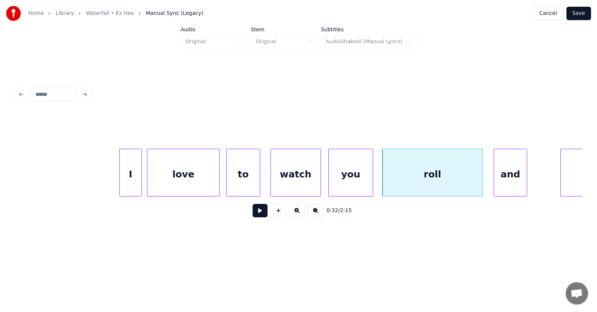
click at [505, 185] on div "and" at bounding box center [510, 174] width 33 height 51
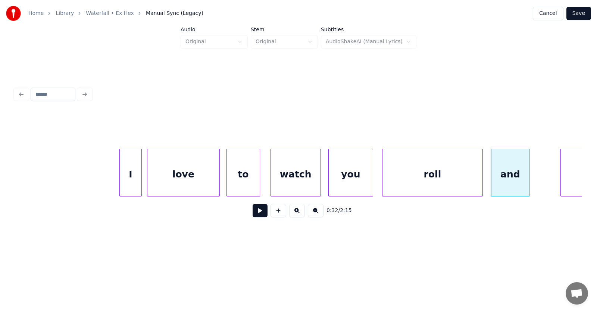
click at [528, 180] on div at bounding box center [528, 172] width 2 height 47
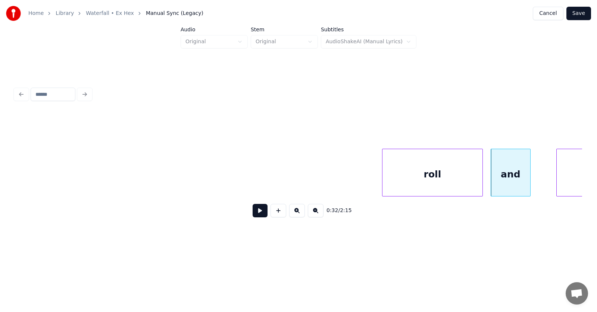
scroll to position [0, 9052]
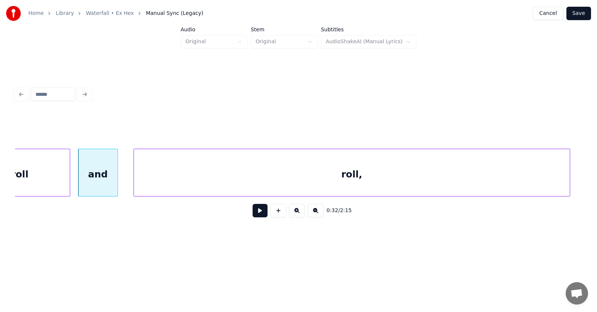
click at [556, 175] on div "roll," at bounding box center [352, 174] width 436 height 51
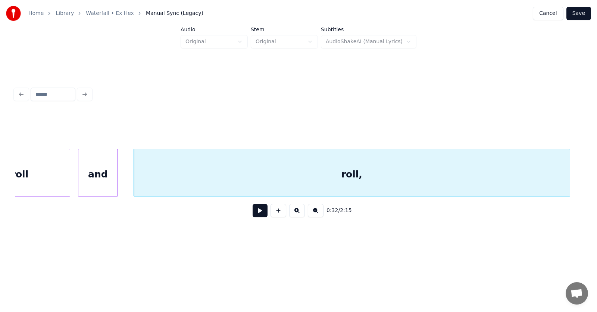
click at [260, 213] on button at bounding box center [259, 210] width 15 height 13
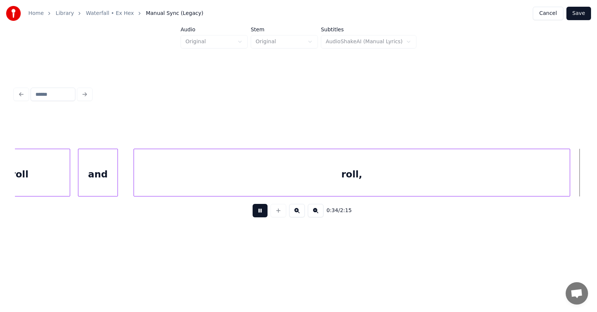
scroll to position [0, 9620]
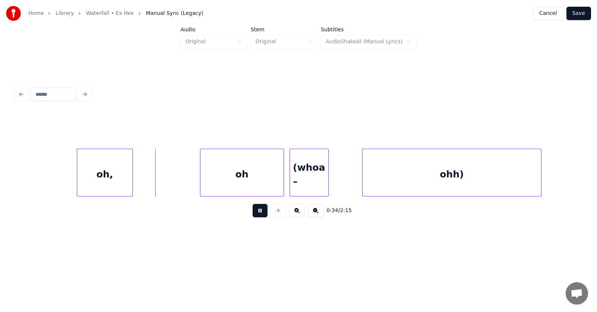
click at [257, 215] on button at bounding box center [259, 210] width 15 height 13
click at [111, 183] on div "oh," at bounding box center [104, 174] width 55 height 51
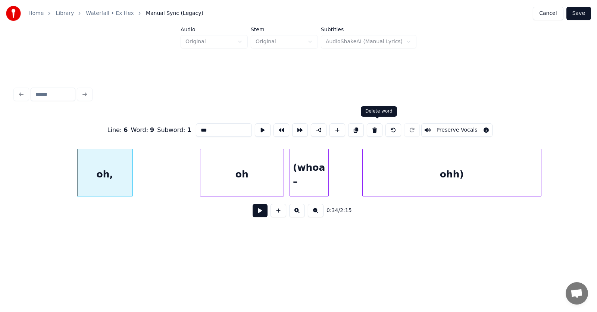
click at [375, 128] on button at bounding box center [375, 129] width 16 height 13
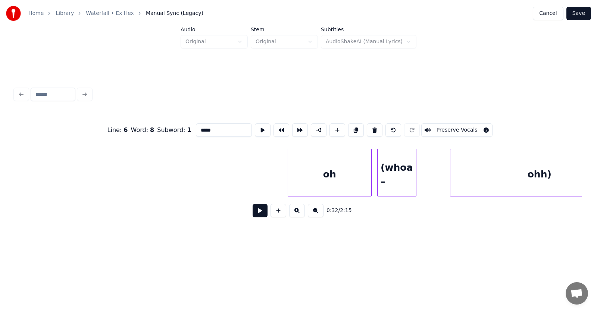
scroll to position [0, 9660]
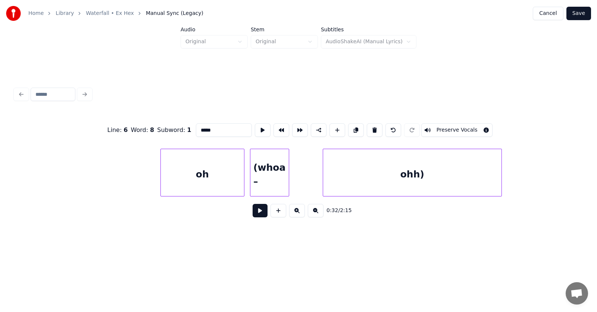
click at [200, 169] on div "oh" at bounding box center [202, 174] width 83 height 51
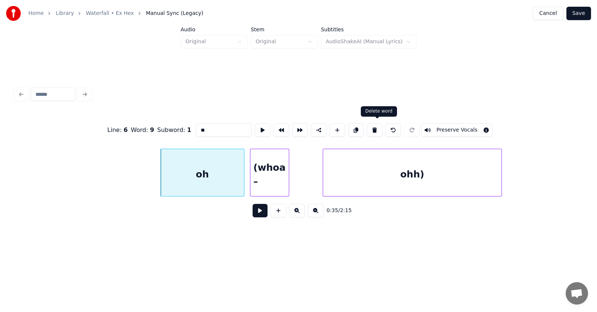
click at [377, 126] on button at bounding box center [375, 129] width 16 height 13
type input "*******"
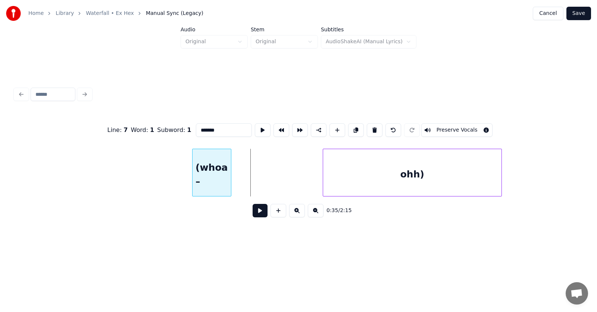
click at [209, 182] on div "(whoa –" at bounding box center [211, 174] width 38 height 51
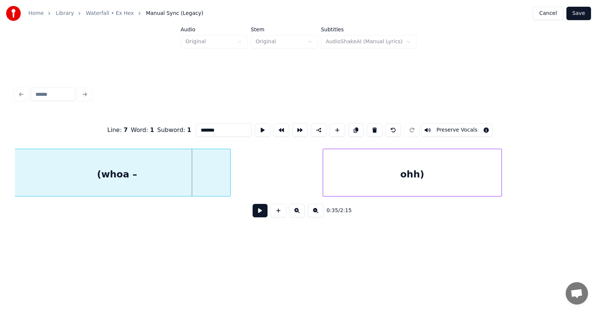
click at [5, 177] on div "Home Library Waterfall • Ex Hex Manual Sync (Legacy) Cancel Save Audio Original…" at bounding box center [298, 124] width 597 height 248
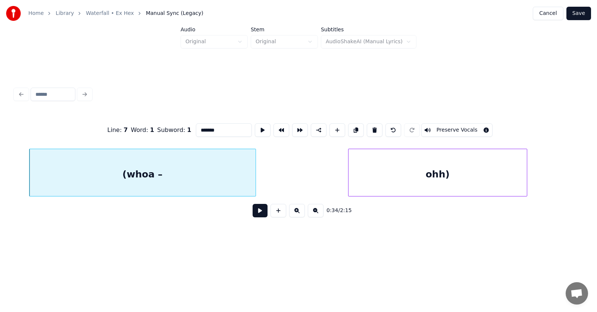
scroll to position [0, 9685]
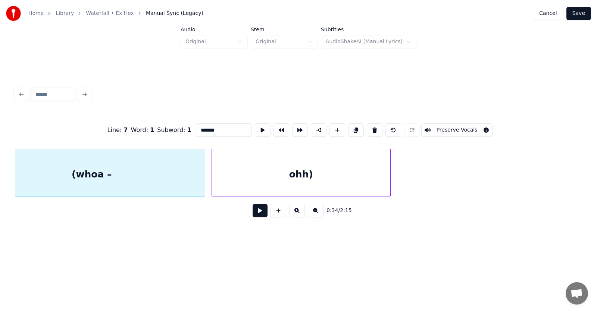
click at [280, 180] on div "ohh)" at bounding box center [301, 174] width 178 height 51
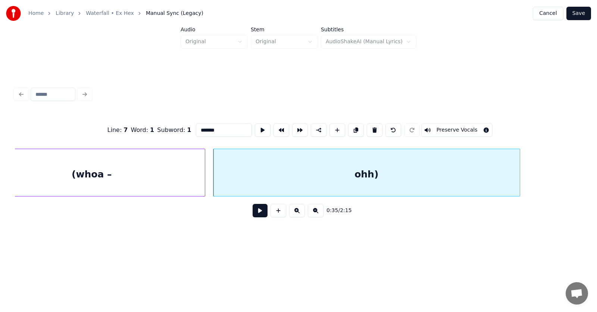
click at [518, 173] on div at bounding box center [518, 172] width 2 height 47
click at [159, 176] on div "(whoa –" at bounding box center [92, 174] width 226 height 51
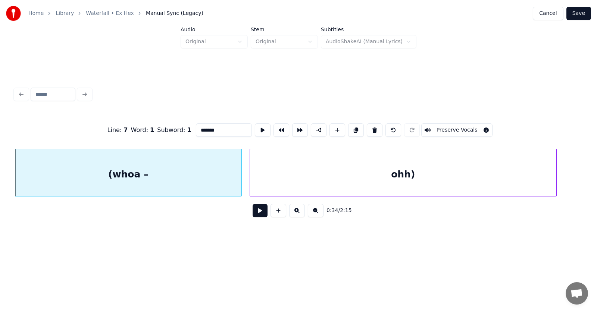
click at [253, 216] on button at bounding box center [259, 210] width 15 height 13
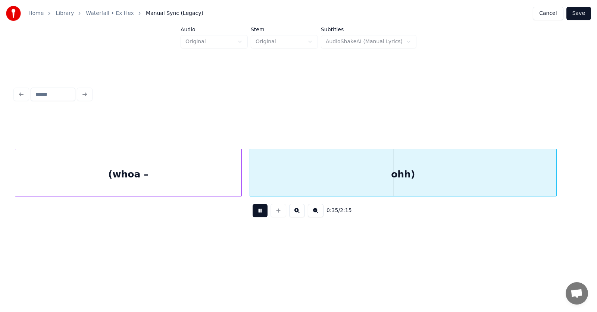
click at [255, 213] on button at bounding box center [259, 210] width 15 height 13
click at [256, 213] on button at bounding box center [259, 210] width 15 height 13
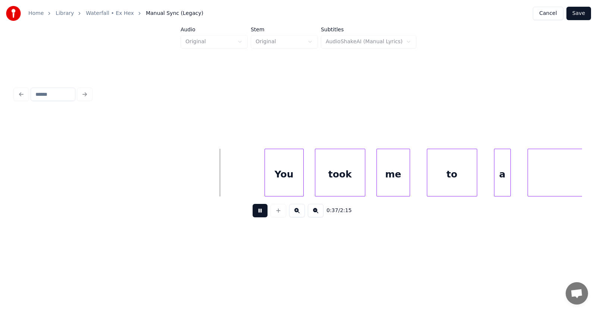
click at [257, 213] on button at bounding box center [259, 210] width 15 height 13
click at [283, 178] on div "You" at bounding box center [273, 174] width 38 height 51
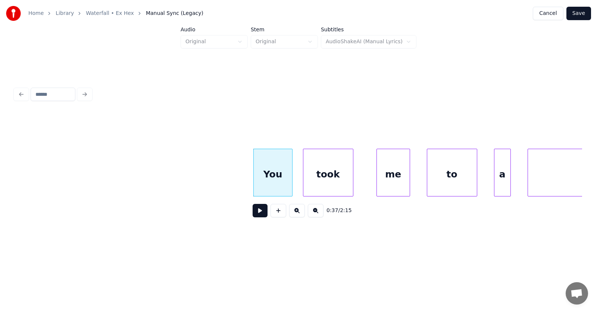
click at [323, 179] on div "took" at bounding box center [328, 174] width 50 height 51
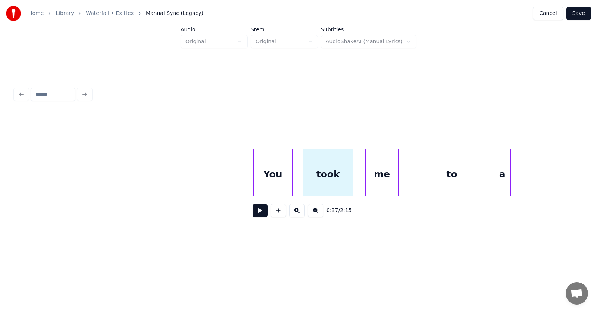
click at [382, 182] on div "me" at bounding box center [381, 174] width 33 height 51
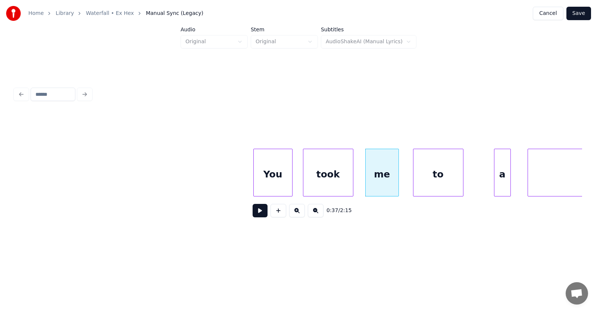
click at [430, 182] on div "to" at bounding box center [438, 174] width 50 height 51
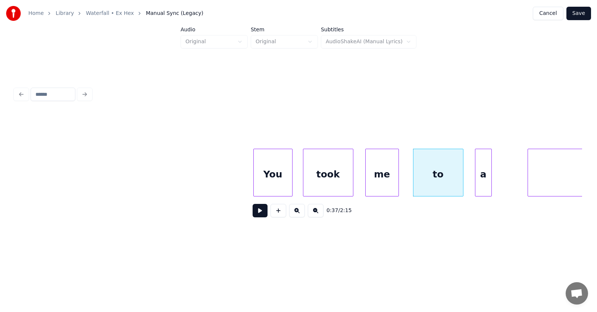
click at [486, 183] on div "a" at bounding box center [483, 174] width 16 height 51
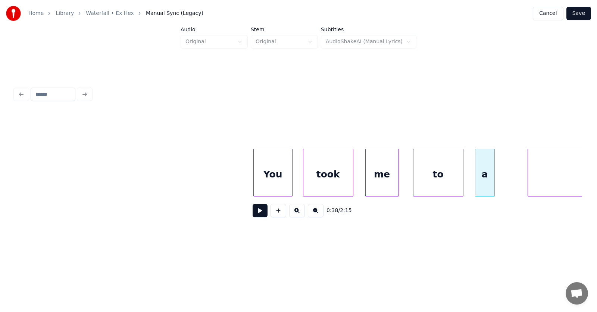
click at [494, 180] on div at bounding box center [493, 172] width 2 height 47
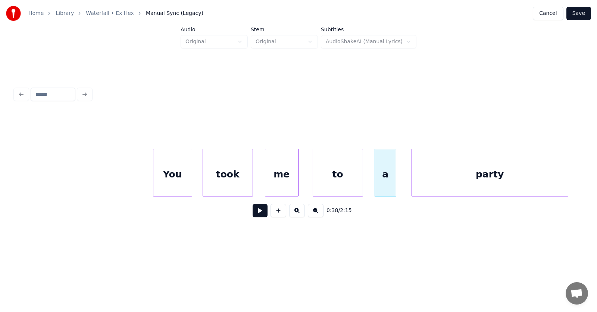
click at [524, 180] on div "party" at bounding box center [490, 174] width 156 height 51
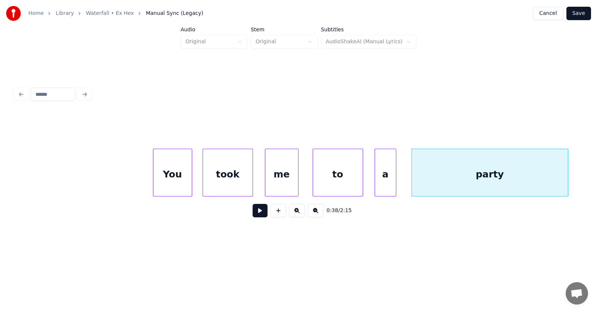
click at [568, 177] on div "party" at bounding box center [489, 173] width 157 height 48
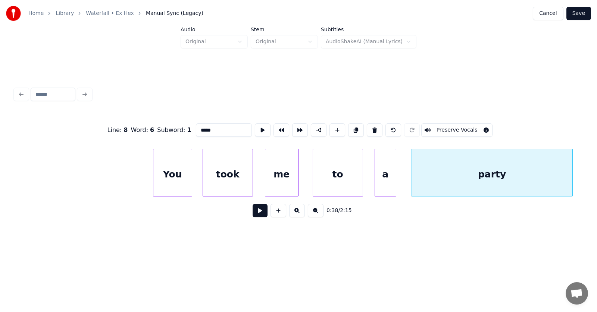
click at [572, 176] on div at bounding box center [571, 172] width 2 height 47
click at [409, 176] on div at bounding box center [410, 172] width 2 height 47
click at [252, 212] on button at bounding box center [259, 210] width 15 height 13
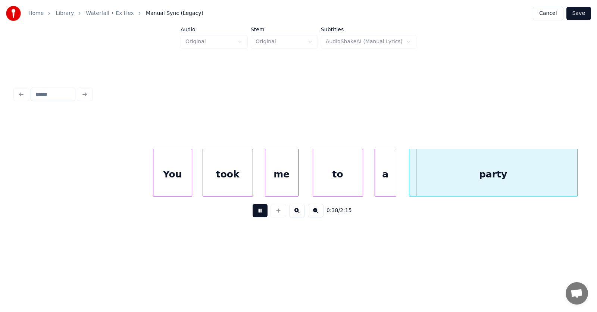
click at [252, 212] on button at bounding box center [259, 210] width 15 height 13
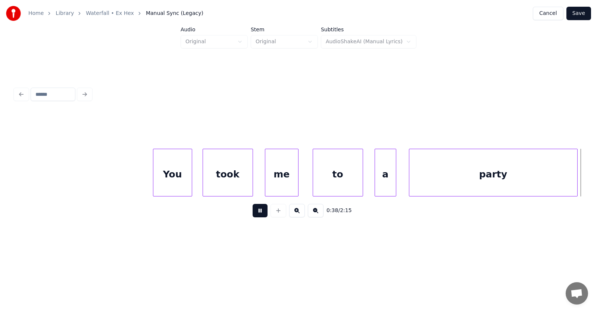
scroll to position [0, 10884]
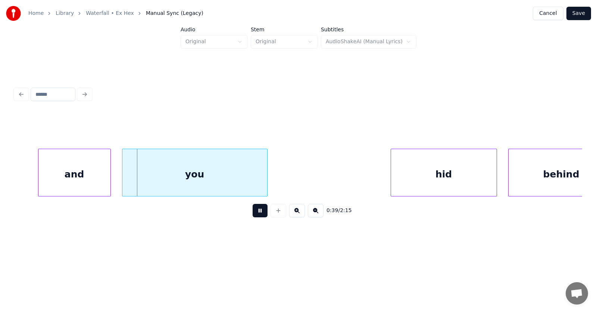
click at [252, 212] on button at bounding box center [259, 210] width 15 height 13
click at [67, 183] on div "and" at bounding box center [59, 174] width 72 height 51
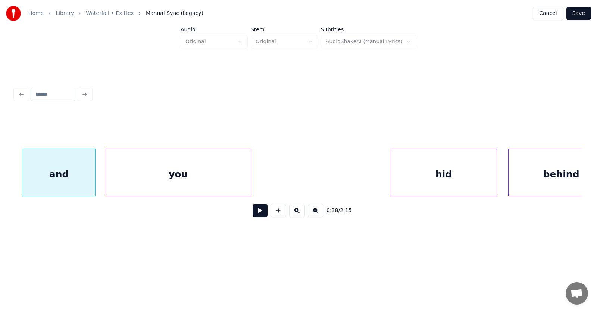
click at [135, 192] on div "you" at bounding box center [178, 174] width 145 height 51
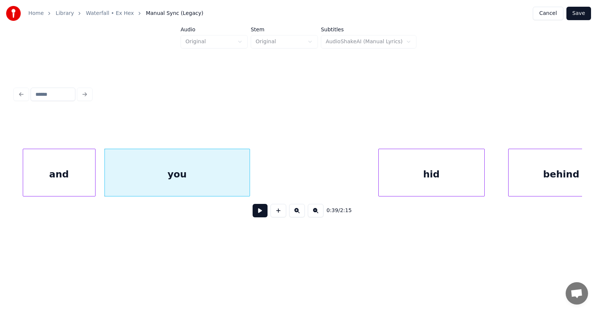
click at [422, 175] on div "hid" at bounding box center [432, 174] width 106 height 51
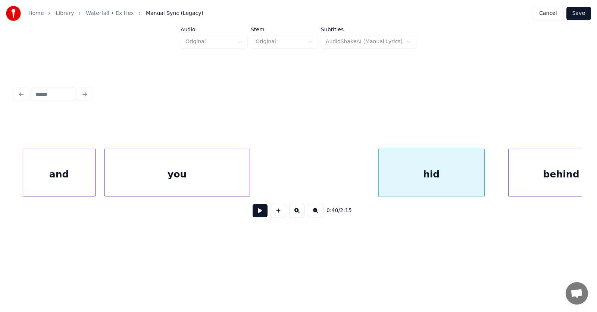
click at [422, 175] on div "hid" at bounding box center [432, 174] width 106 height 51
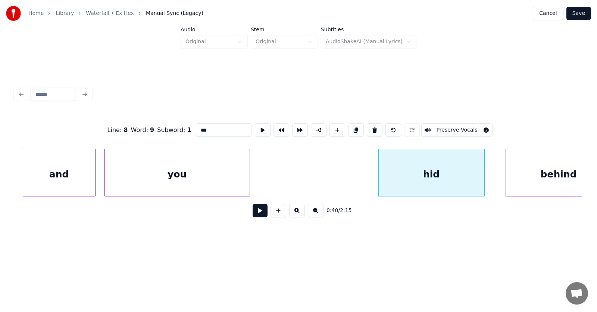
scroll to position [0, 10914]
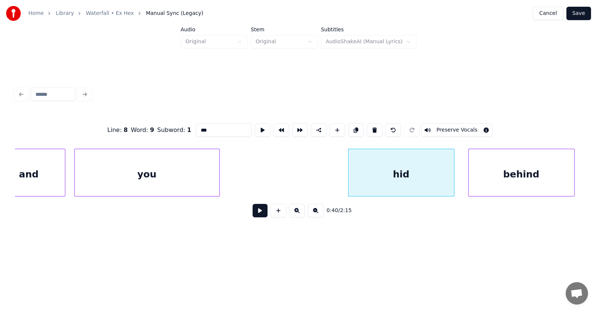
click at [525, 176] on div "behind" at bounding box center [521, 174] width 106 height 51
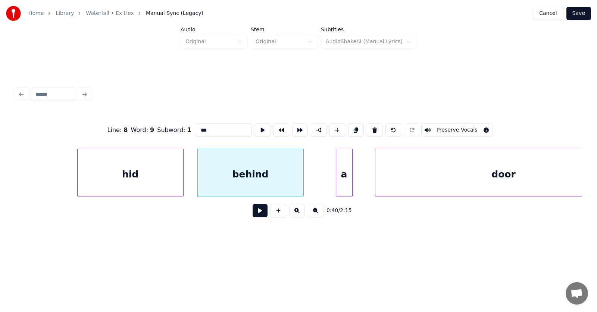
scroll to position [0, 11312]
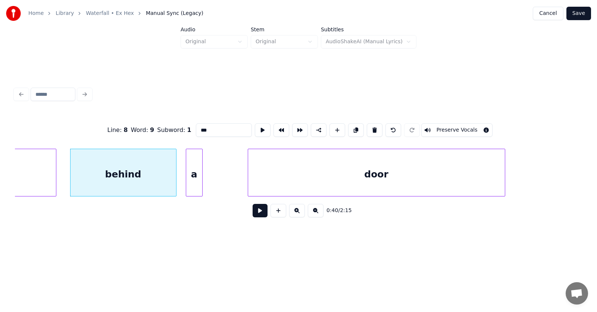
click at [197, 183] on div "a" at bounding box center [194, 174] width 16 height 51
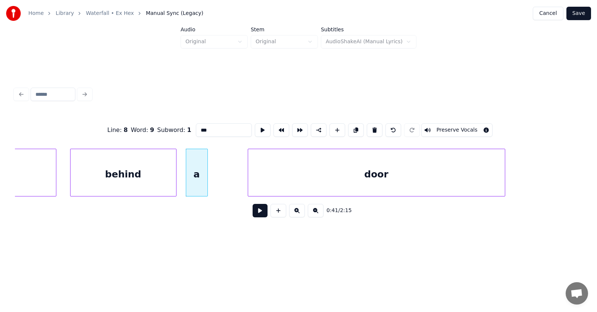
click at [207, 183] on div at bounding box center [206, 172] width 2 height 47
click at [251, 181] on div "door" at bounding box center [357, 174] width 257 height 51
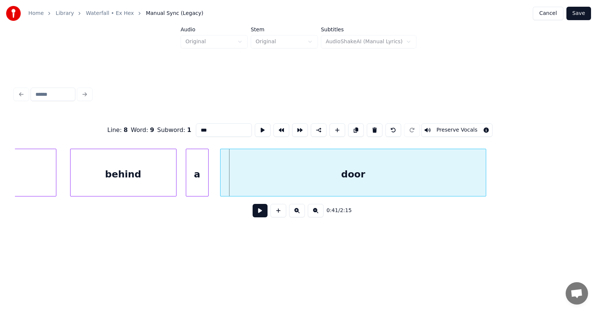
click at [221, 180] on div at bounding box center [221, 172] width 2 height 47
click at [490, 174] on div at bounding box center [489, 172] width 2 height 47
click at [395, 168] on div "door" at bounding box center [360, 174] width 281 height 51
type input "****"
click at [257, 126] on button at bounding box center [265, 129] width 16 height 13
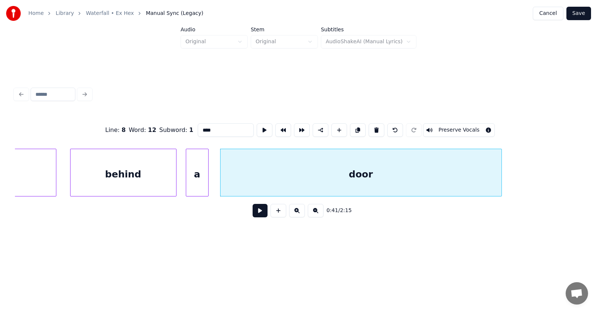
click at [253, 215] on button at bounding box center [259, 210] width 15 height 13
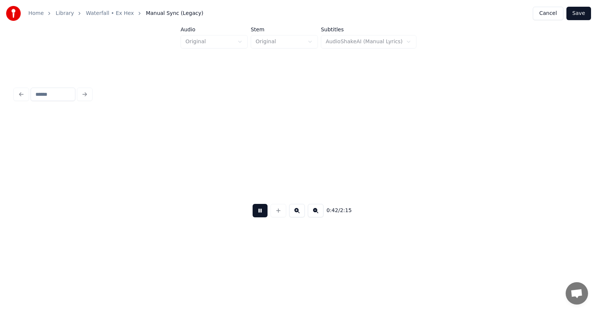
scroll to position [0, 11882]
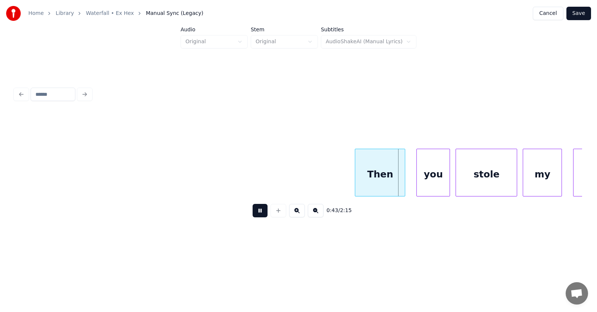
click at [253, 215] on button at bounding box center [259, 210] width 15 height 13
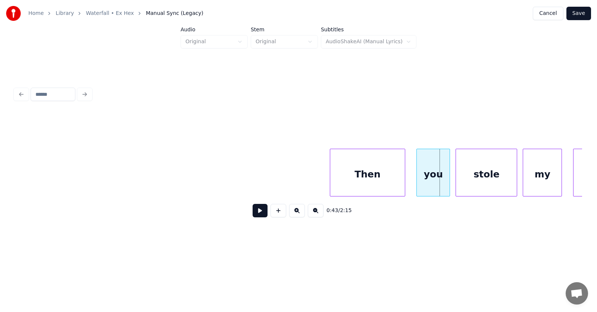
click at [330, 184] on div at bounding box center [331, 172] width 2 height 47
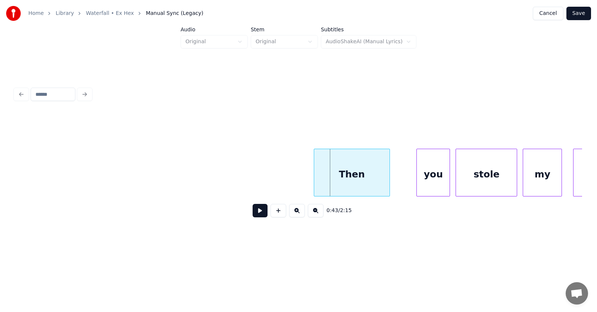
click at [355, 178] on div "Then" at bounding box center [351, 174] width 75 height 51
click at [409, 181] on div "you" at bounding box center [417, 174] width 33 height 51
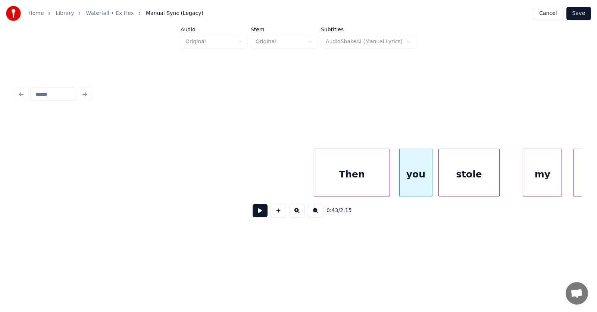
click at [462, 182] on div "stole" at bounding box center [469, 174] width 61 height 51
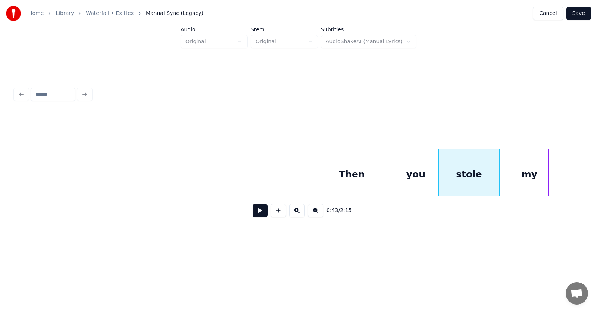
click at [522, 178] on div "my" at bounding box center [529, 174] width 38 height 51
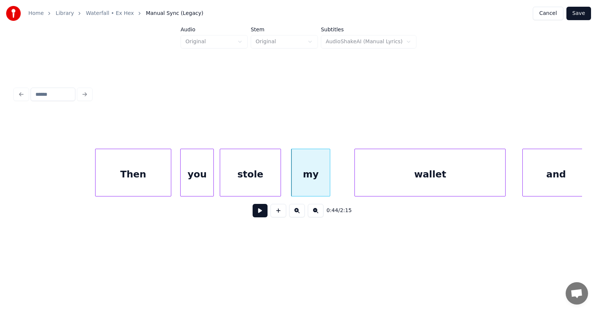
scroll to position [0, 12177]
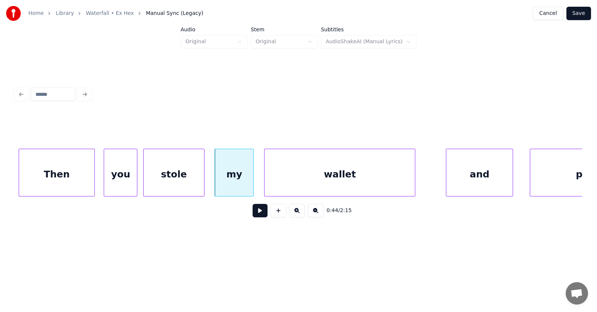
click at [311, 173] on div "wallet" at bounding box center [339, 174] width 150 height 51
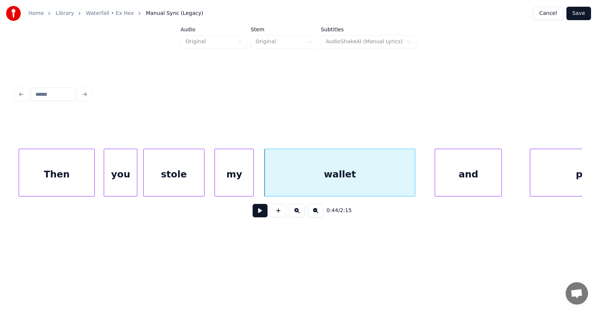
click at [472, 183] on div "and" at bounding box center [468, 174] width 66 height 51
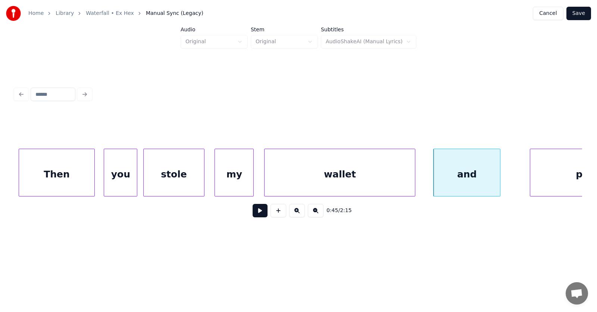
scroll to position [0, 12251]
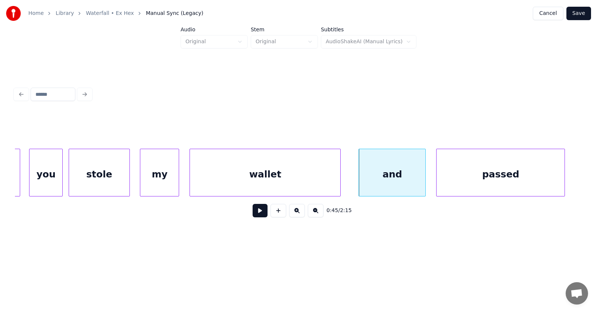
click at [538, 181] on div "passed" at bounding box center [500, 174] width 128 height 51
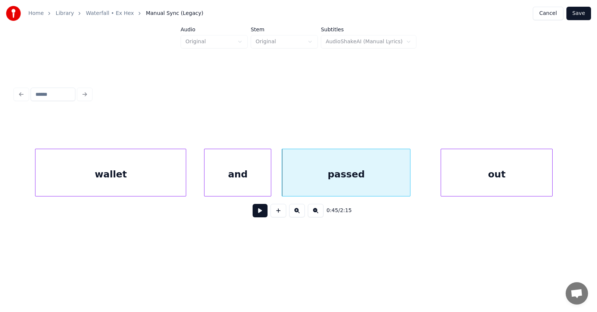
scroll to position [0, 12482]
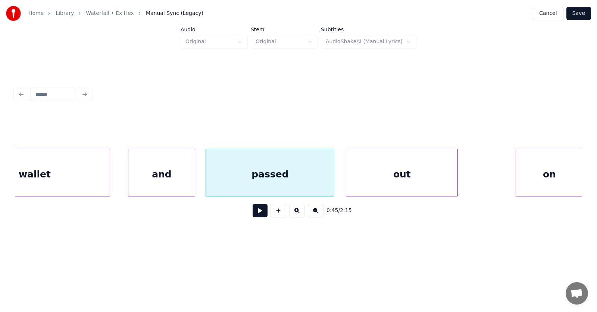
click at [393, 178] on div "out" at bounding box center [401, 174] width 111 height 51
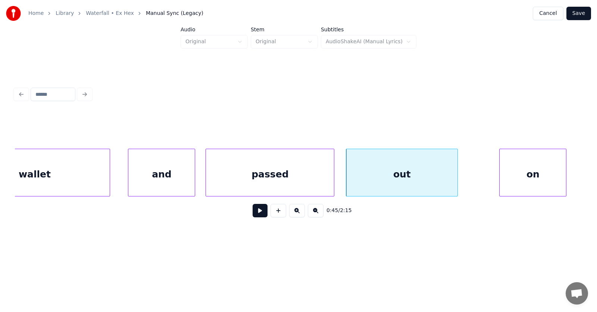
click at [521, 178] on div "on" at bounding box center [532, 174] width 66 height 51
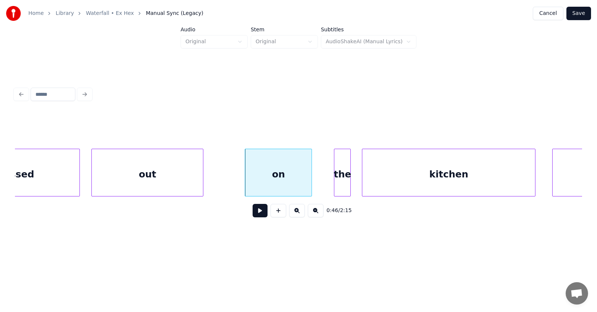
scroll to position [0, 12761]
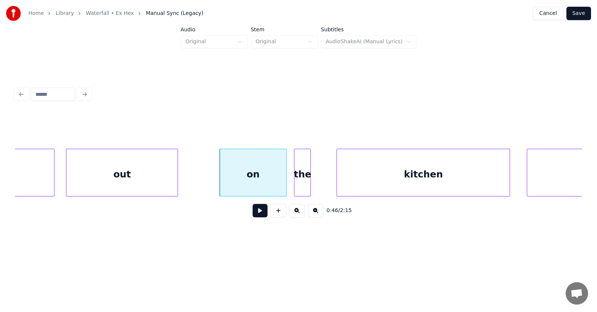
click at [304, 179] on div "the" at bounding box center [302, 174] width 16 height 51
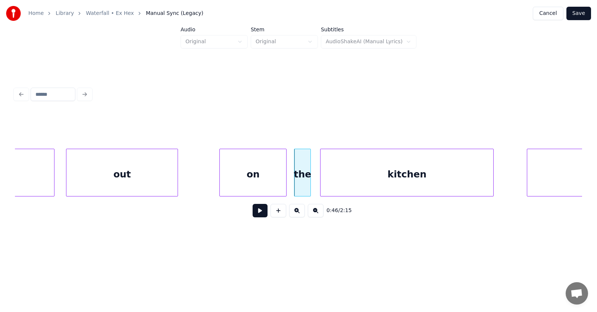
click at [365, 183] on div "kitchen" at bounding box center [406, 174] width 173 height 51
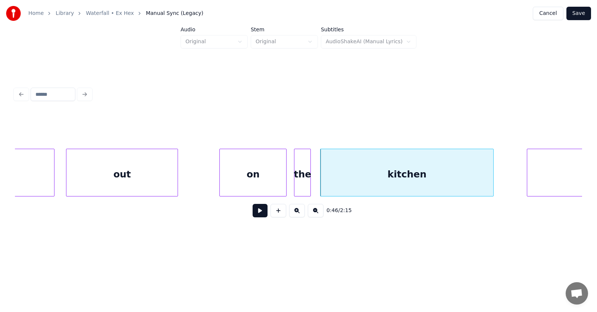
click at [311, 183] on div "the" at bounding box center [302, 173] width 17 height 48
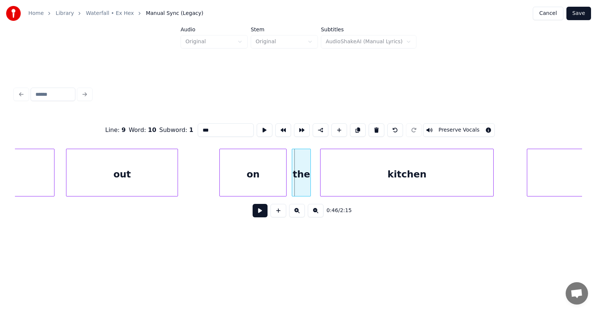
click at [293, 183] on div at bounding box center [293, 172] width 2 height 47
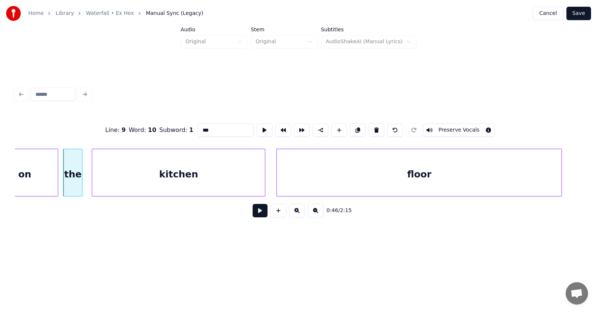
click at [519, 177] on div "floor" at bounding box center [419, 174] width 285 height 51
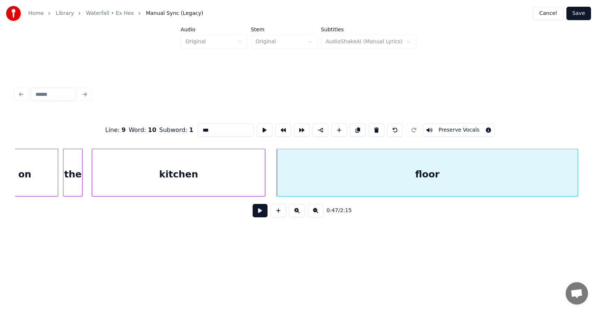
click at [577, 175] on div at bounding box center [576, 172] width 2 height 47
click at [496, 175] on div "floor" at bounding box center [428, 174] width 302 height 51
type input "*****"
click at [254, 213] on button at bounding box center [259, 210] width 15 height 13
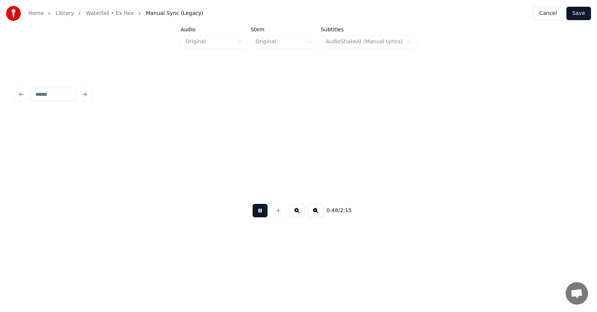
scroll to position [0, 13561]
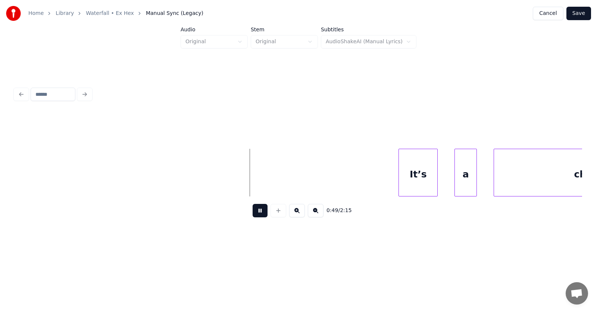
click at [254, 213] on button at bounding box center [259, 210] width 15 height 13
click at [578, 15] on button "Save" at bounding box center [578, 13] width 25 height 13
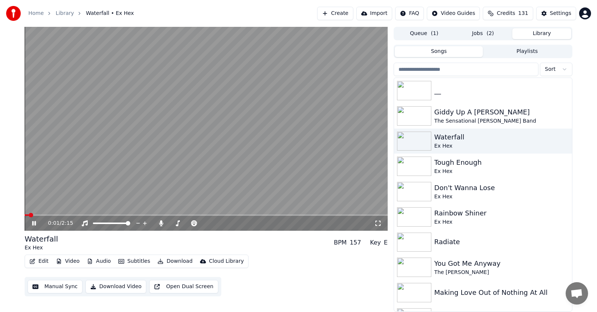
click at [34, 223] on icon at bounding box center [40, 223] width 18 height 6
click at [99, 263] on button "Audio" at bounding box center [99, 261] width 30 height 10
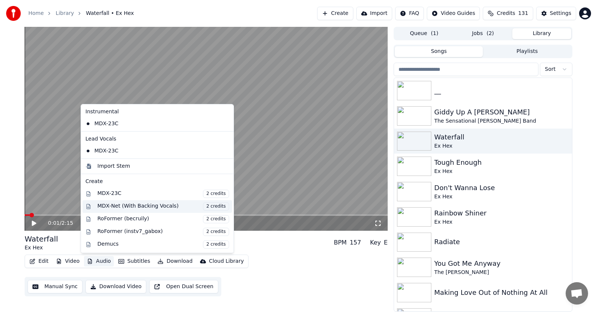
click at [116, 206] on div "MDX-Net (With Backing Vocals) 2 credits" at bounding box center [163, 206] width 132 height 8
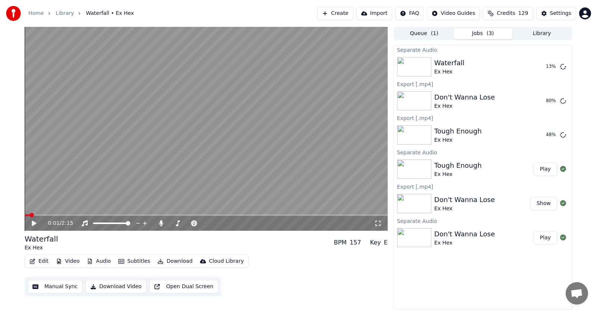
click at [134, 263] on button "Subtitles" at bounding box center [134, 261] width 38 height 10
